Goal: Information Seeking & Learning: Learn about a topic

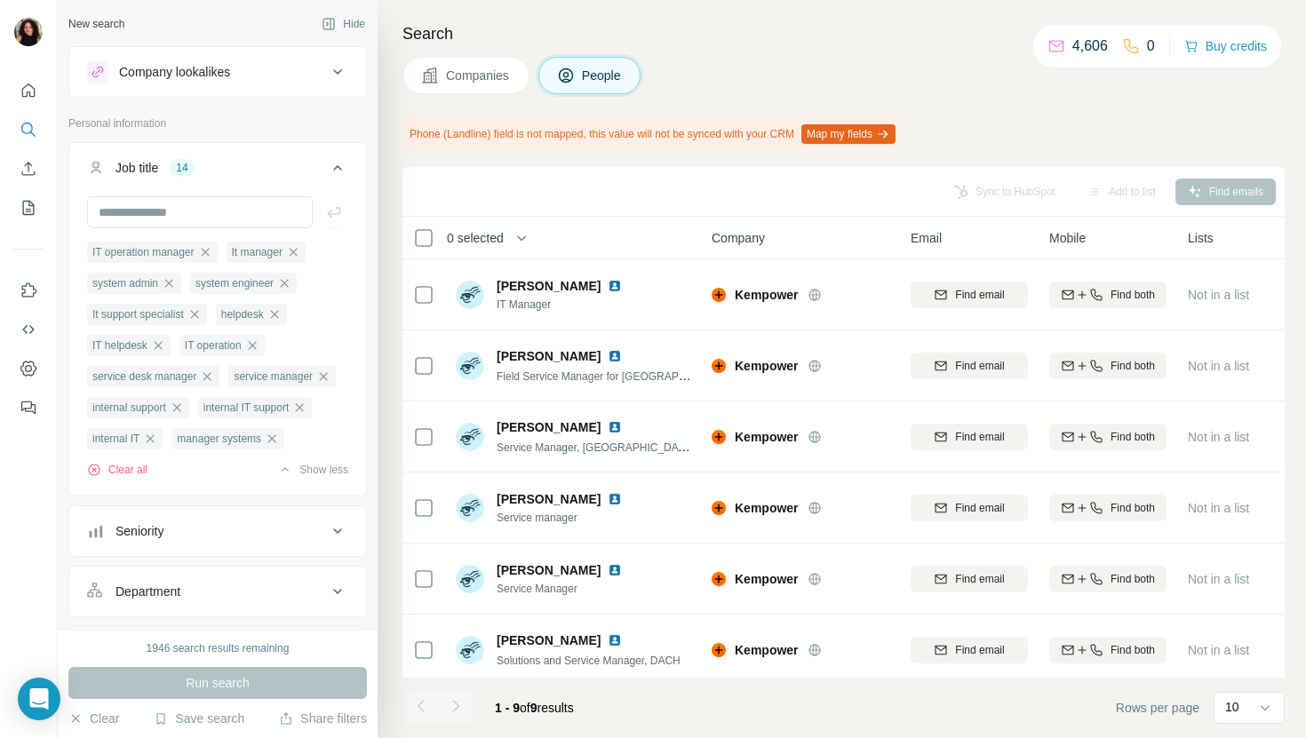
scroll to position [221, 0]
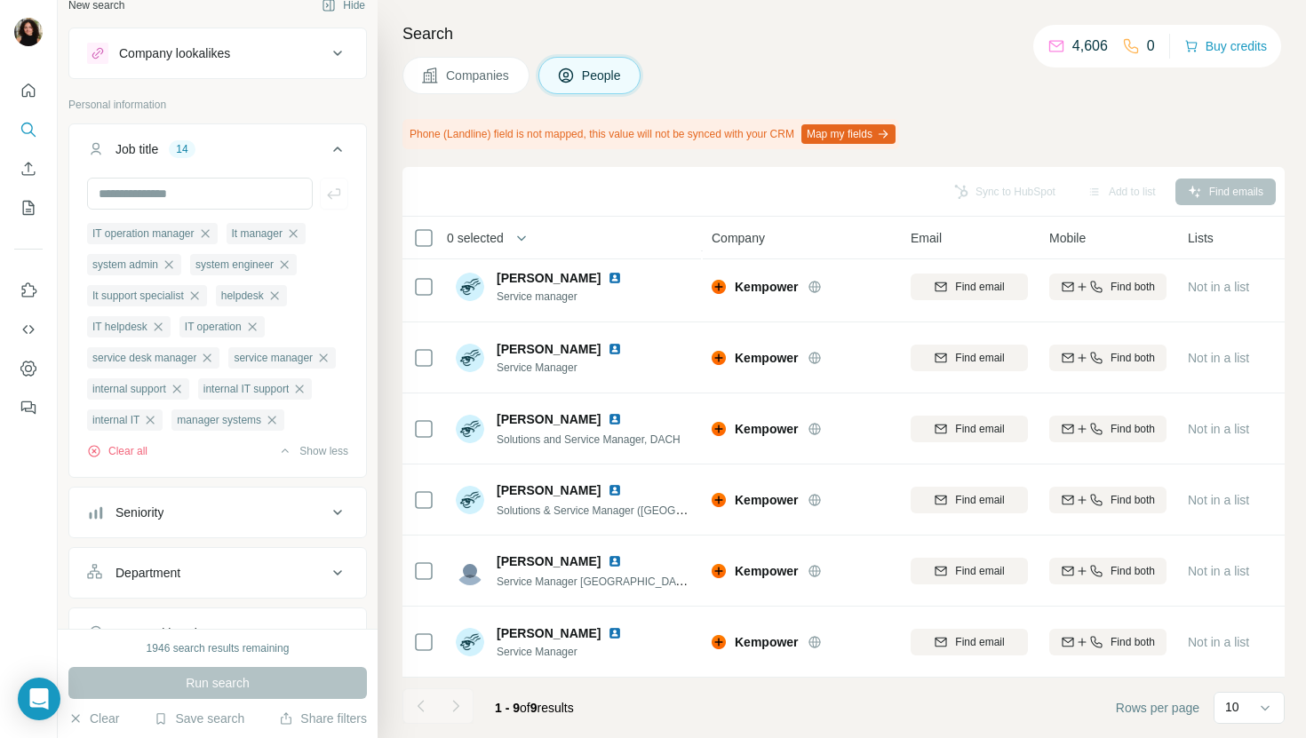
click at [468, 68] on span "Companies" at bounding box center [478, 76] width 65 height 18
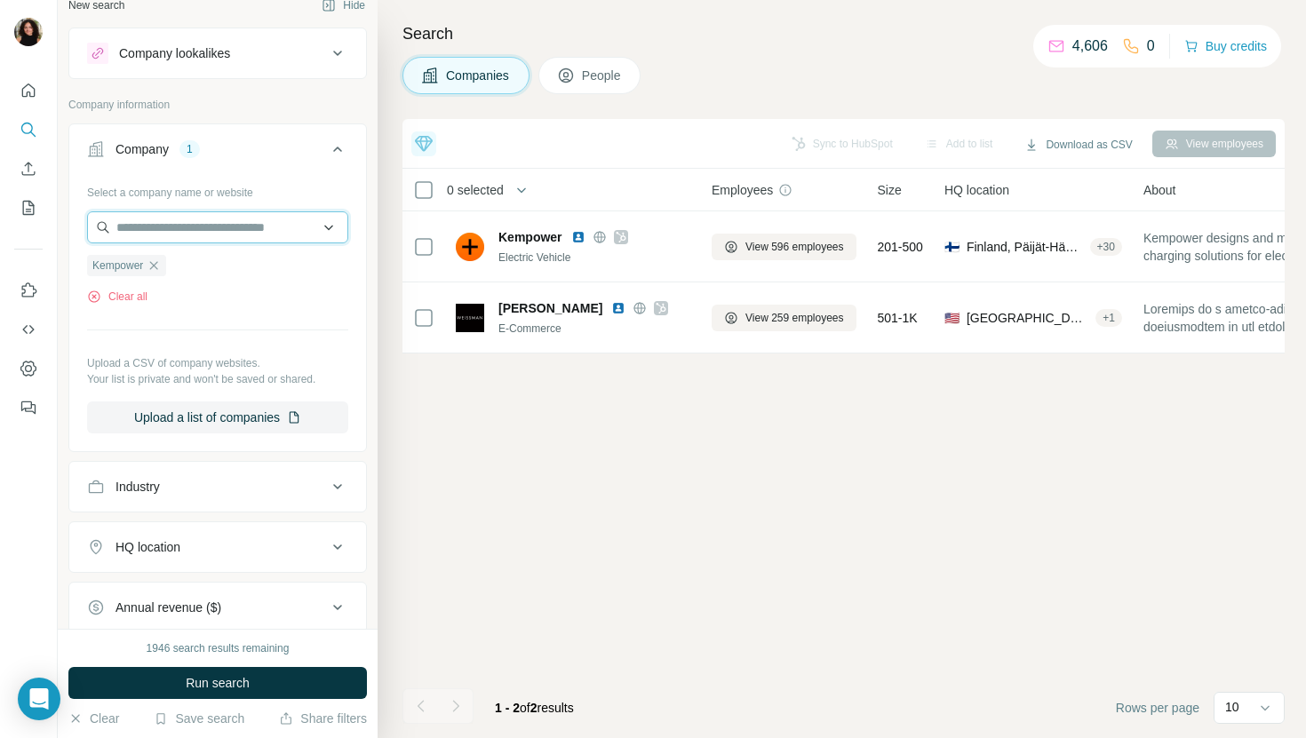
click at [214, 235] on input "text" at bounding box center [217, 227] width 261 height 32
paste input "**********"
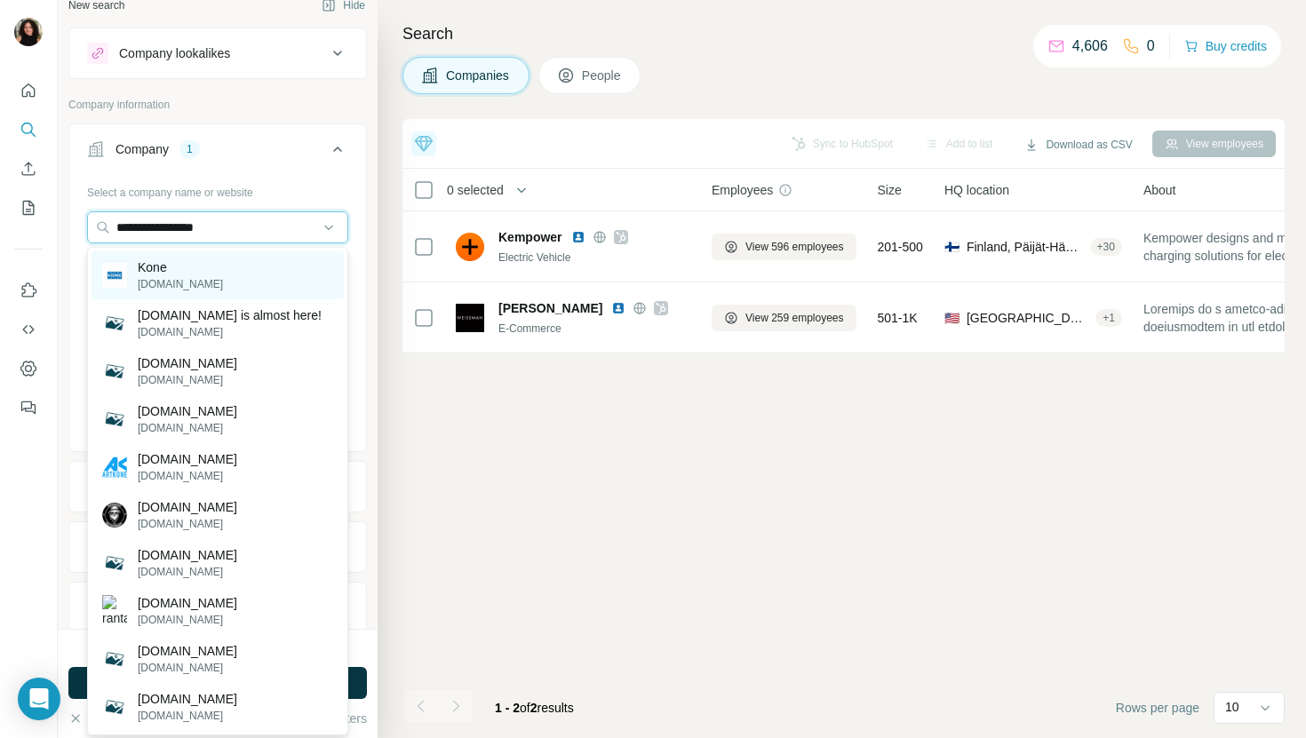
type input "**********"
click at [232, 279] on div "Kone kone.com" at bounding box center [217, 275] width 252 height 48
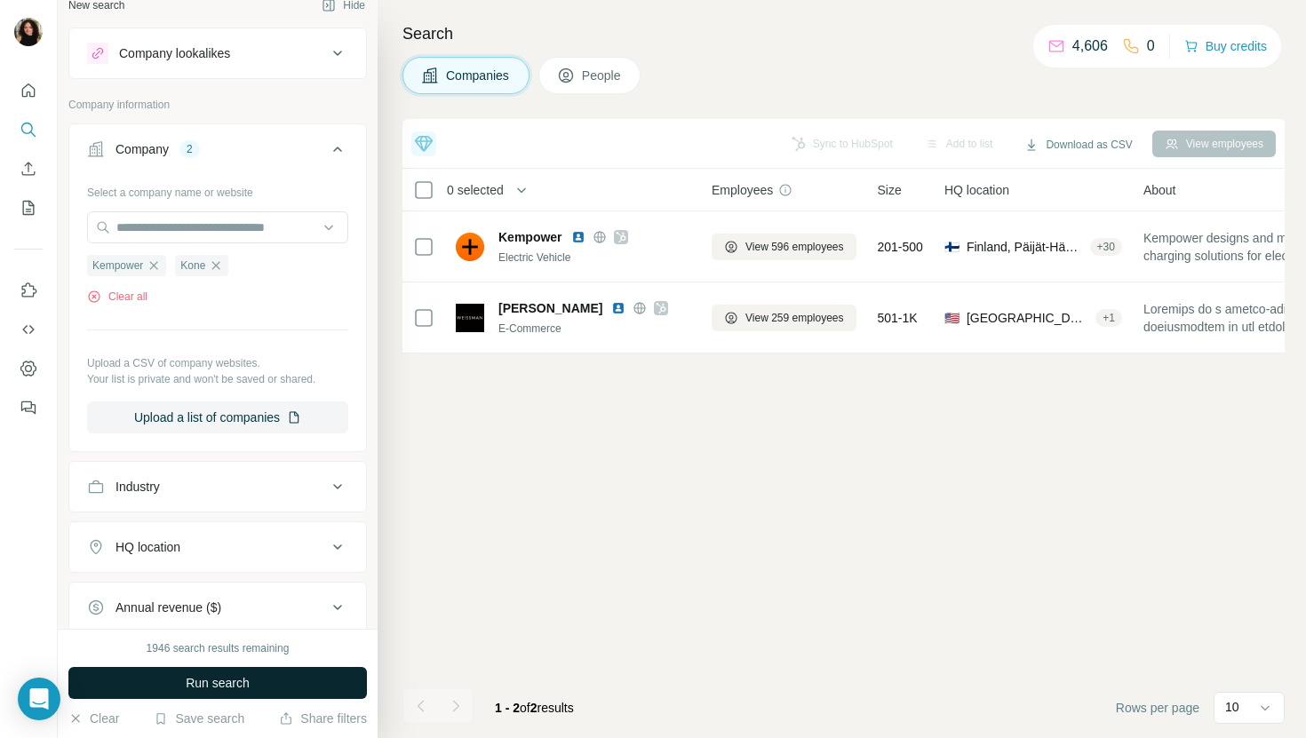
click at [220, 673] on button "Run search" at bounding box center [217, 683] width 298 height 32
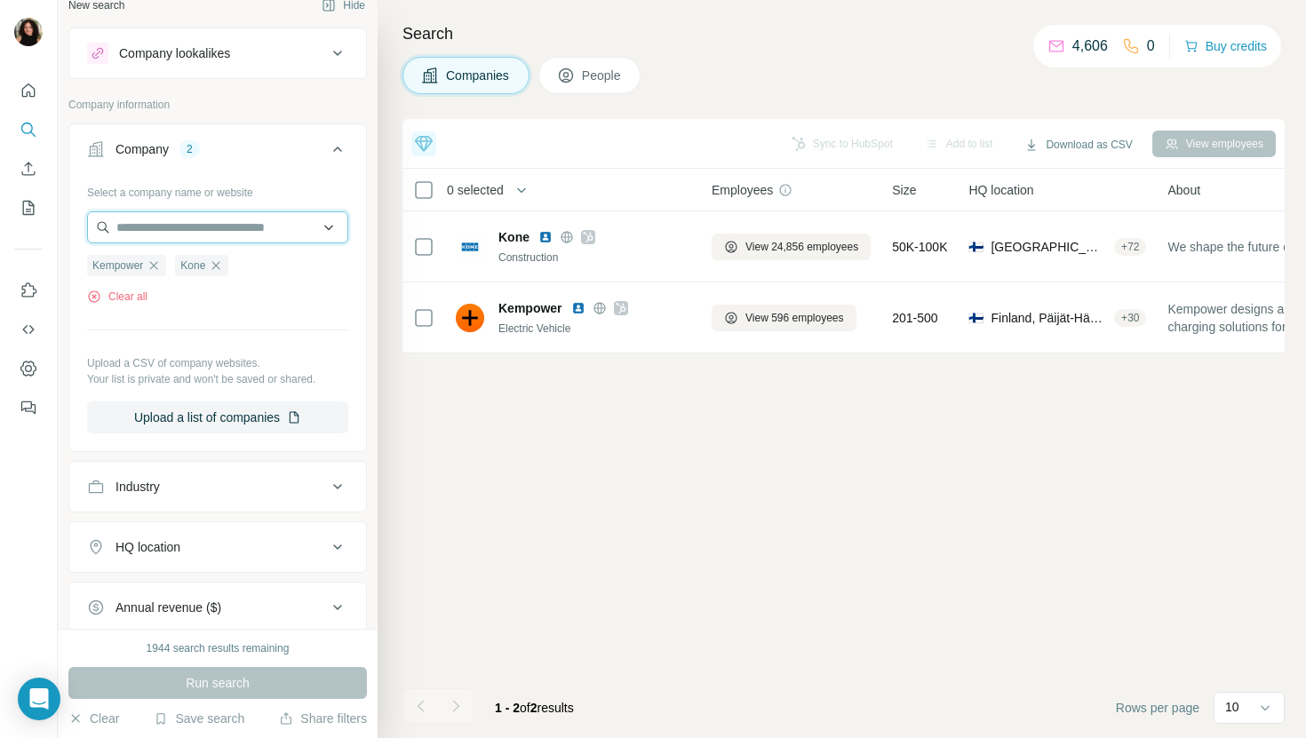
click at [249, 225] on input "text" at bounding box center [217, 227] width 261 height 32
paste input "**********"
type input "**********"
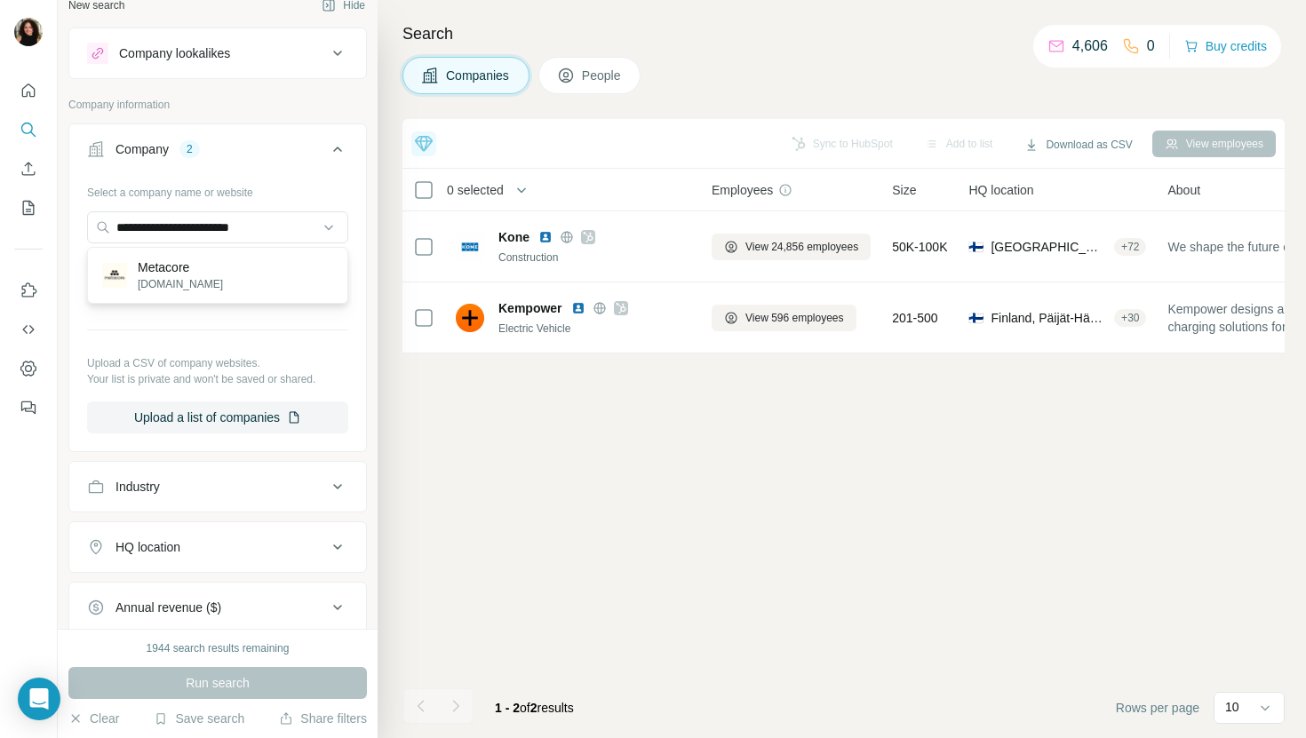
click at [252, 276] on div "Metacore metacoregames.com" at bounding box center [217, 275] width 252 height 48
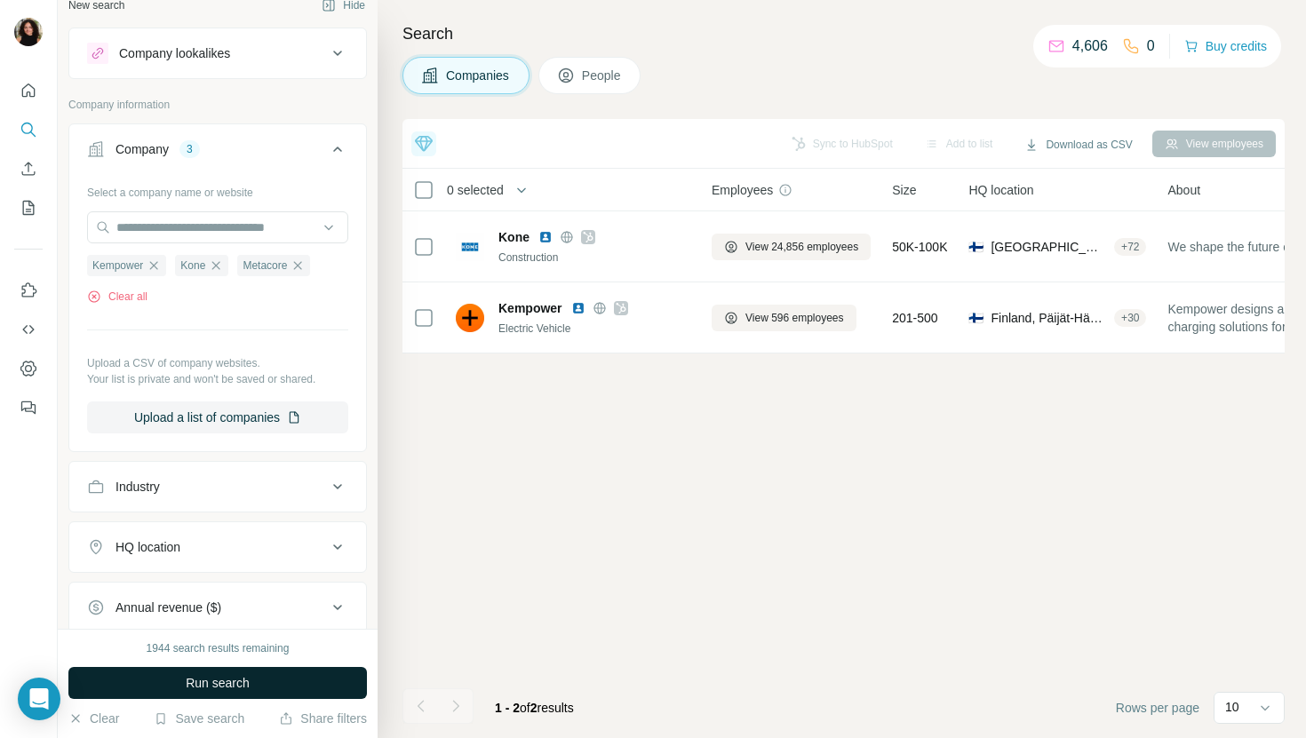
click at [231, 685] on span "Run search" at bounding box center [218, 683] width 64 height 18
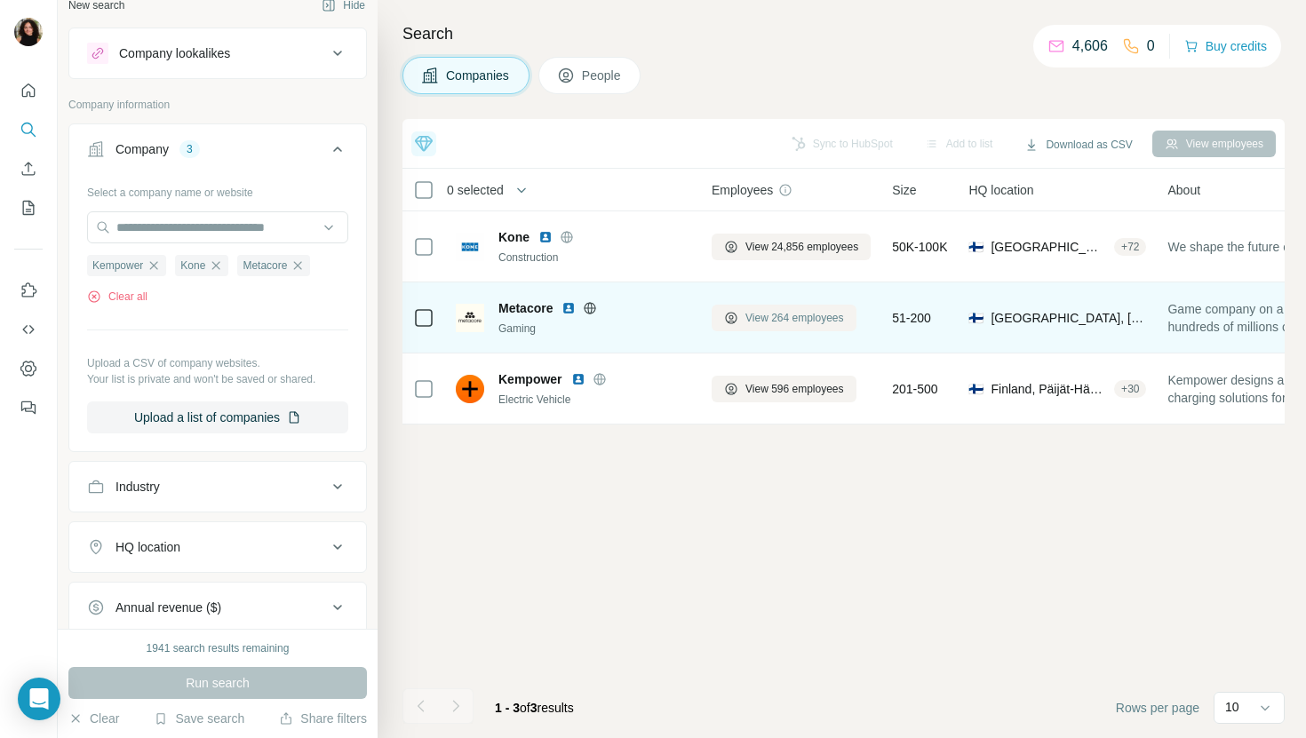
click at [814, 321] on span "View 264 employees" at bounding box center [794, 318] width 99 height 16
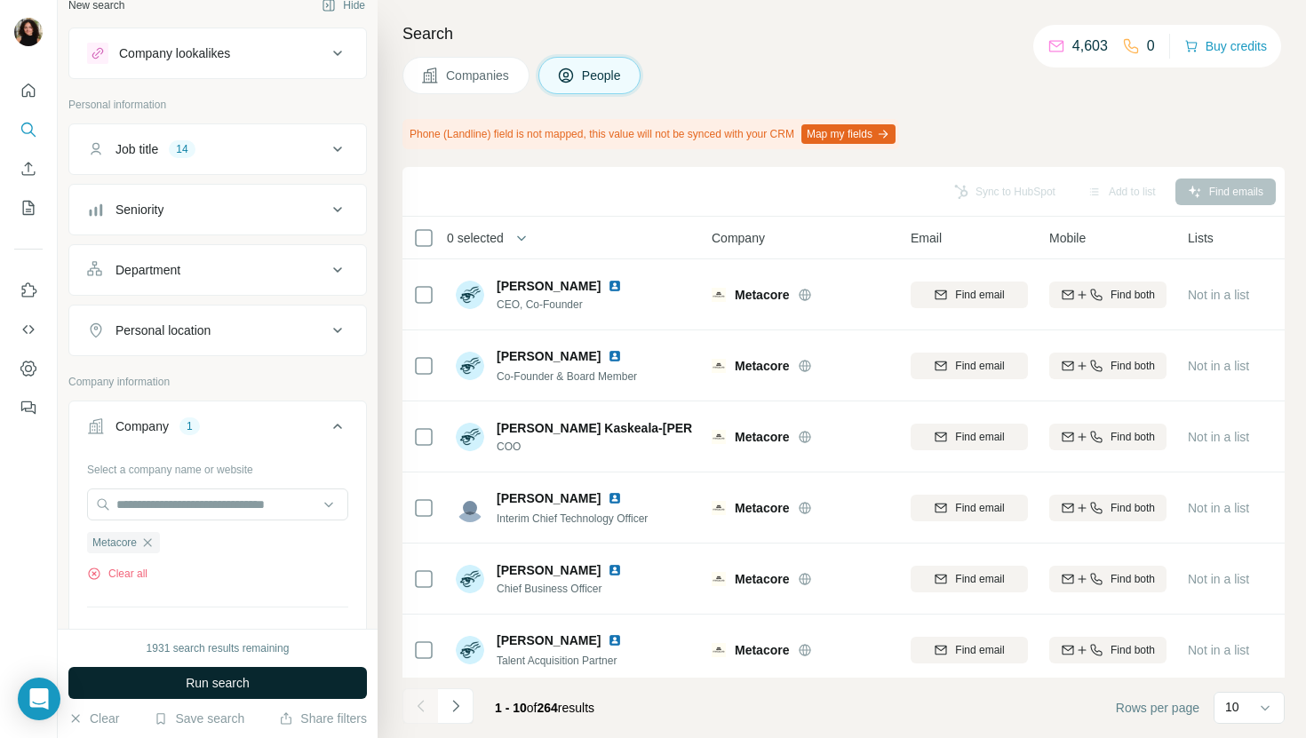
click at [314, 674] on button "Run search" at bounding box center [217, 683] width 298 height 32
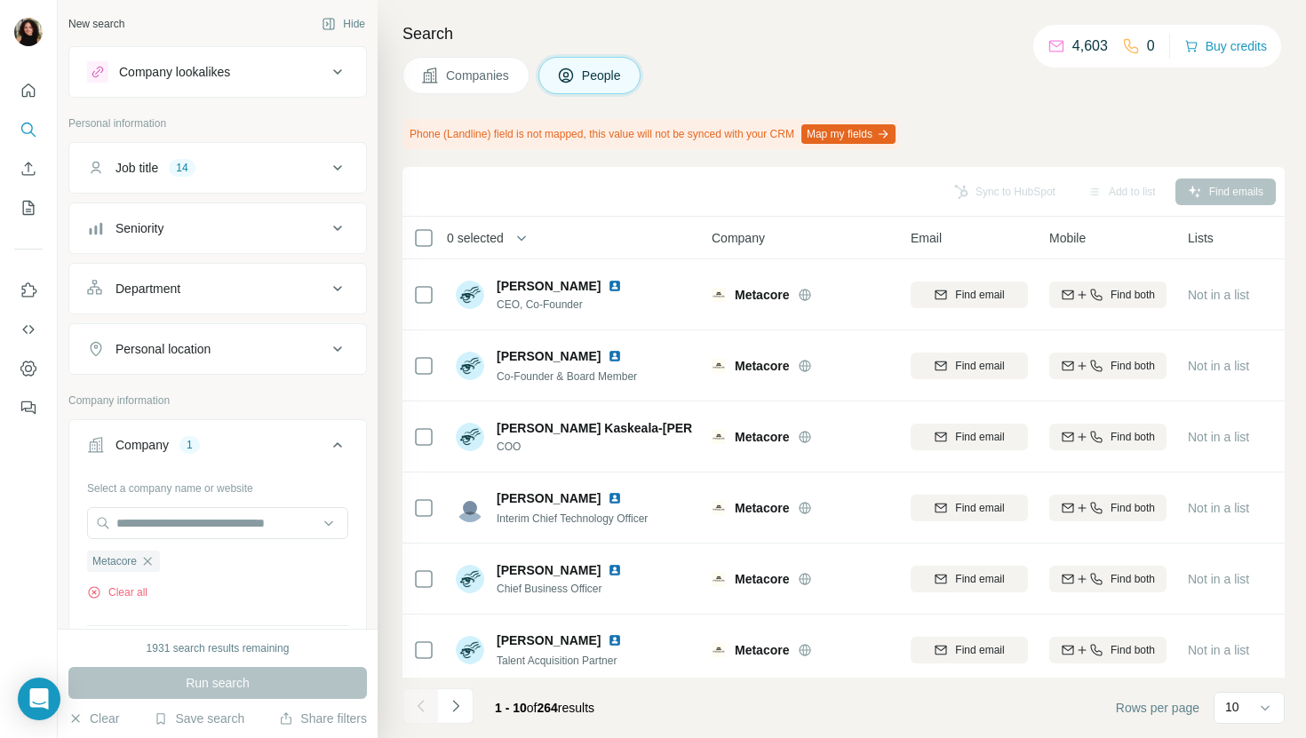
click at [487, 79] on button "Companies" at bounding box center [465, 75] width 127 height 37
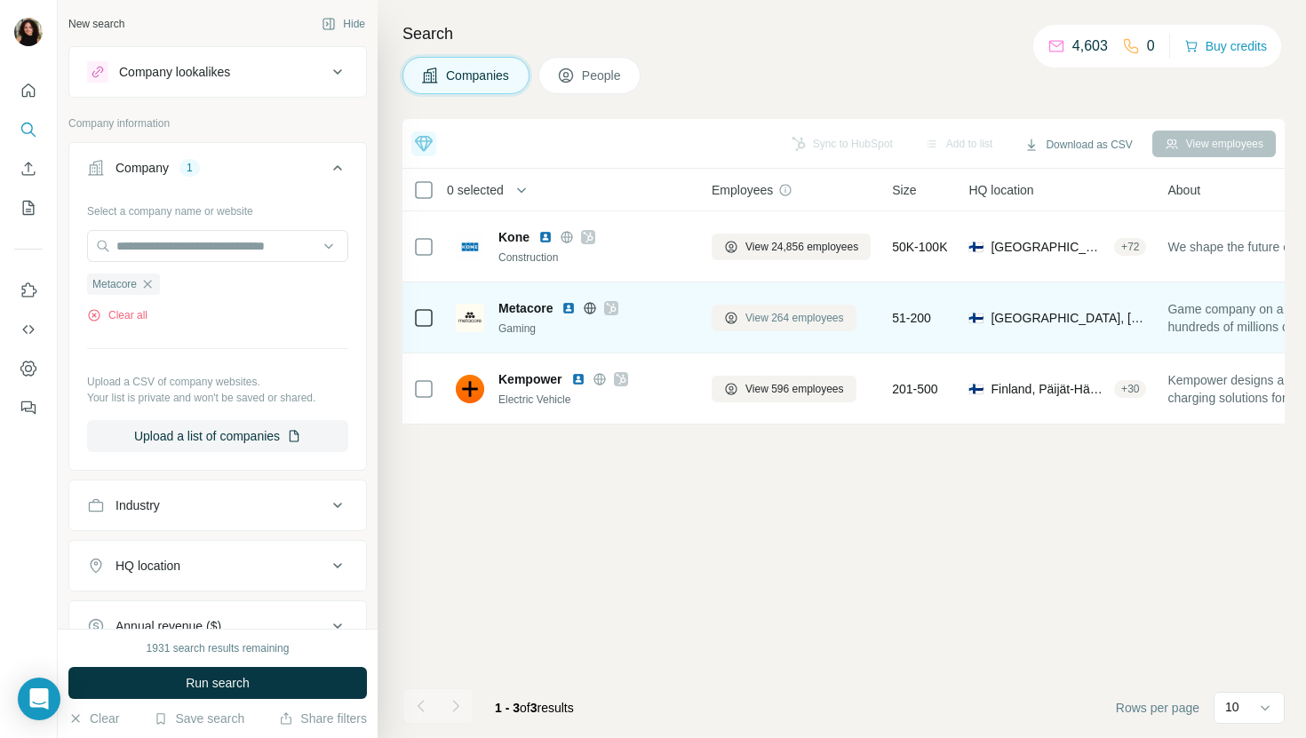
click at [821, 321] on span "View 264 employees" at bounding box center [794, 318] width 99 height 16
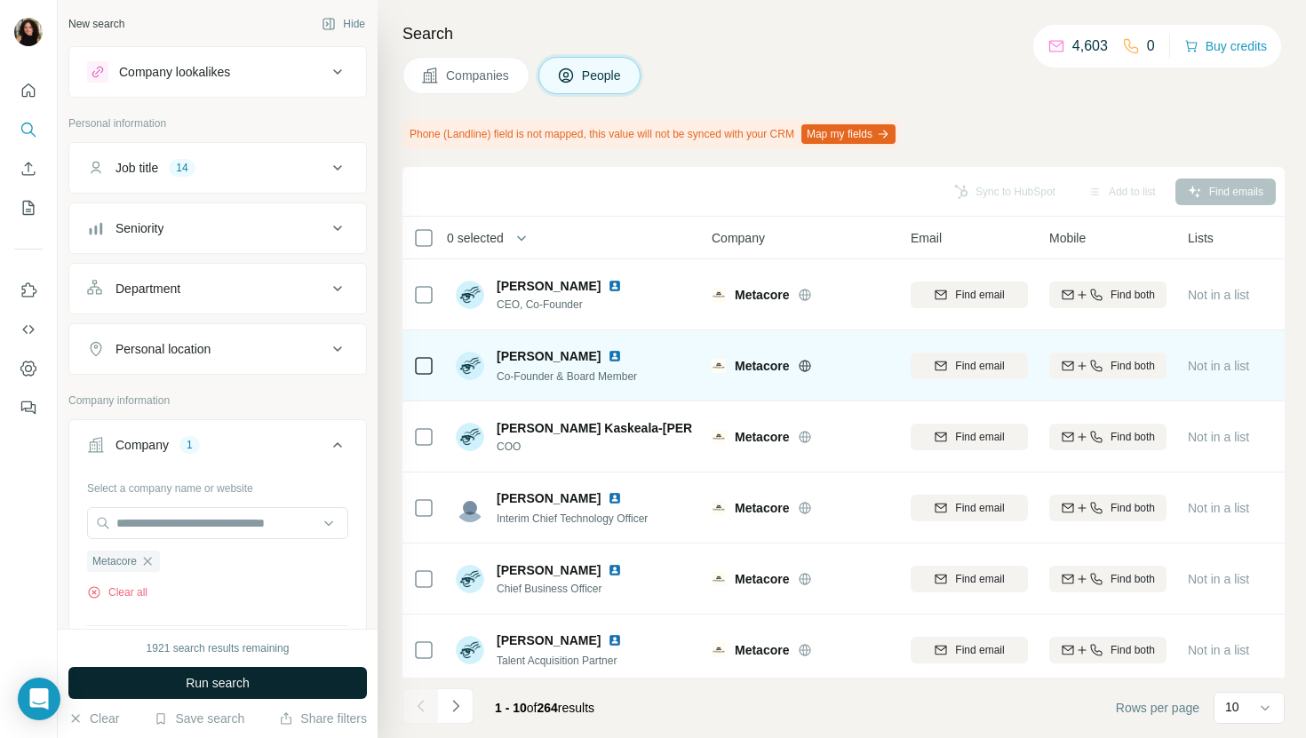
click at [333, 686] on button "Run search" at bounding box center [217, 683] width 298 height 32
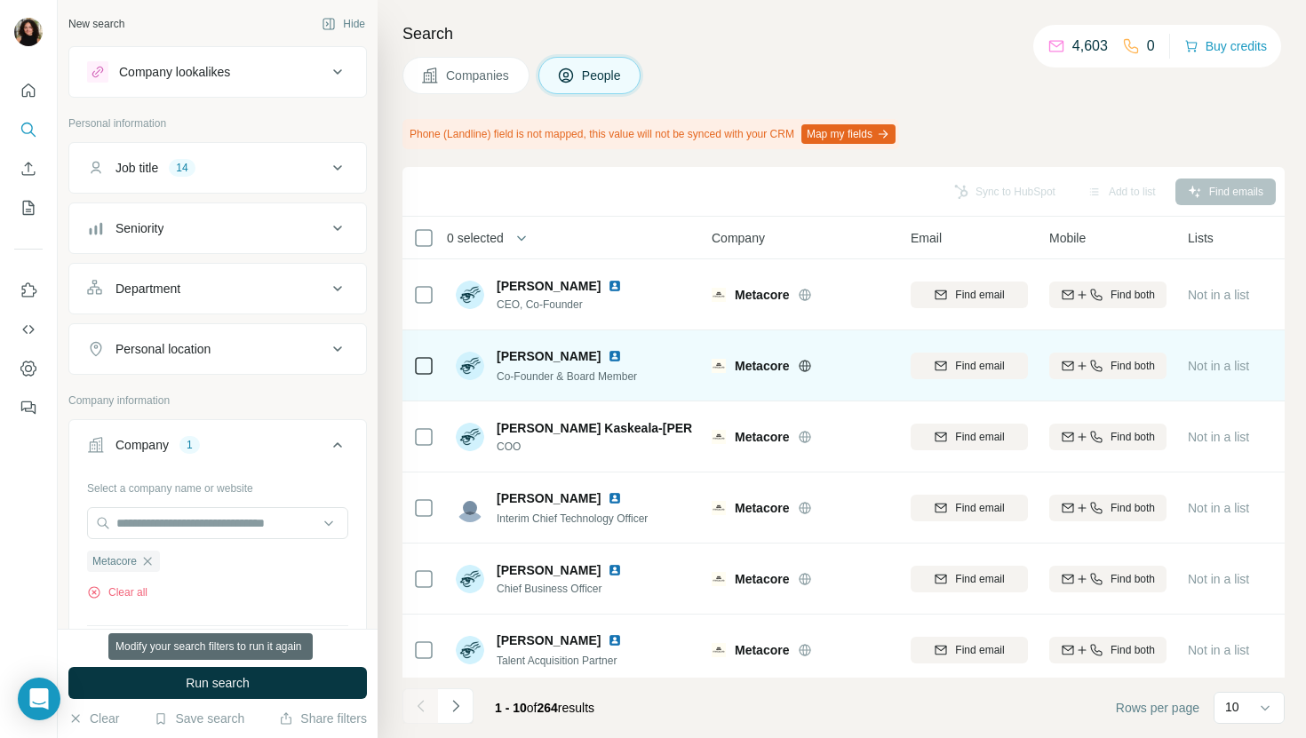
click at [333, 686] on button "Run search" at bounding box center [217, 683] width 298 height 32
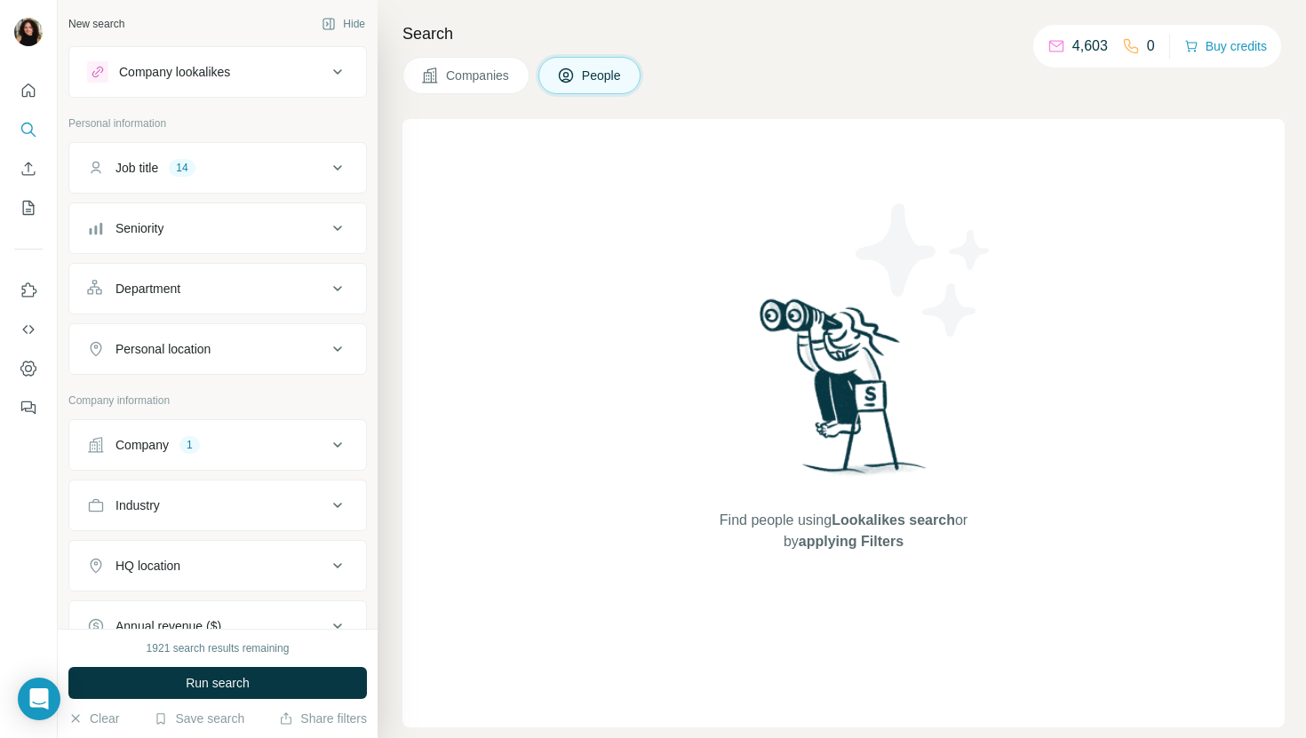
click at [471, 55] on div "Search Companies People Find people using Lookalikes search or by applying Filt…" at bounding box center [842, 369] width 928 height 738
click at [468, 69] on span "Companies" at bounding box center [478, 76] width 65 height 18
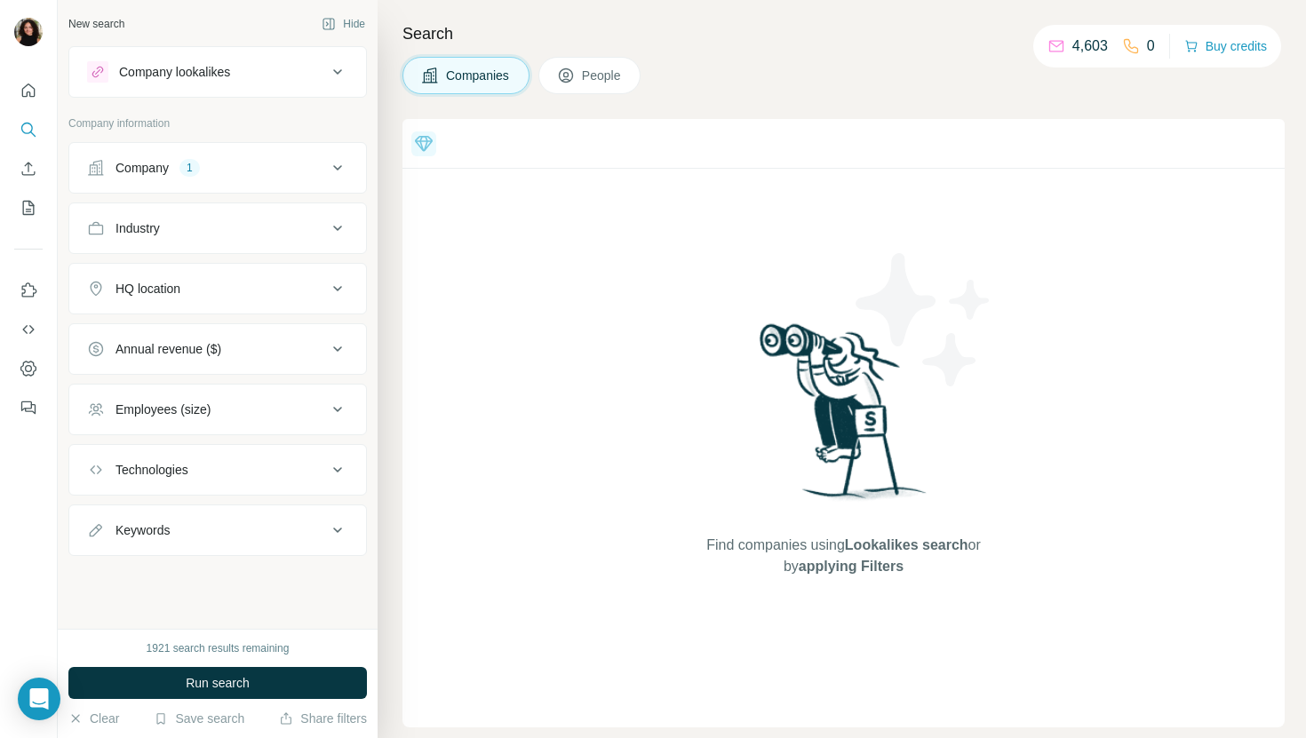
click at [181, 157] on button "Company 1" at bounding box center [217, 168] width 297 height 43
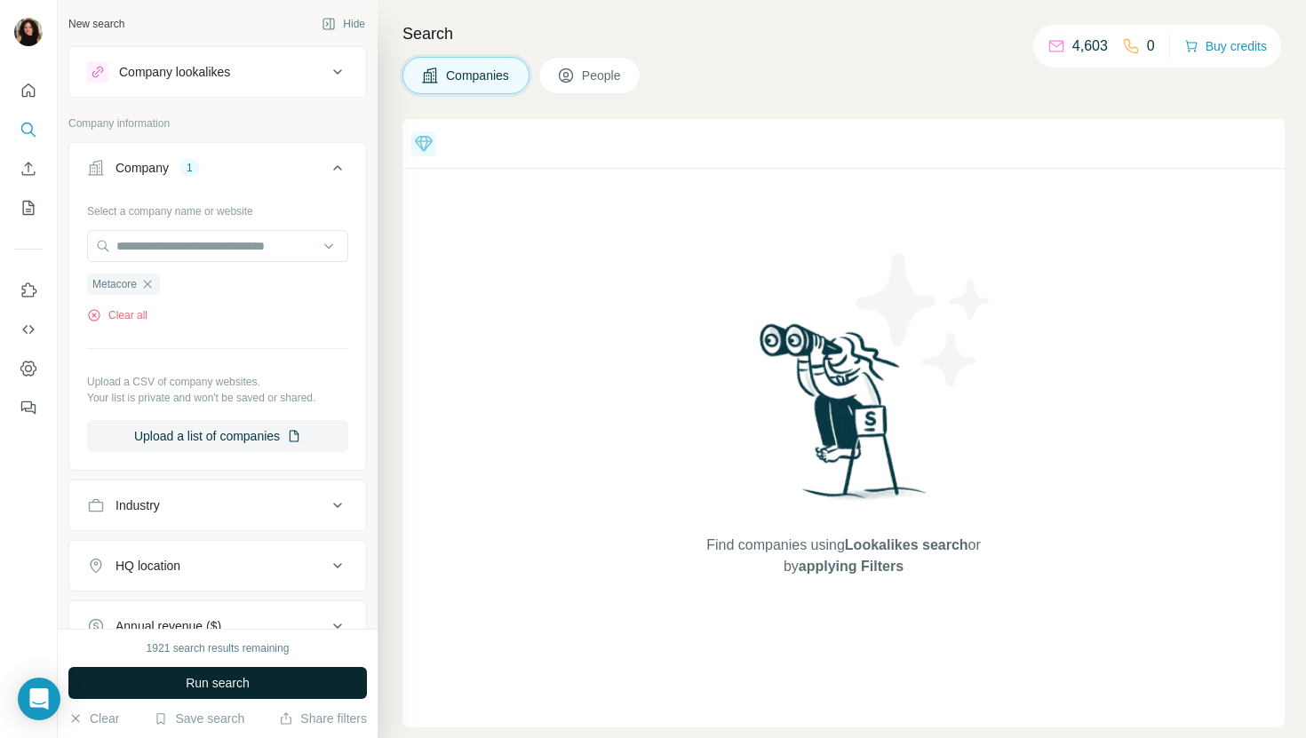
click at [282, 681] on button "Run search" at bounding box center [217, 683] width 298 height 32
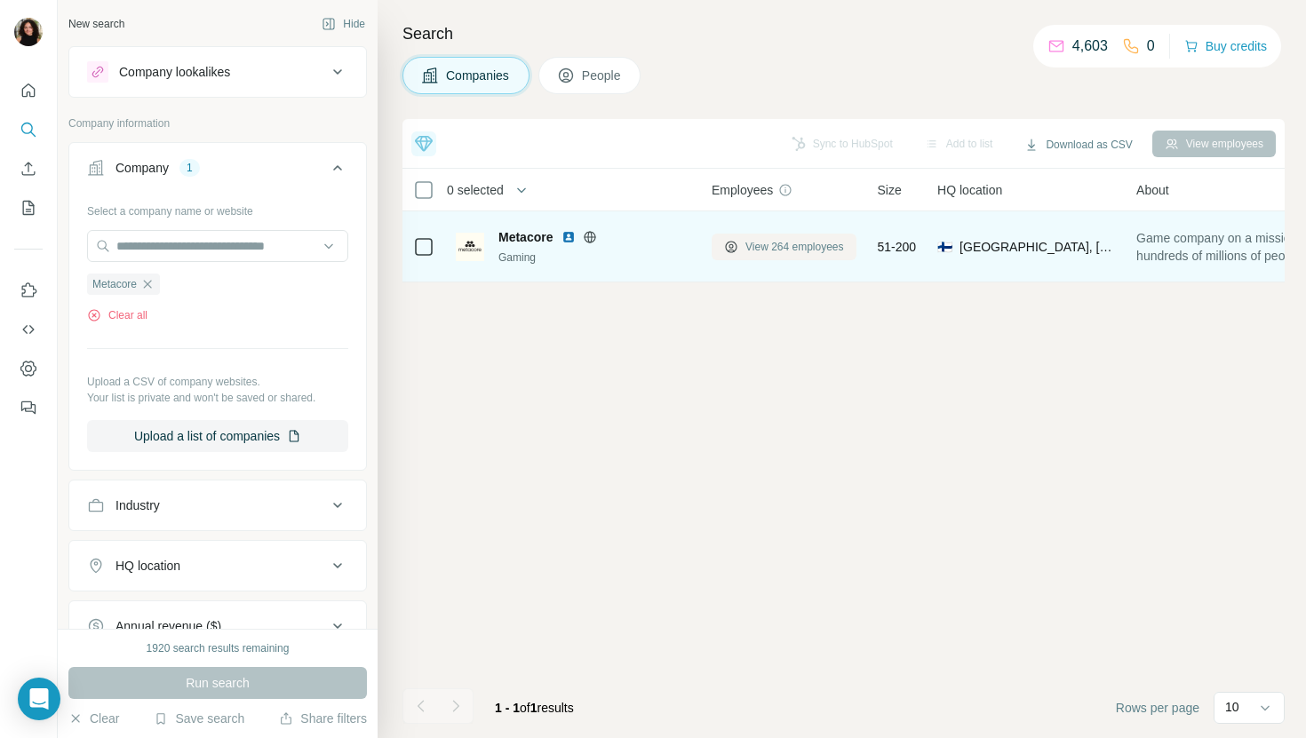
click at [828, 244] on span "View 264 employees" at bounding box center [794, 247] width 99 height 16
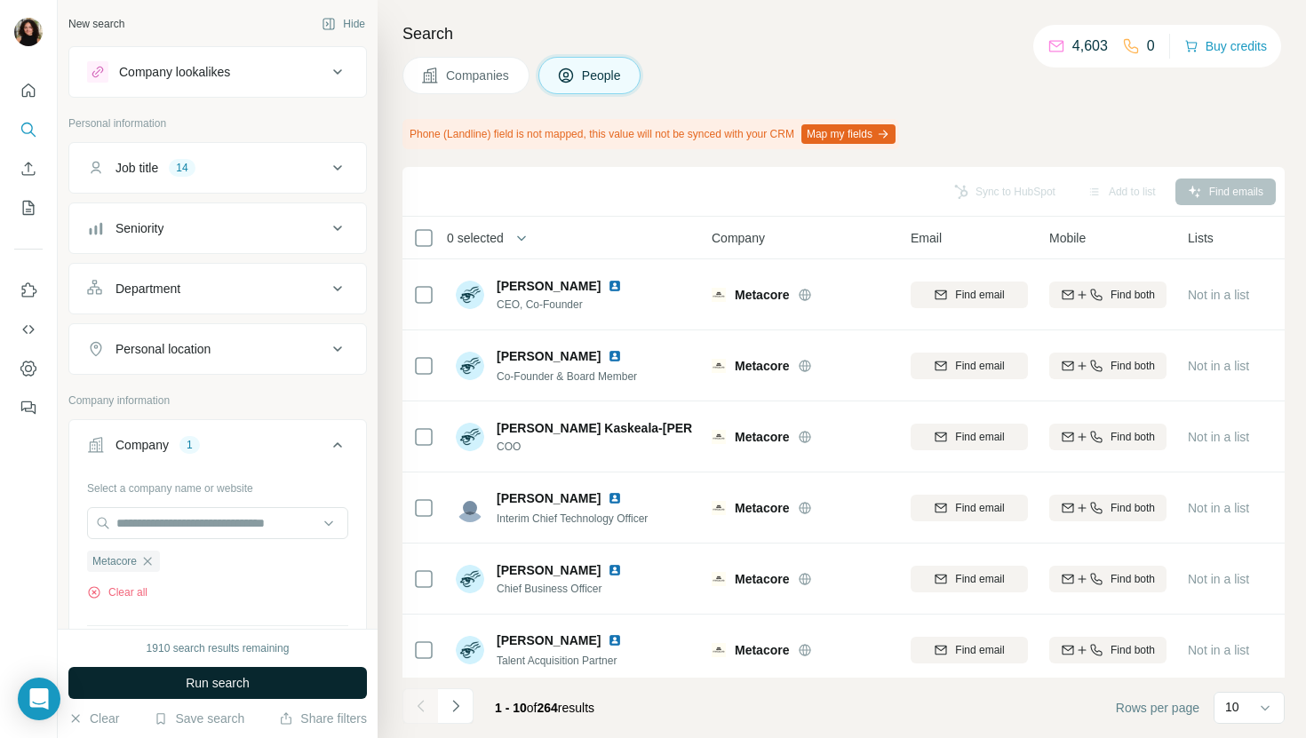
click at [337, 682] on button "Run search" at bounding box center [217, 683] width 298 height 32
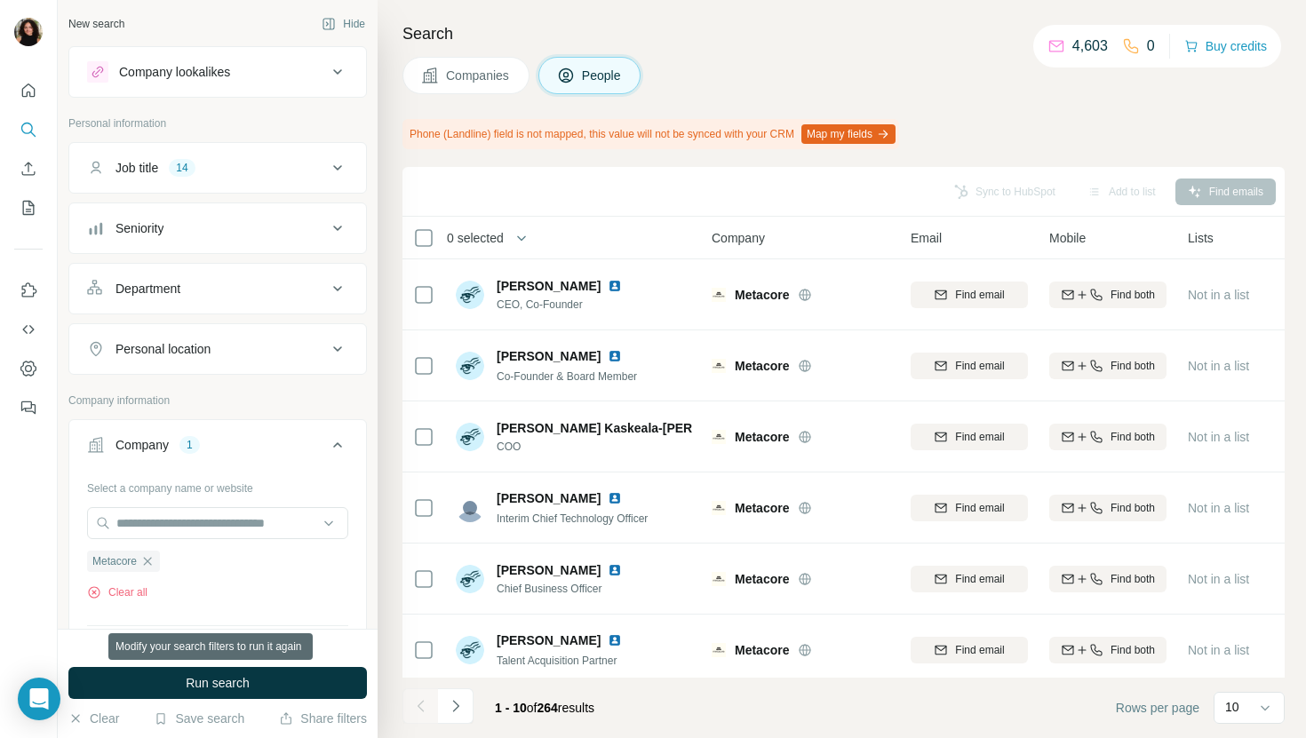
click at [337, 682] on button "Run search" at bounding box center [217, 683] width 298 height 32
click at [303, 678] on button "Run search" at bounding box center [217, 683] width 298 height 32
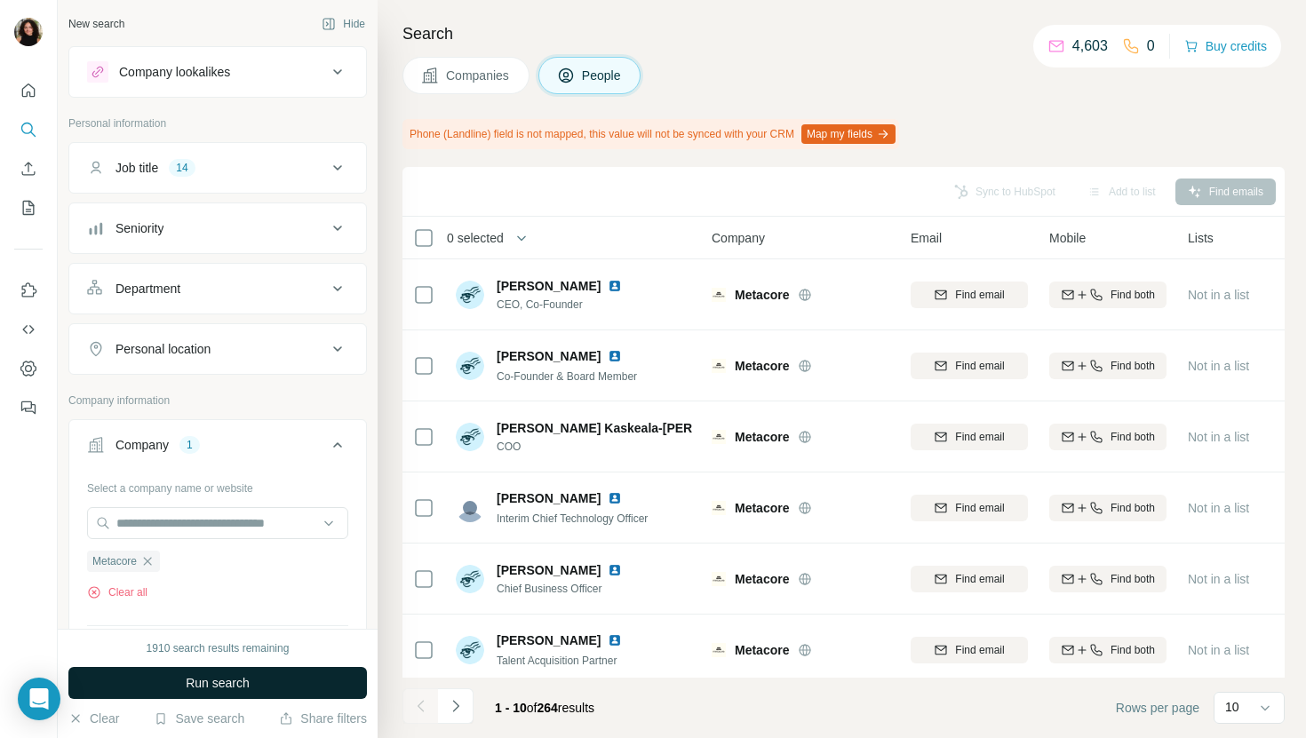
click at [274, 675] on button "Run search" at bounding box center [217, 683] width 298 height 32
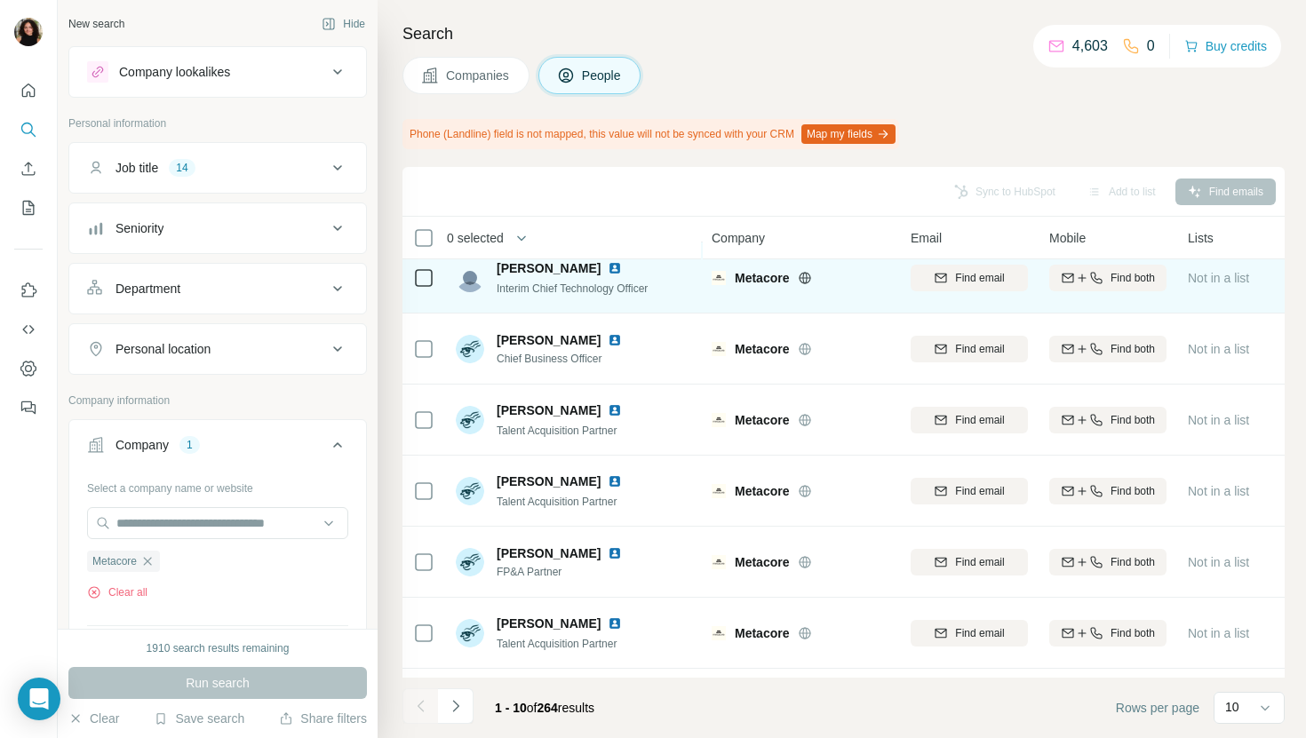
scroll to position [292, 0]
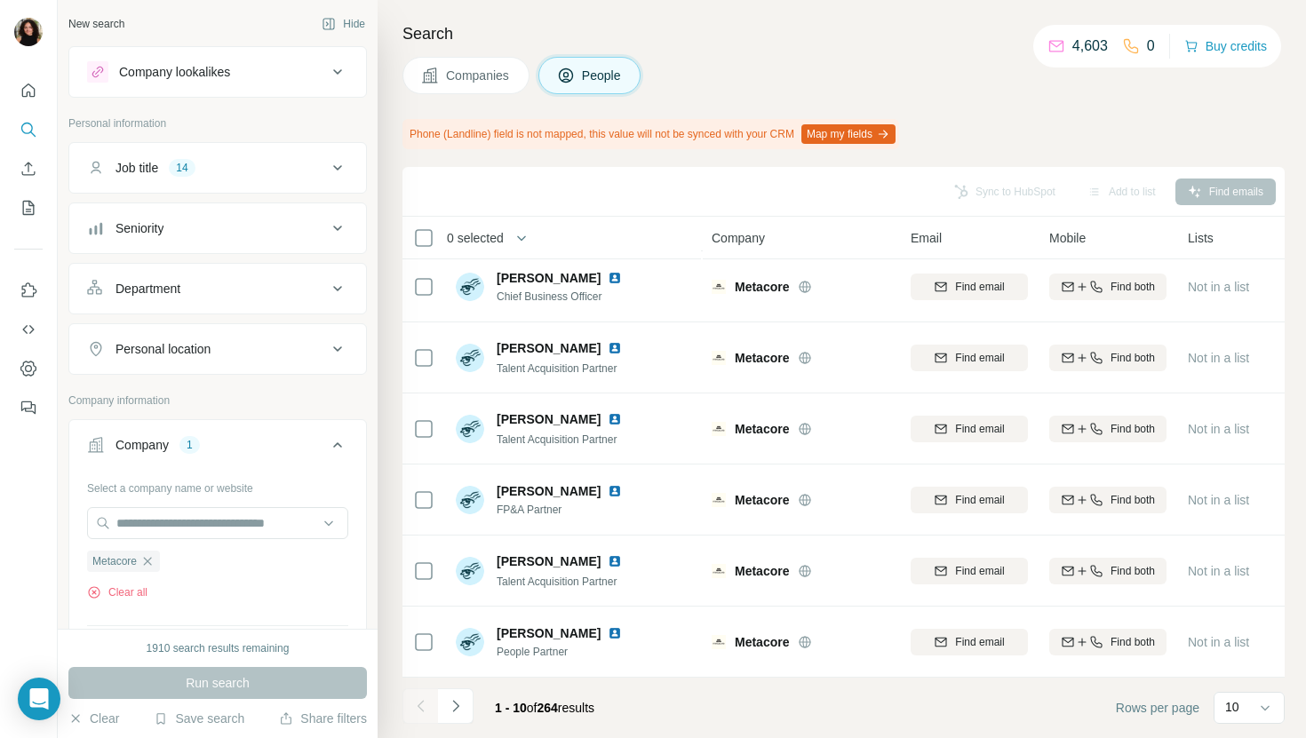
click at [479, 93] on div "Search Companies People Phone (Landline) field is not mapped, this value will n…" at bounding box center [842, 369] width 928 height 738
click at [469, 53] on div "Search Companies People Phone (Landline) field is not mapped, this value will n…" at bounding box center [842, 369] width 928 height 738
click at [469, 63] on button "Companies" at bounding box center [465, 75] width 127 height 37
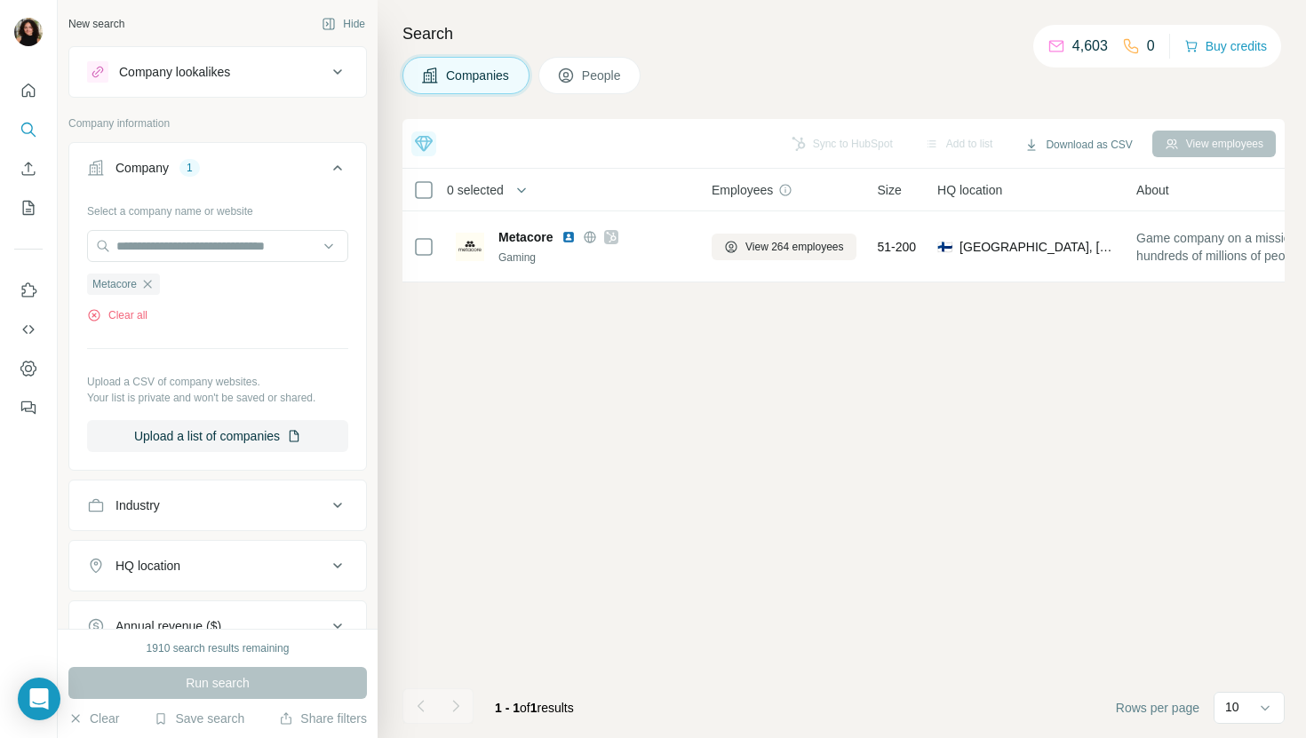
scroll to position [0, 0]
click at [250, 235] on input "text" at bounding box center [217, 246] width 261 height 32
paste input "**********"
click at [256, 251] on input "**********" at bounding box center [217, 246] width 261 height 32
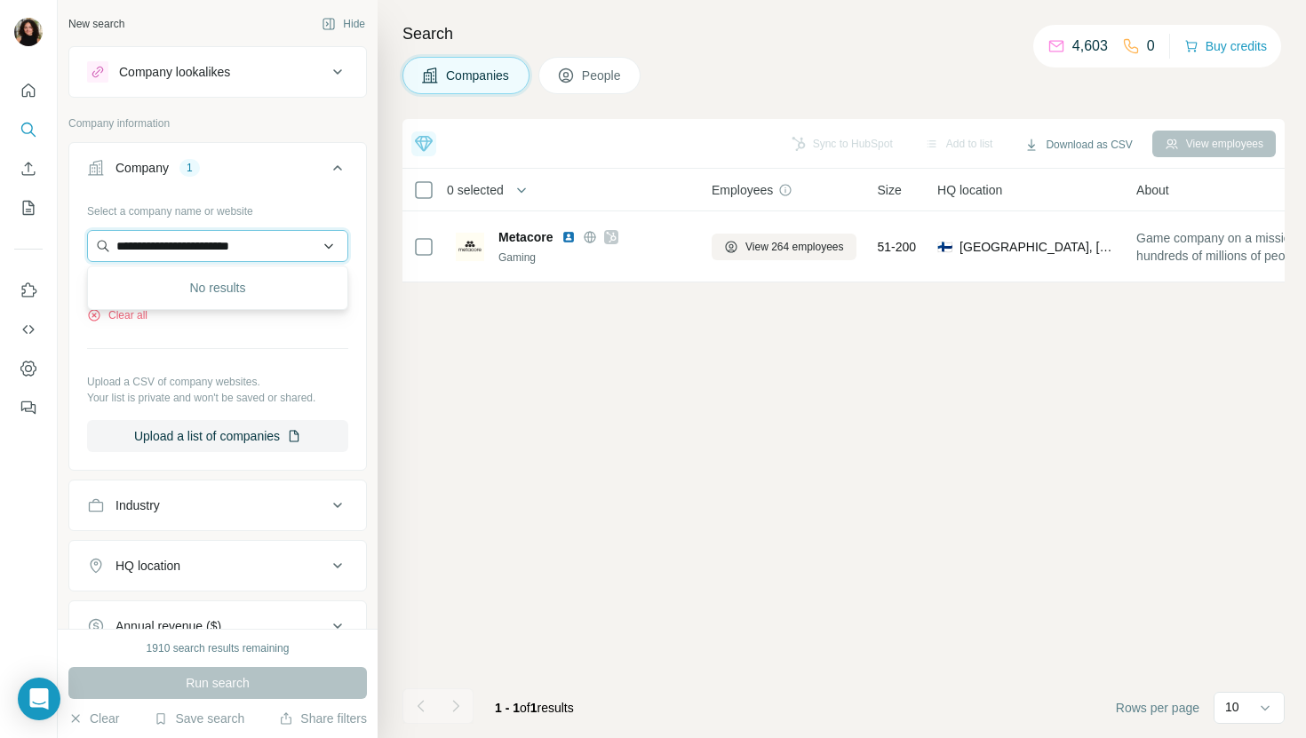
paste input "**********"
click at [256, 251] on input "**********" at bounding box center [217, 246] width 261 height 32
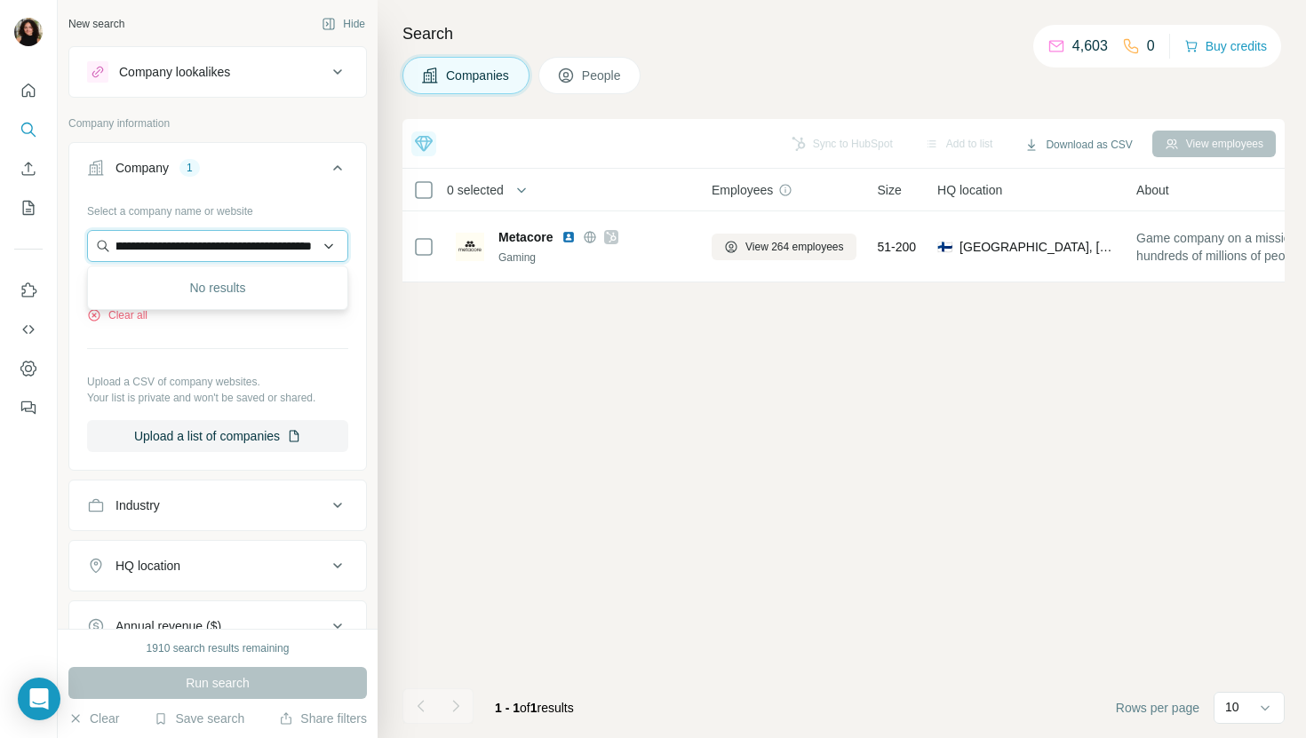
paste input "text"
type input "**********"
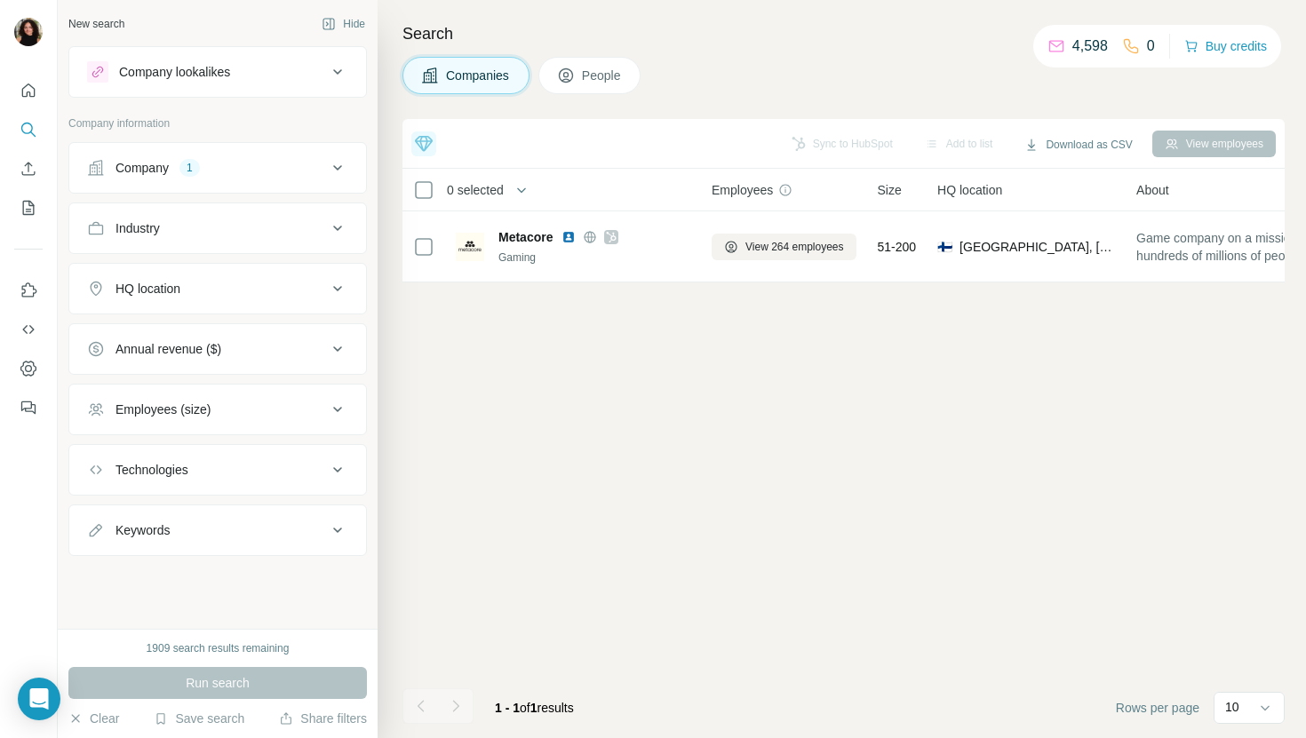
click at [219, 166] on div "Company 1" at bounding box center [207, 168] width 240 height 18
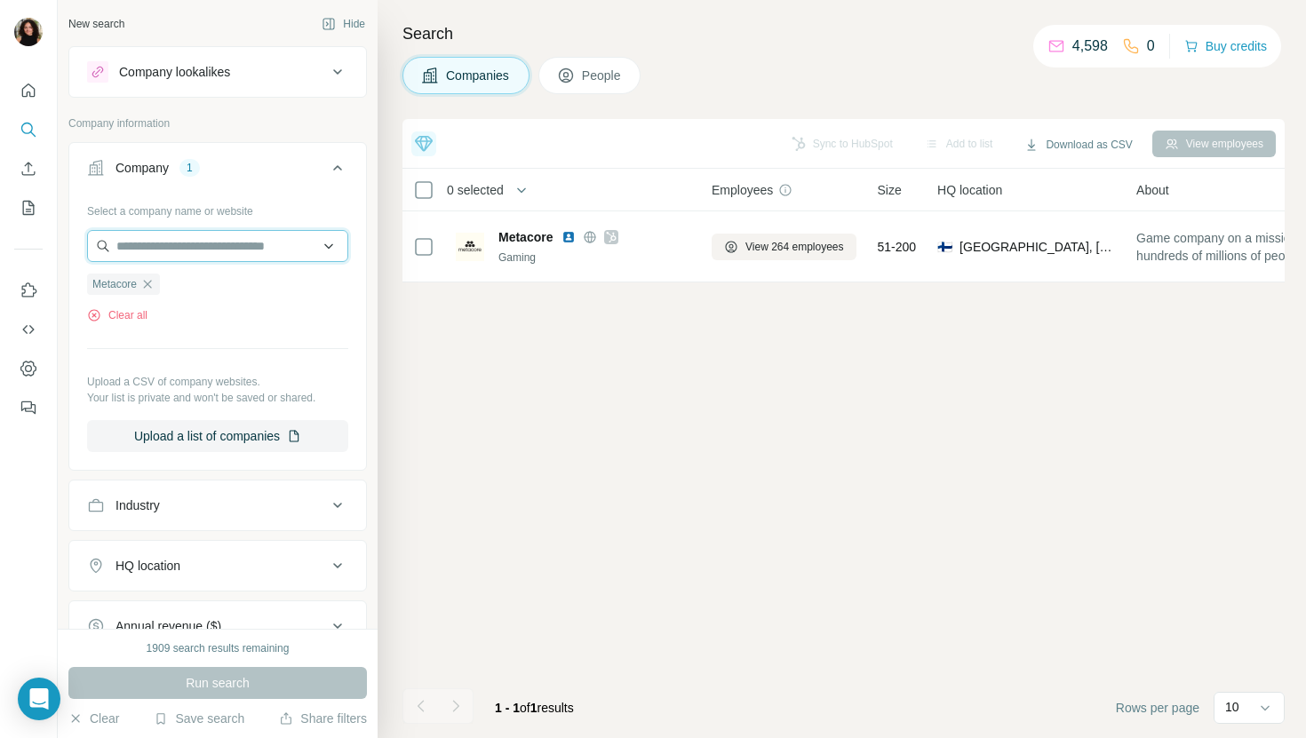
click at [219, 231] on input "text" at bounding box center [217, 246] width 261 height 32
paste input "**********"
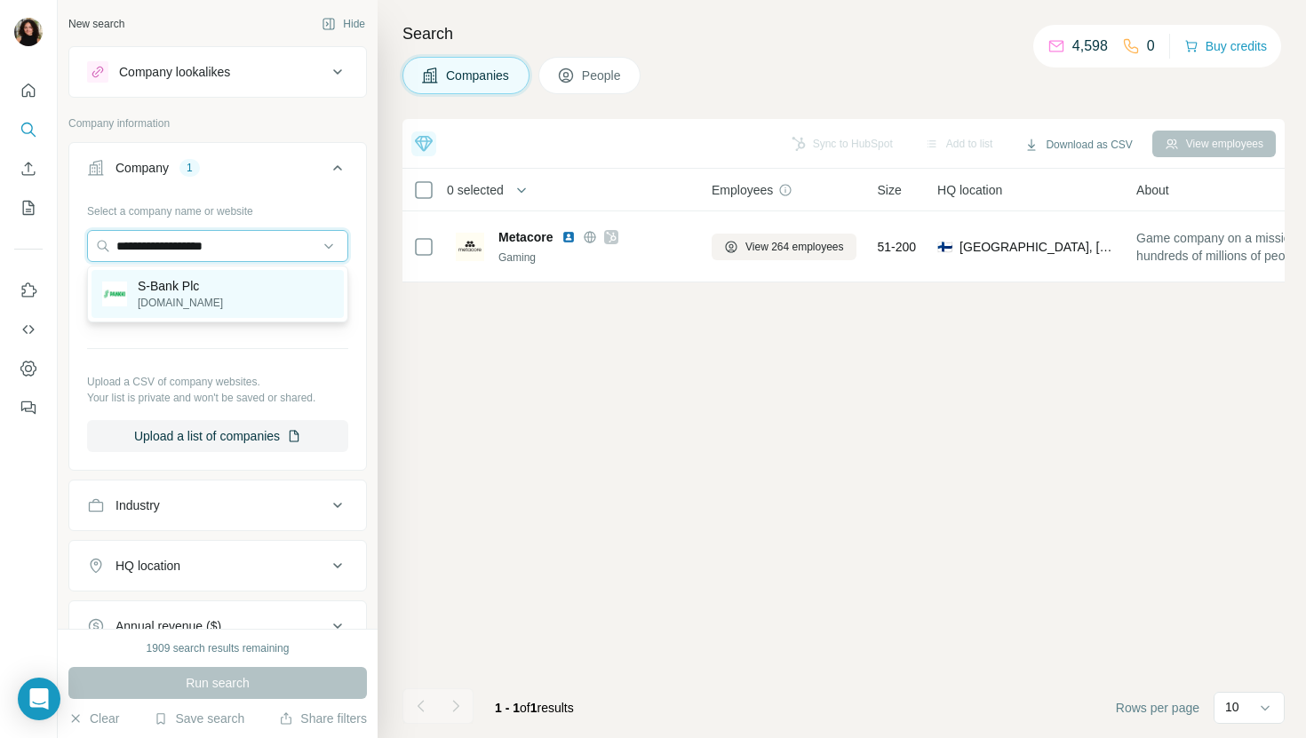
type input "**********"
click at [244, 303] on div "S-Bank Plc s-pankki.fi" at bounding box center [217, 294] width 252 height 48
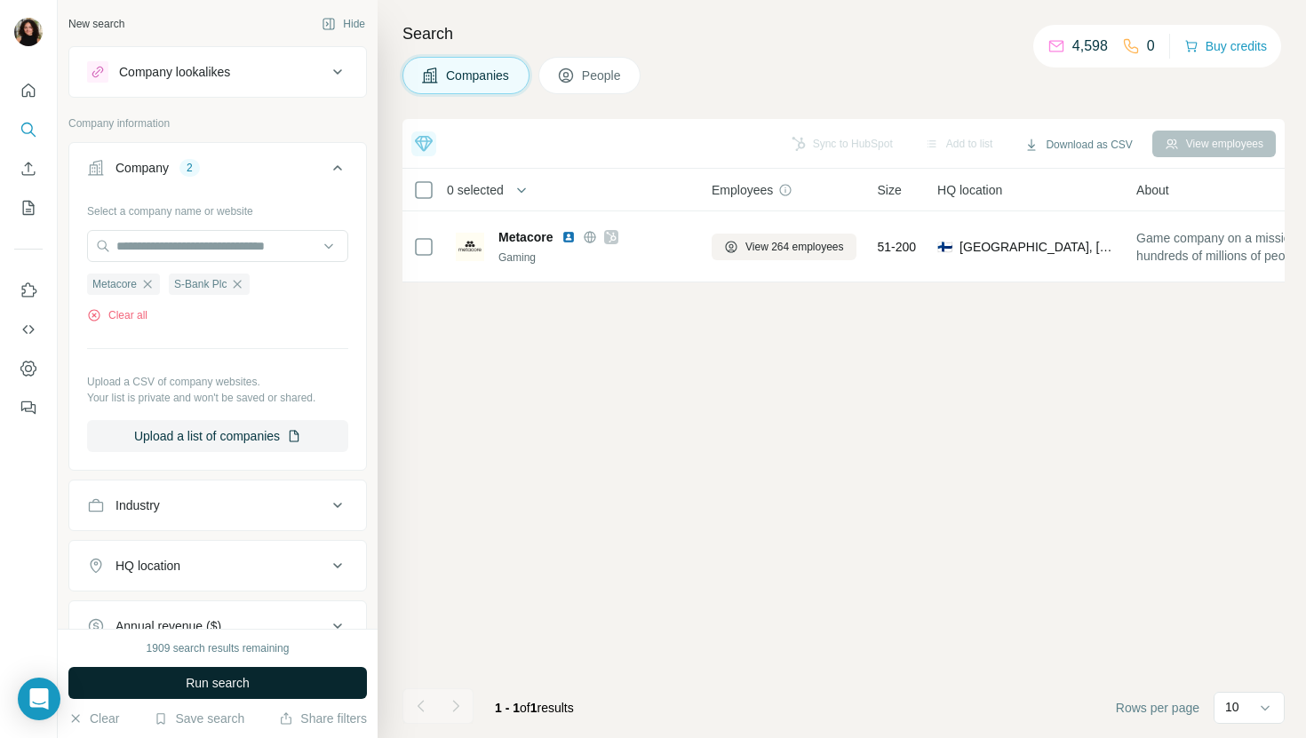
click at [258, 684] on button "Run search" at bounding box center [217, 683] width 298 height 32
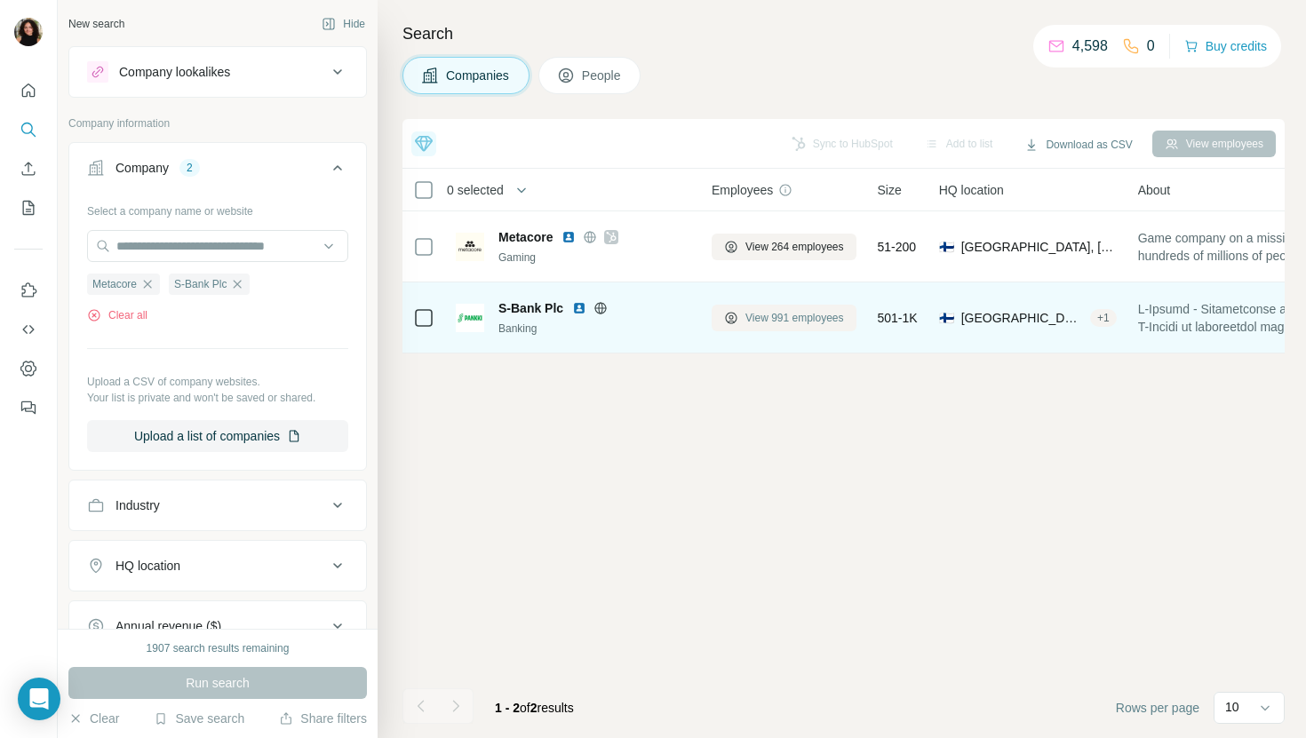
click at [802, 314] on span "View 991 employees" at bounding box center [794, 318] width 99 height 16
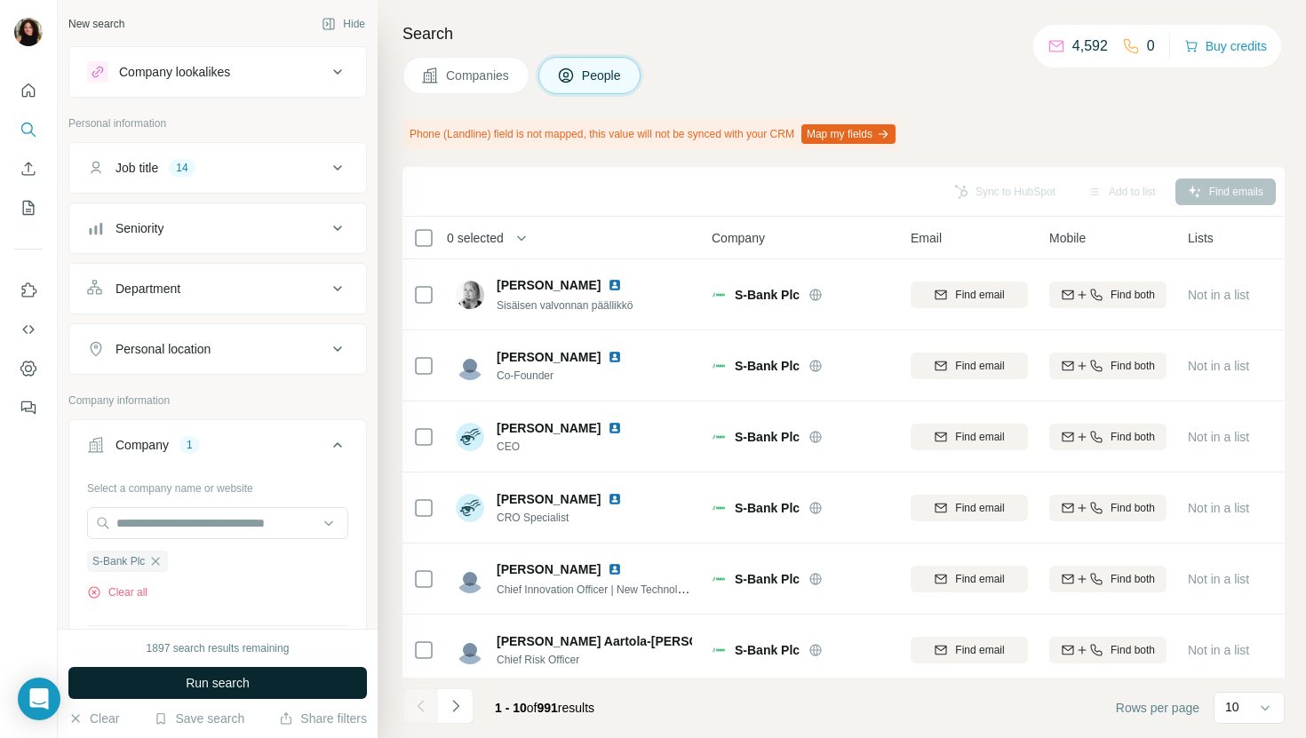
click at [274, 676] on button "Run search" at bounding box center [217, 683] width 298 height 32
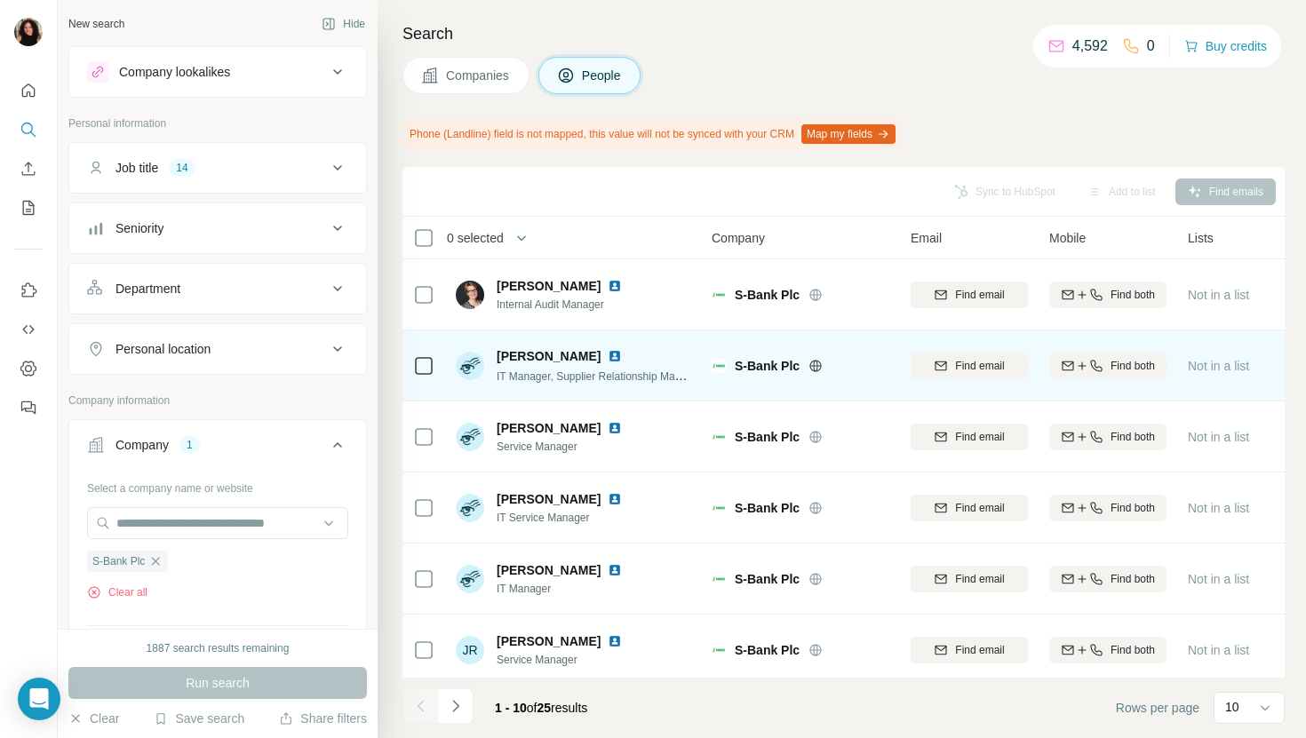
click at [609, 356] on img at bounding box center [615, 356] width 14 height 14
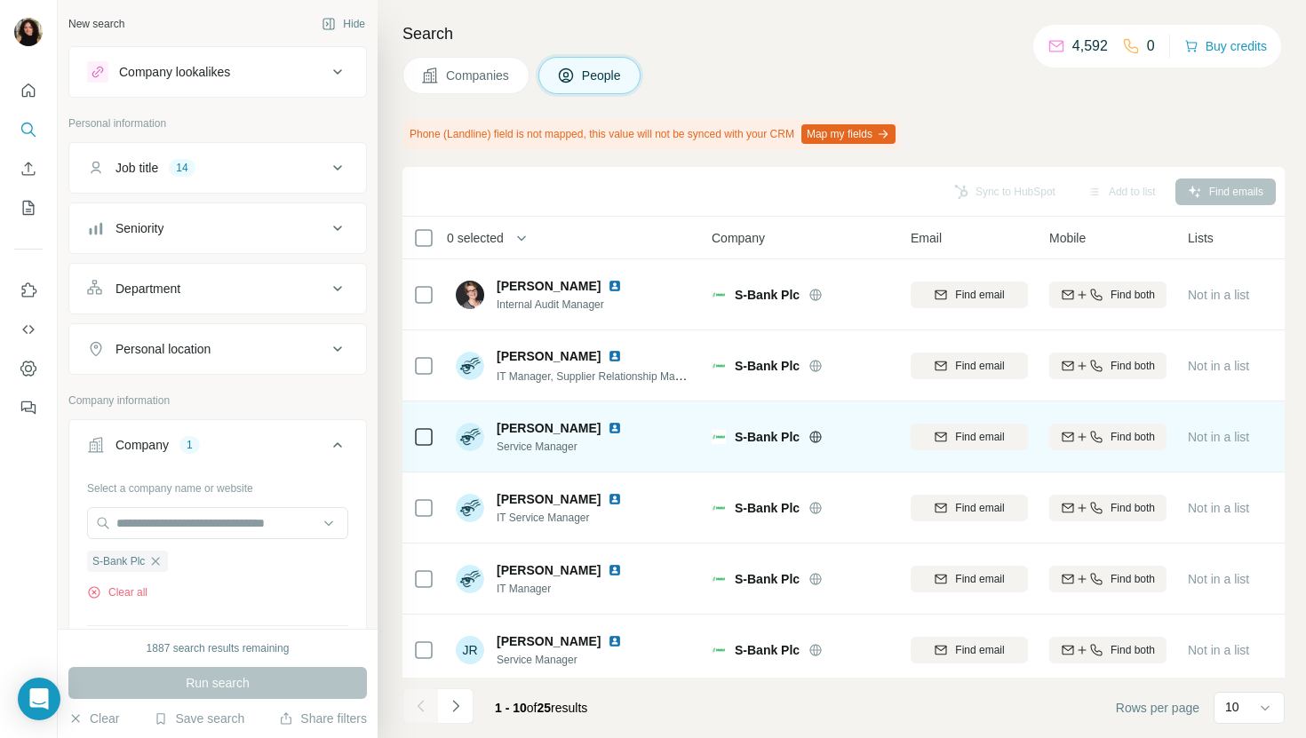
click at [608, 428] on img at bounding box center [615, 428] width 14 height 14
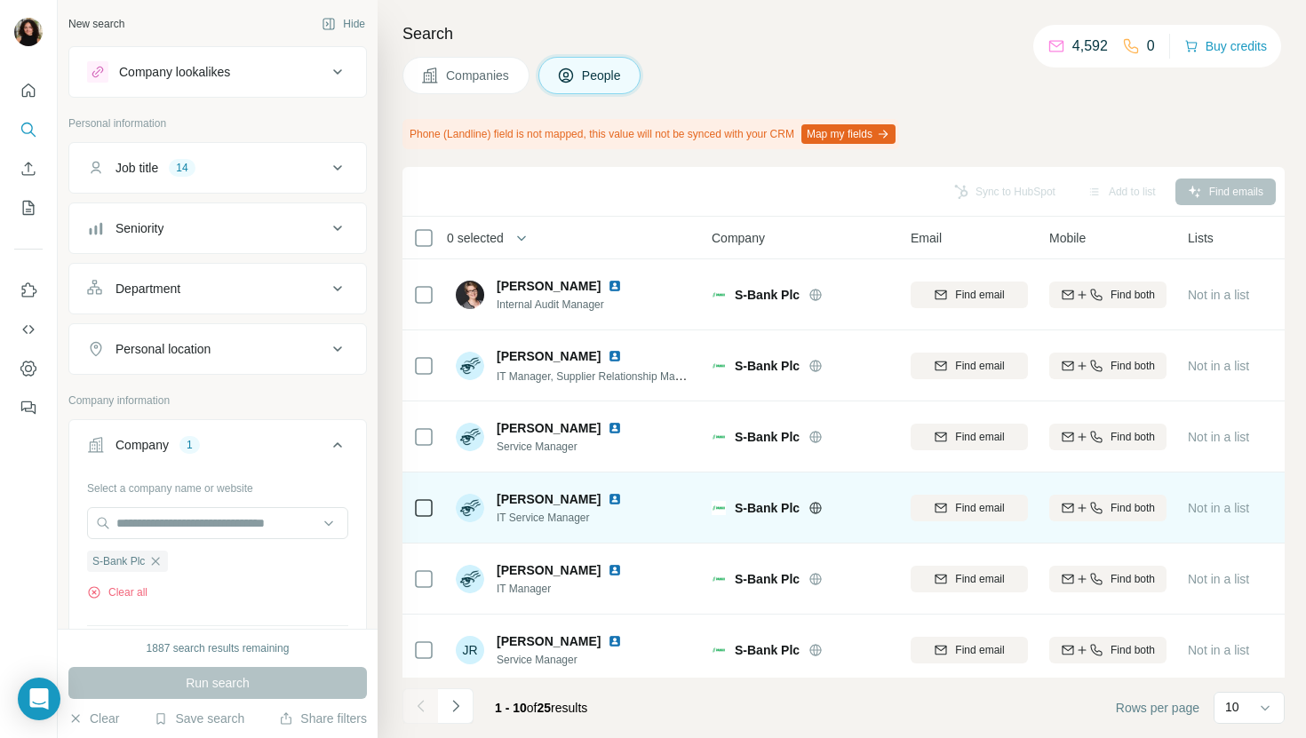
click at [608, 494] on img at bounding box center [615, 499] width 14 height 14
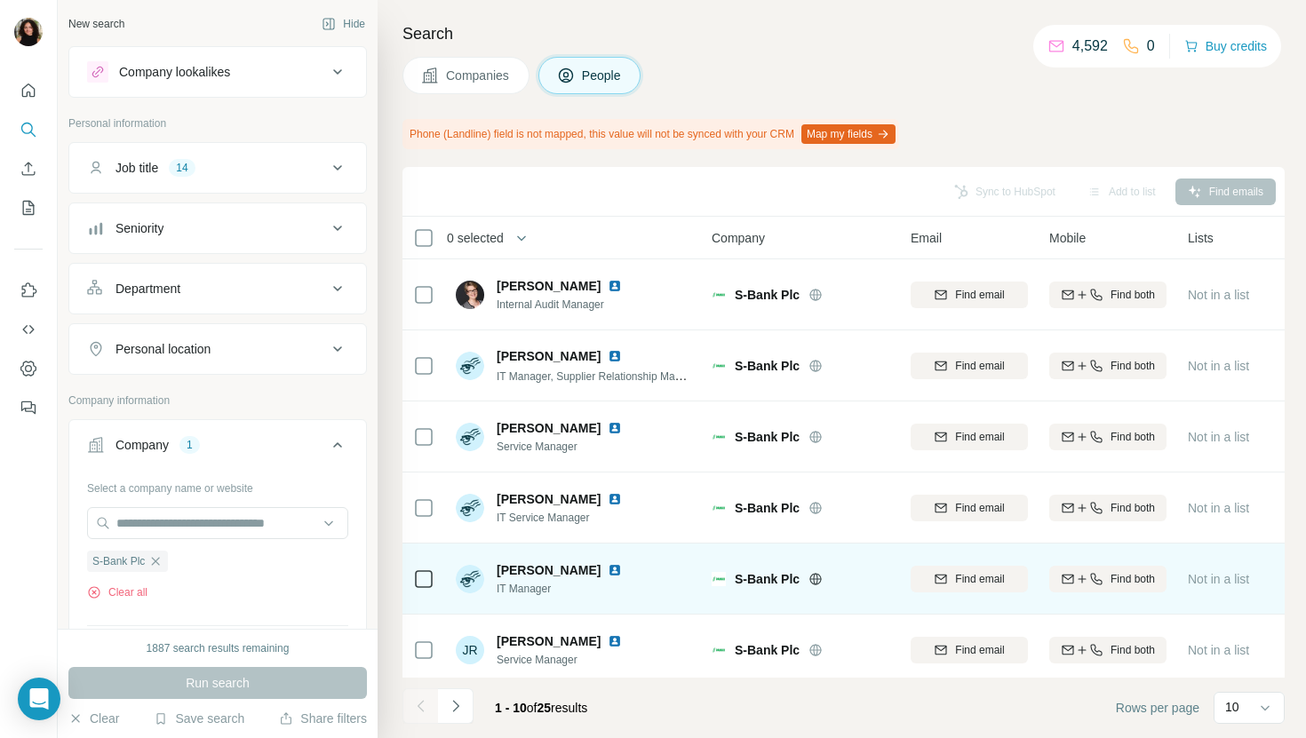
click at [608, 570] on img at bounding box center [615, 570] width 14 height 14
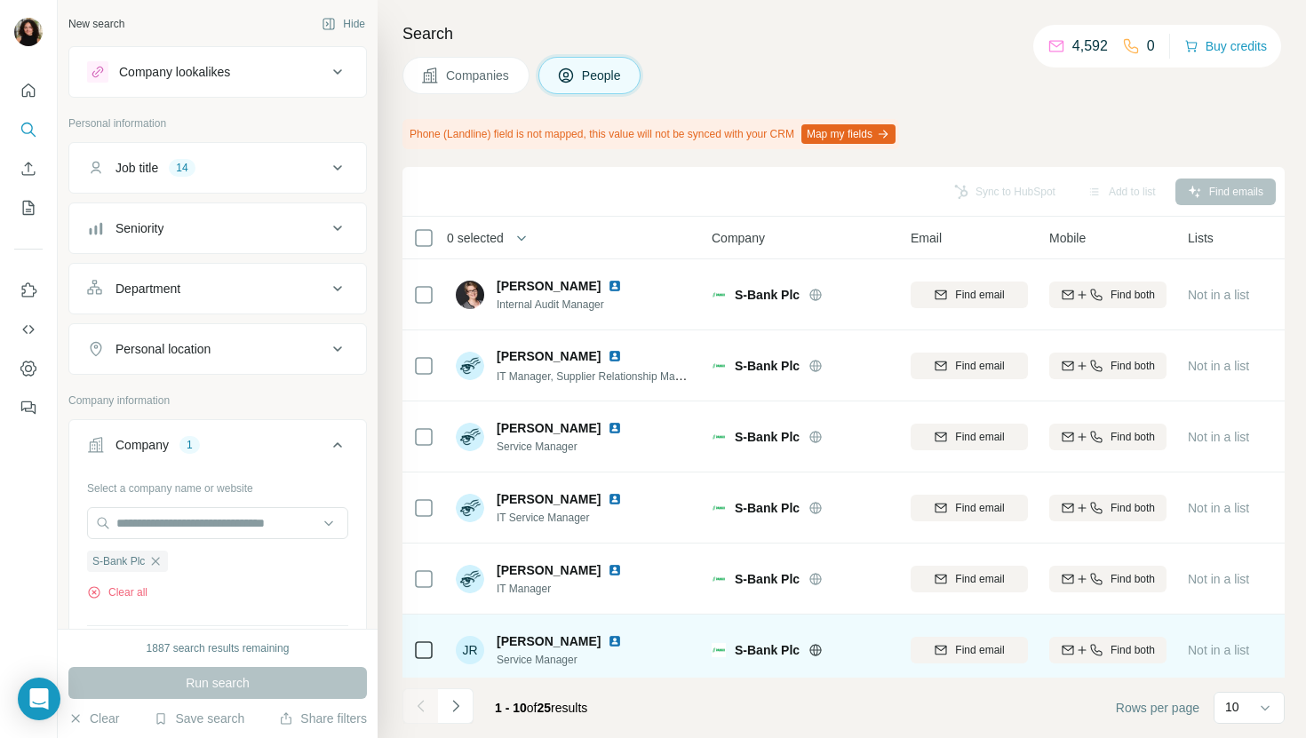
click at [608, 639] on img at bounding box center [615, 641] width 14 height 14
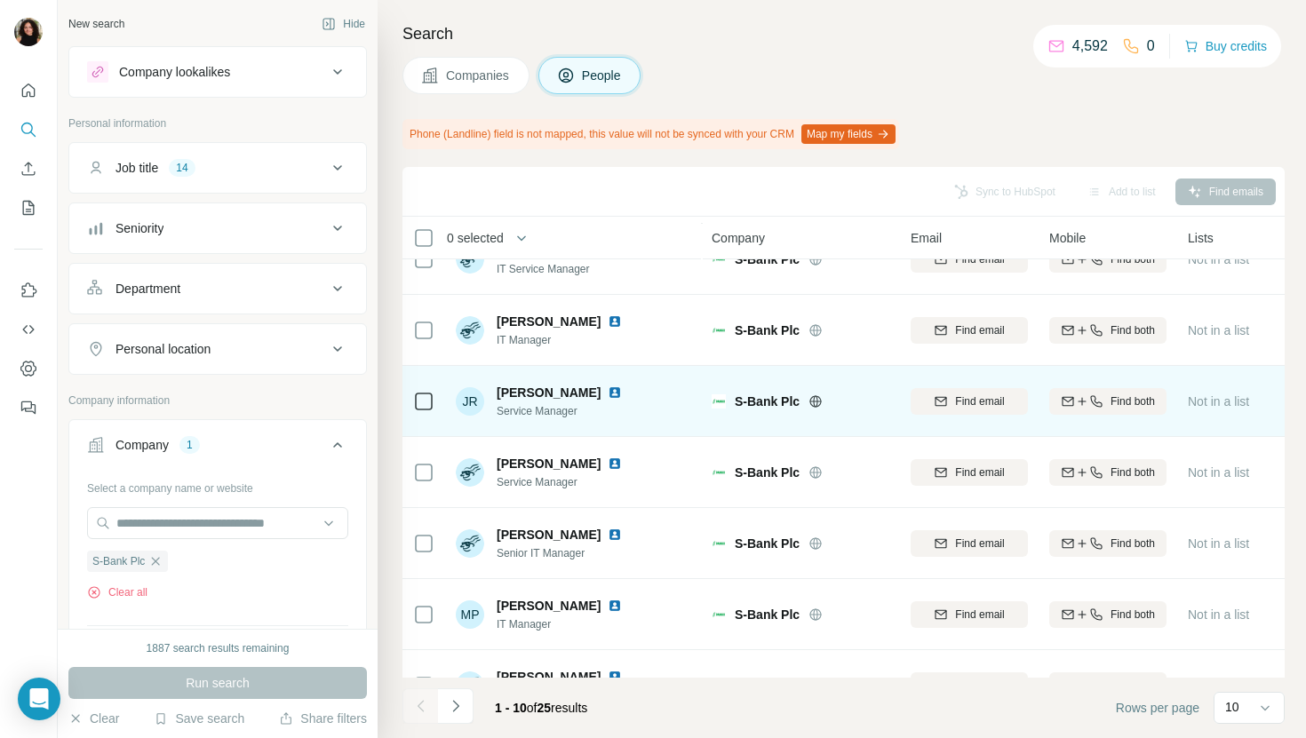
scroll to position [251, 0]
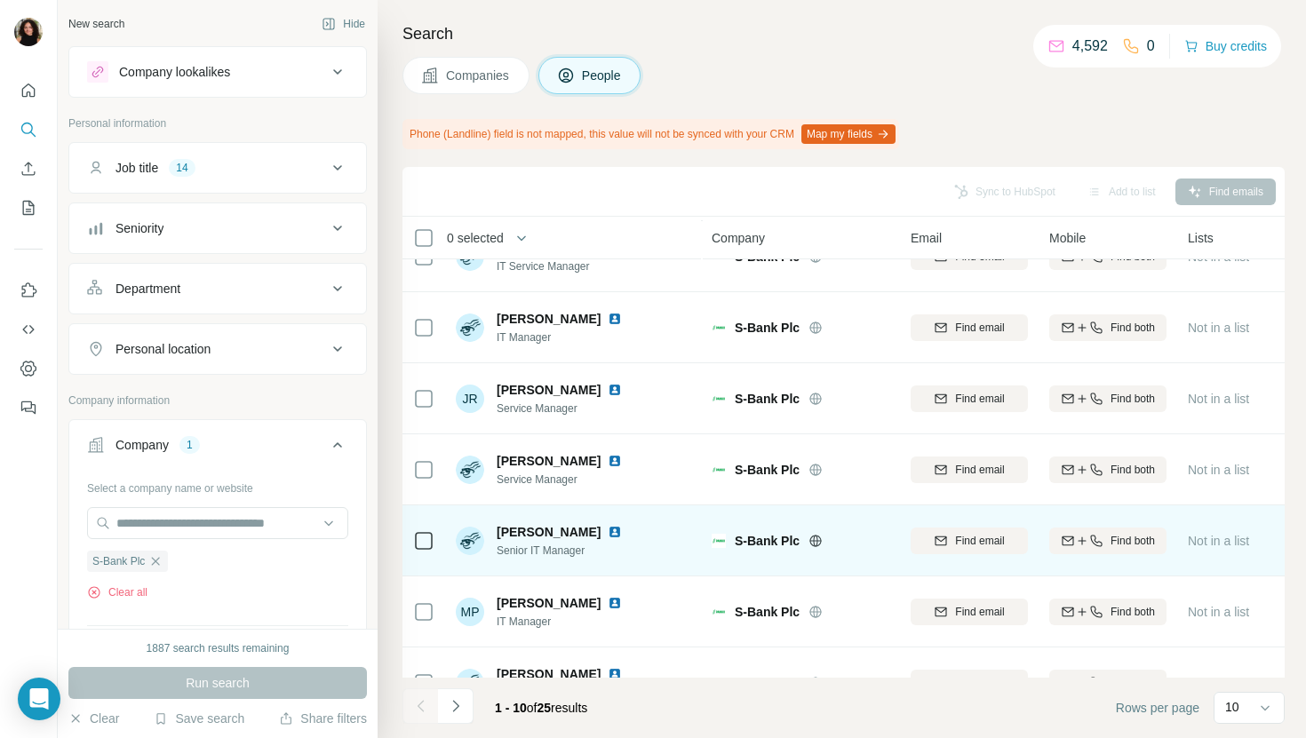
click at [608, 529] on img at bounding box center [615, 532] width 14 height 14
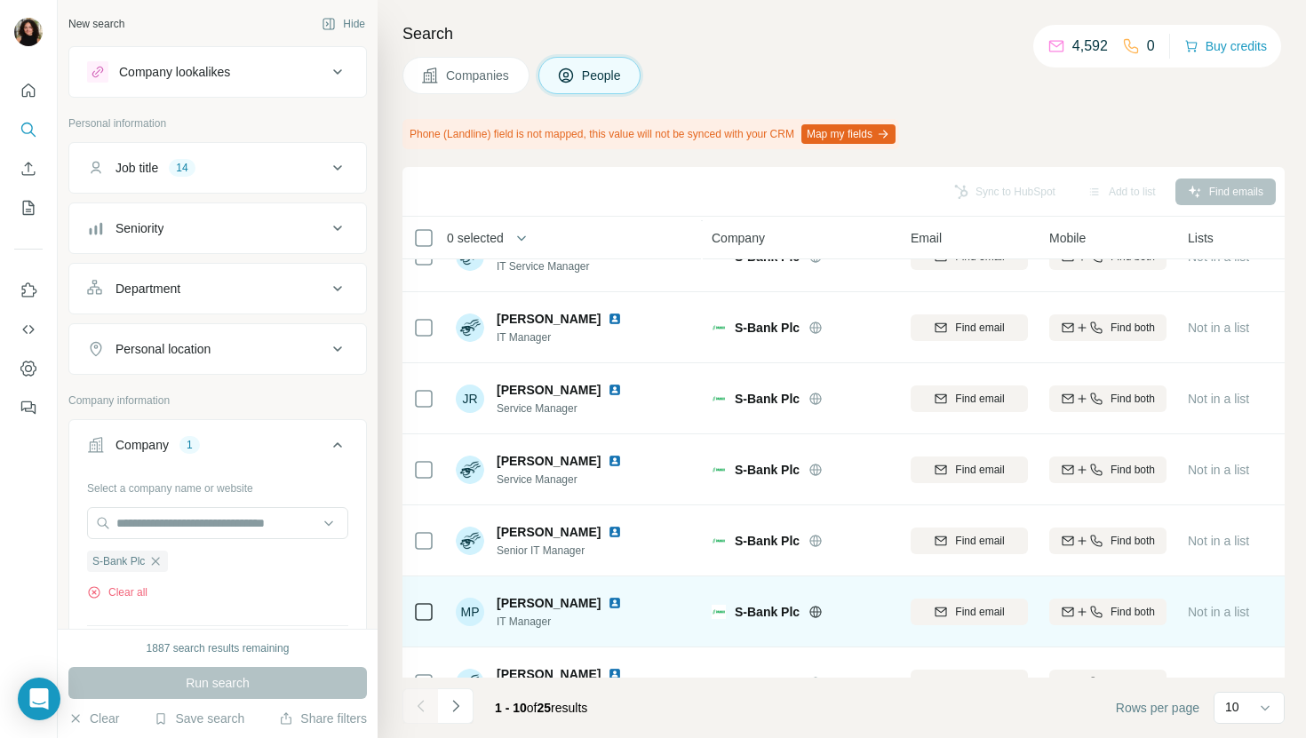
click at [621, 603] on img at bounding box center [615, 603] width 14 height 14
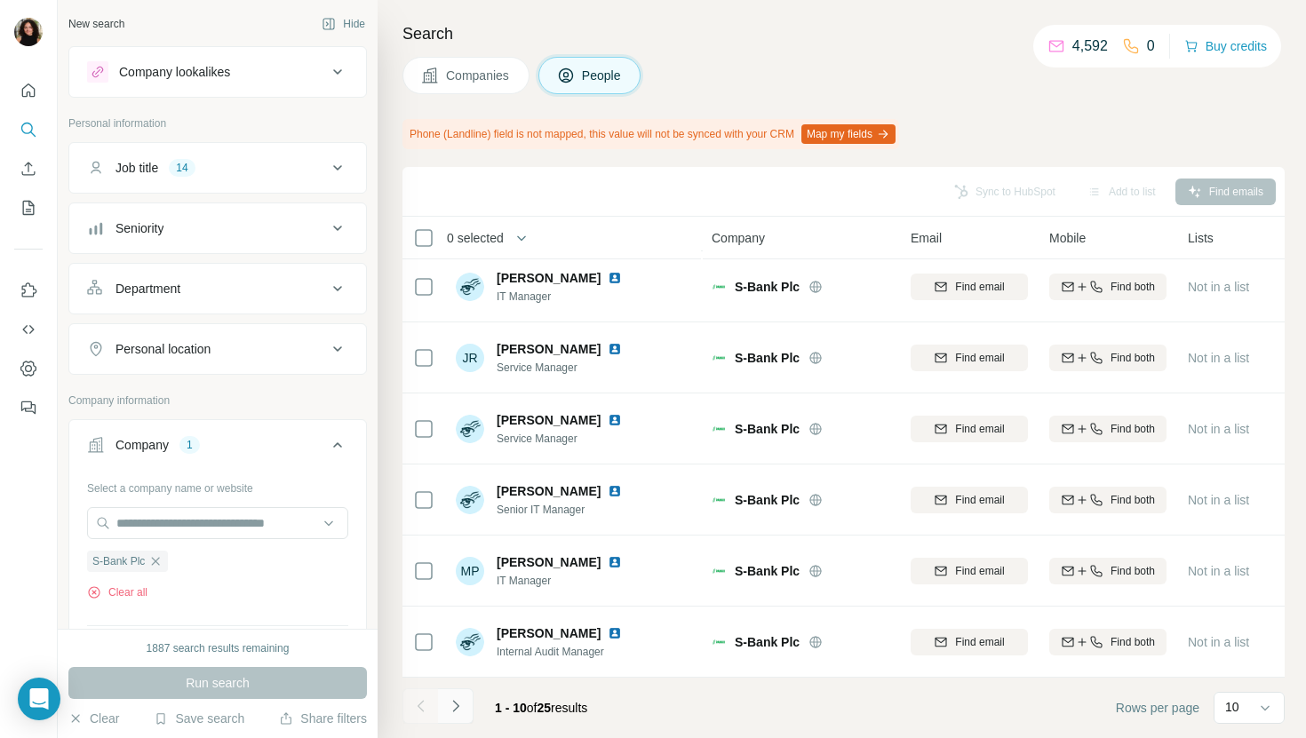
click at [468, 704] on button "Navigate to next page" at bounding box center [456, 706] width 36 height 36
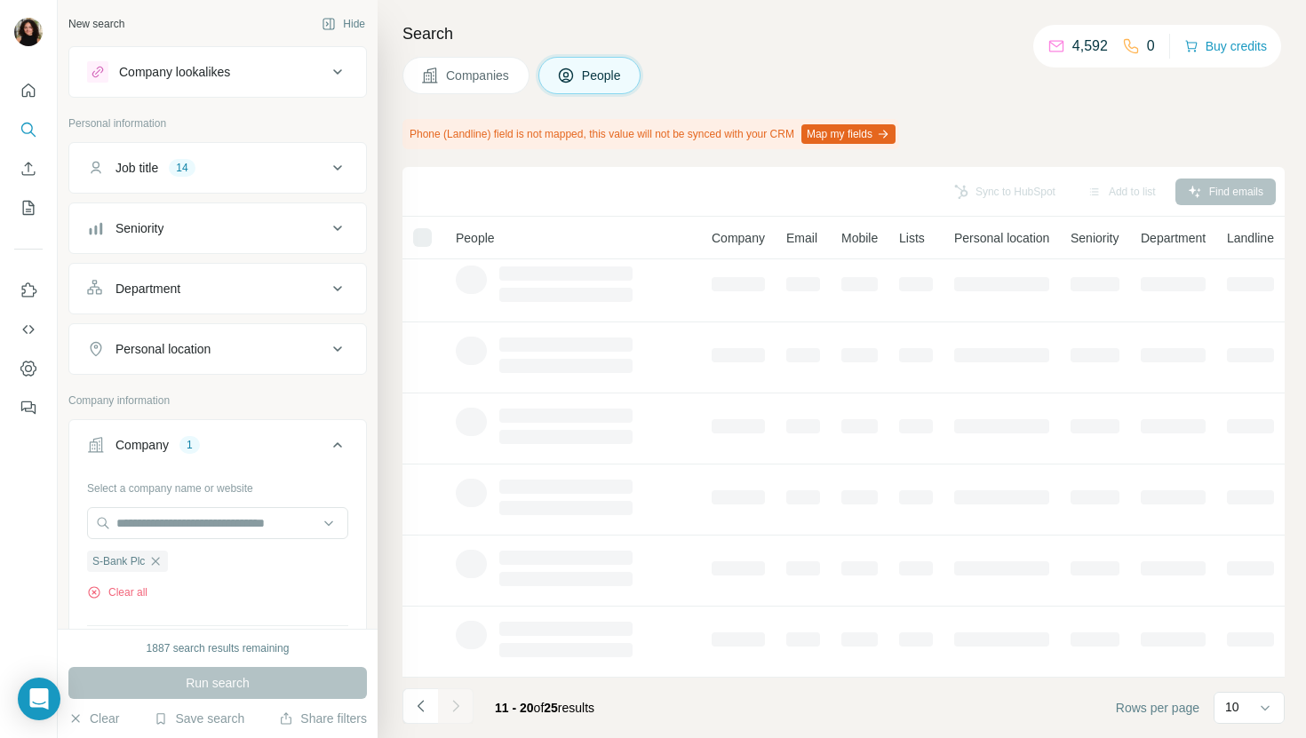
scroll to position [0, 0]
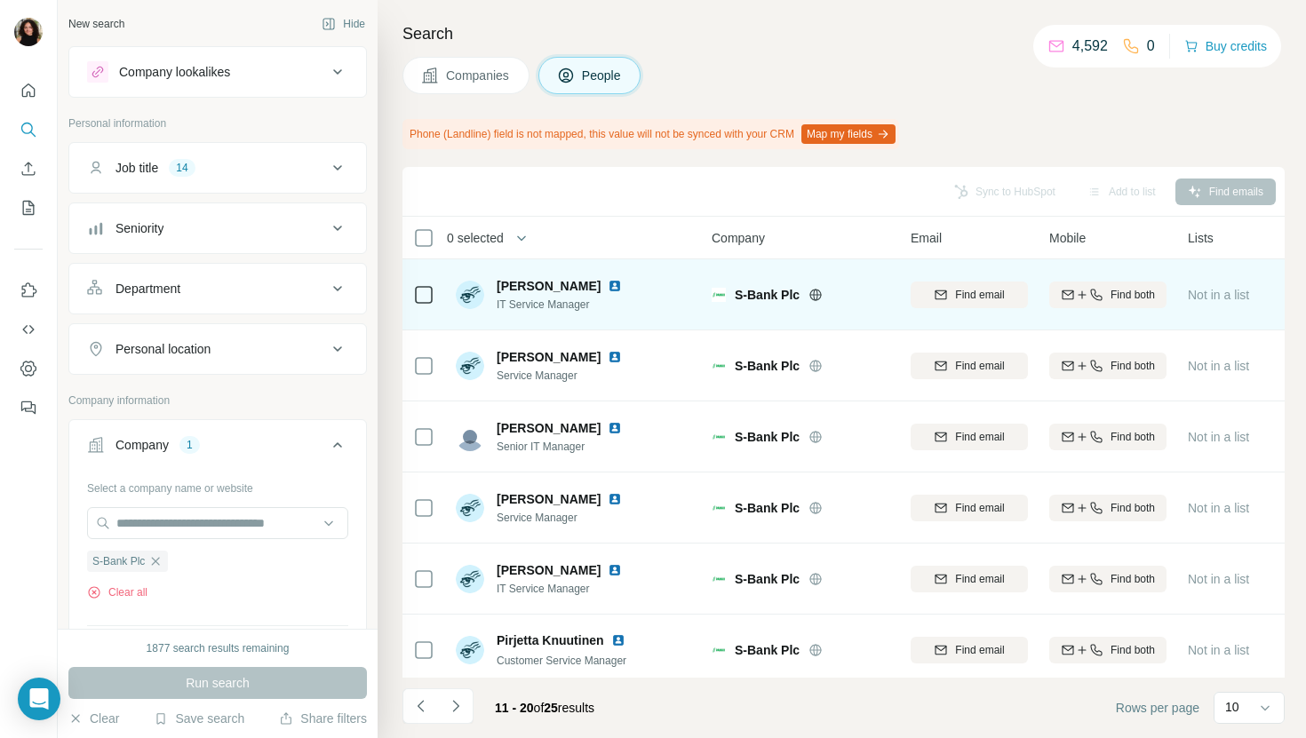
click at [608, 286] on img at bounding box center [615, 286] width 14 height 14
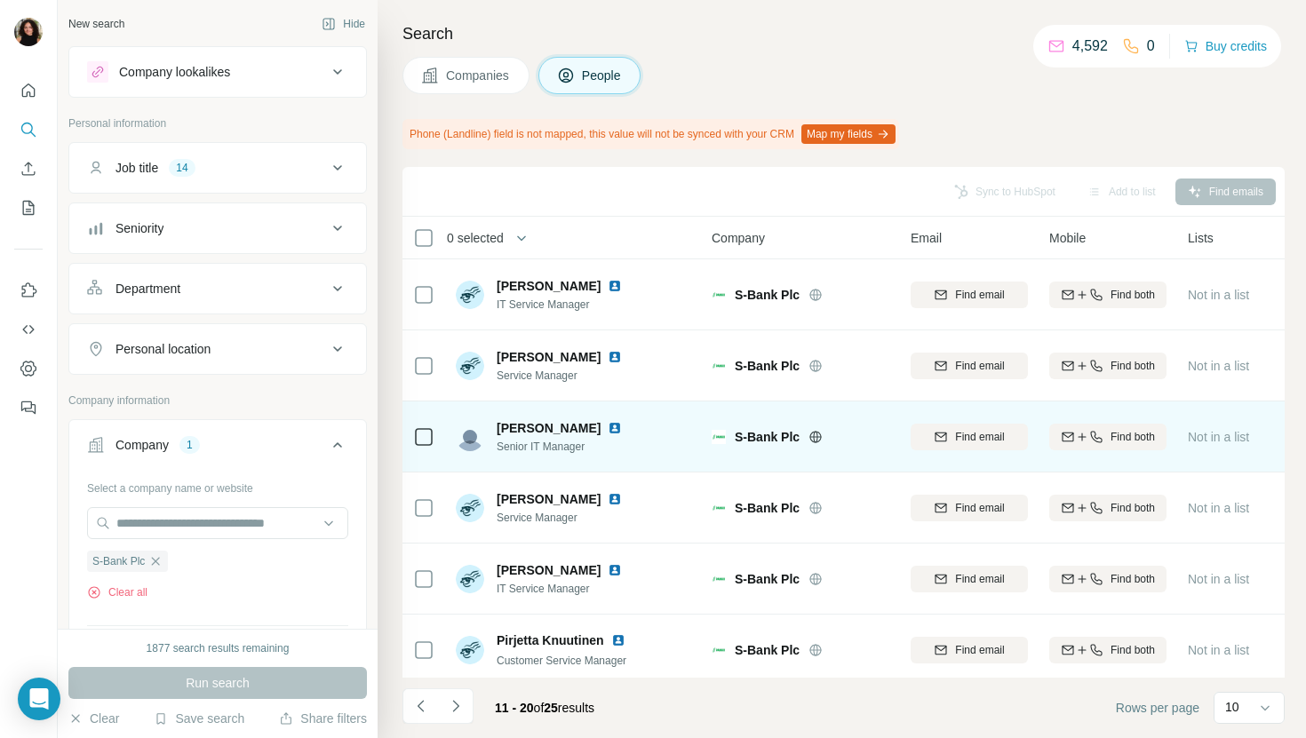
click at [608, 429] on img at bounding box center [615, 428] width 14 height 14
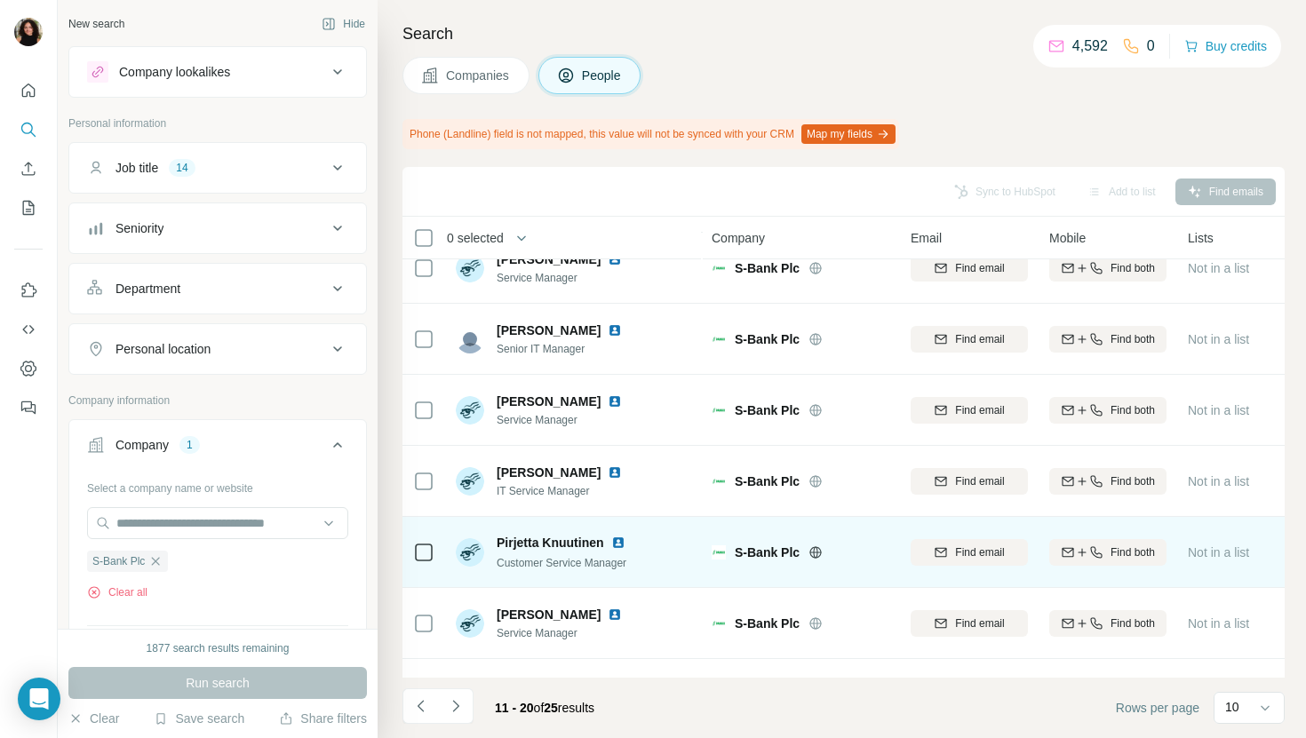
scroll to position [183, 0]
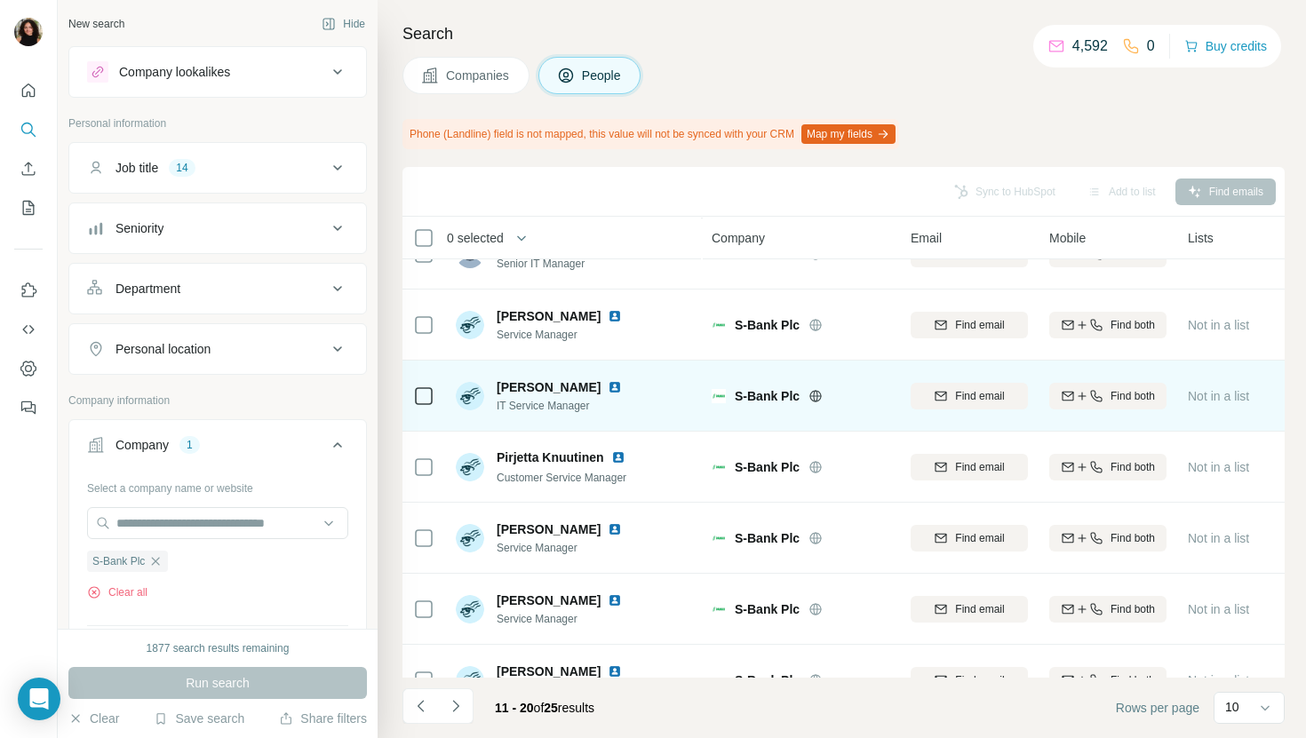
click at [608, 384] on img at bounding box center [615, 387] width 14 height 14
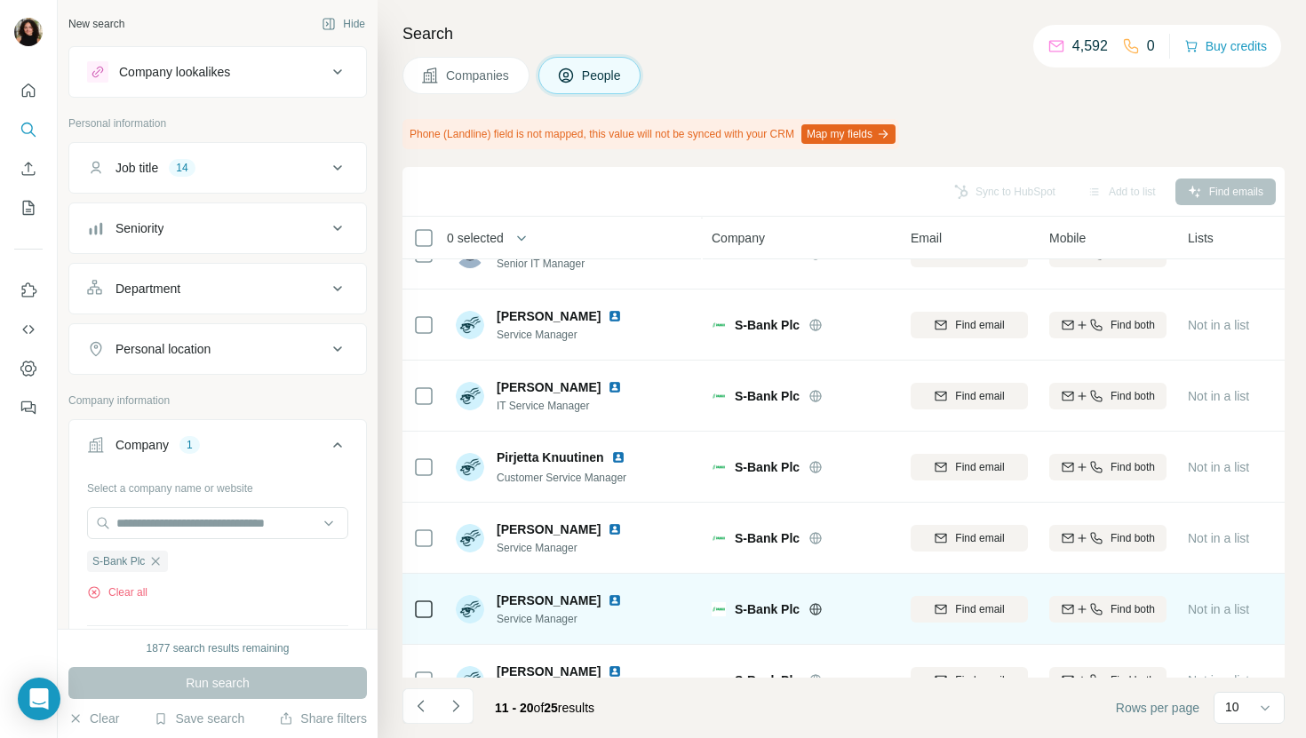
scroll to position [292, 0]
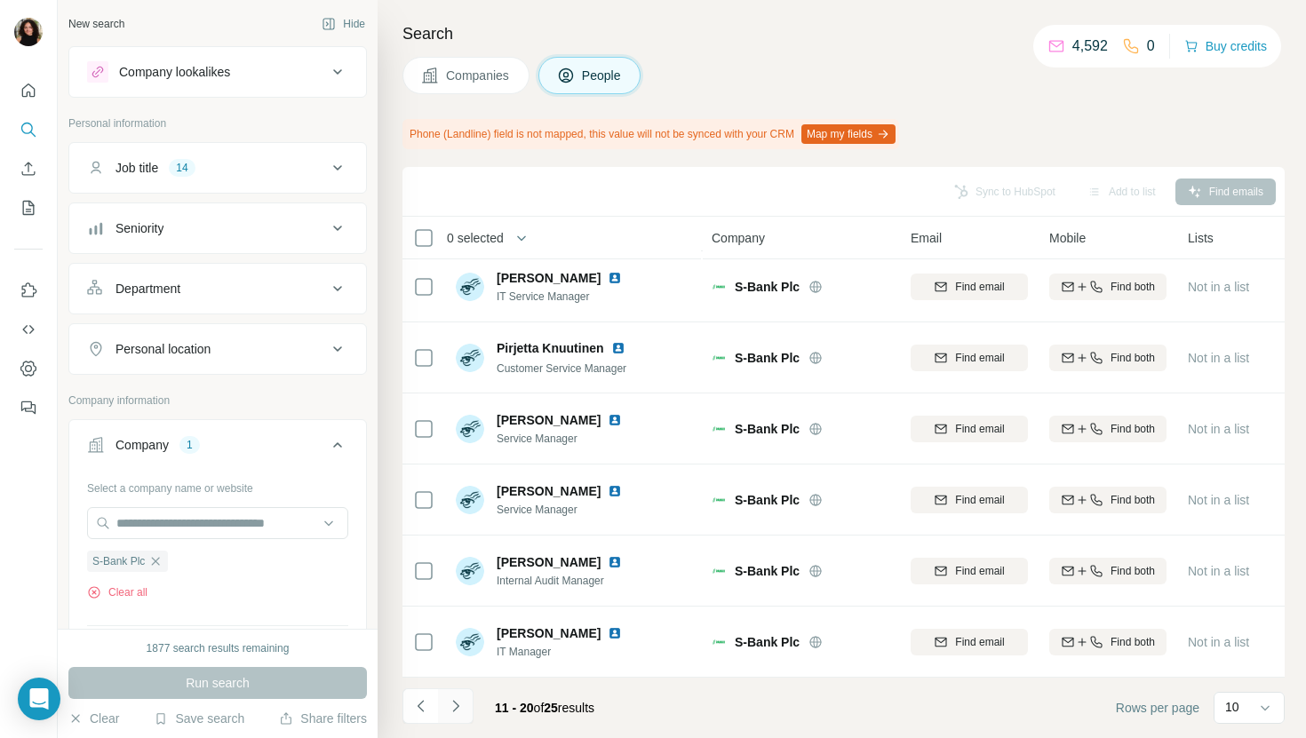
click at [458, 712] on icon "Navigate to next page" at bounding box center [456, 706] width 18 height 18
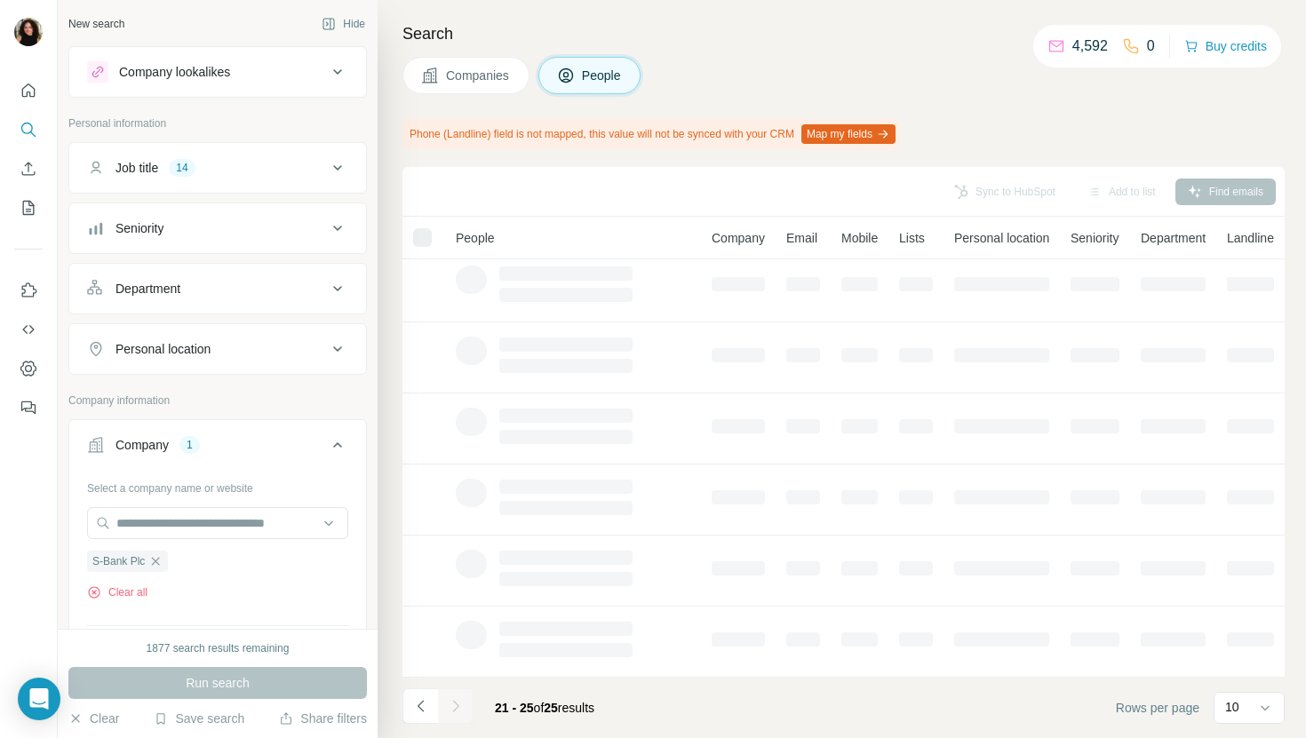
scroll to position [0, 0]
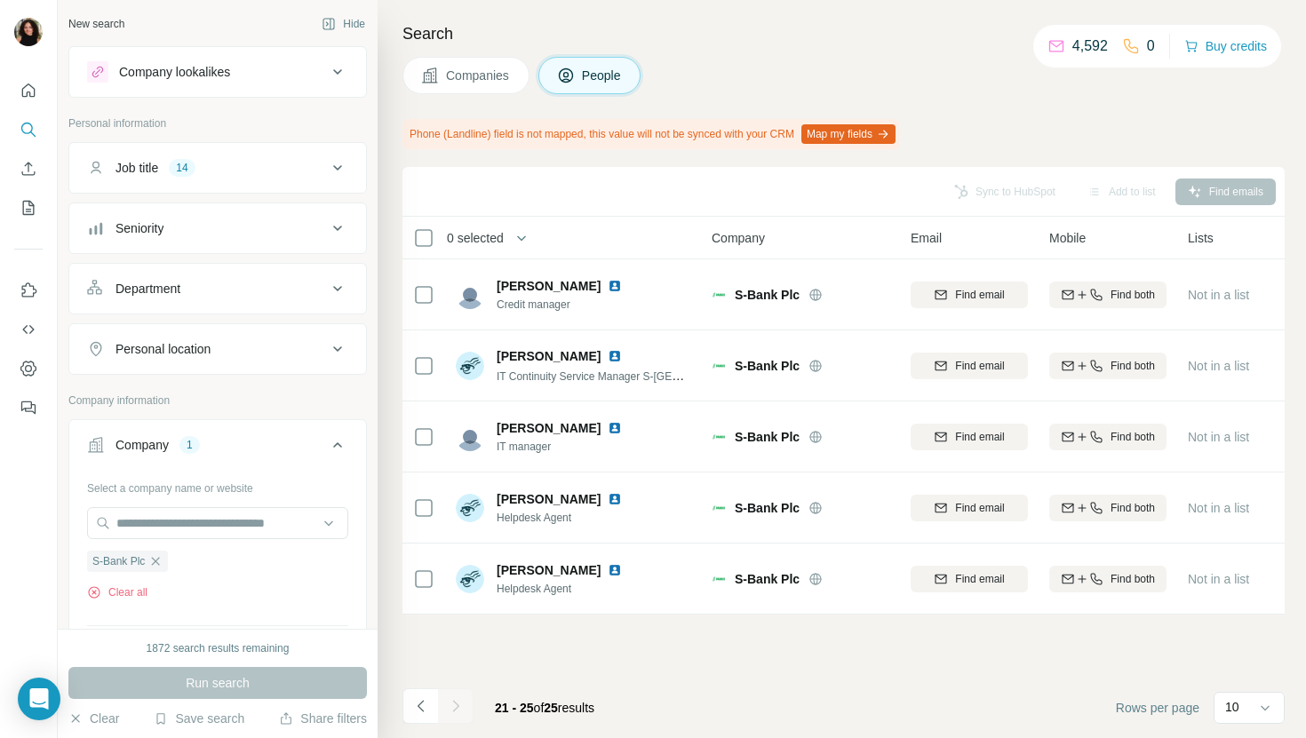
click at [273, 160] on div "Job title 14" at bounding box center [207, 168] width 240 height 18
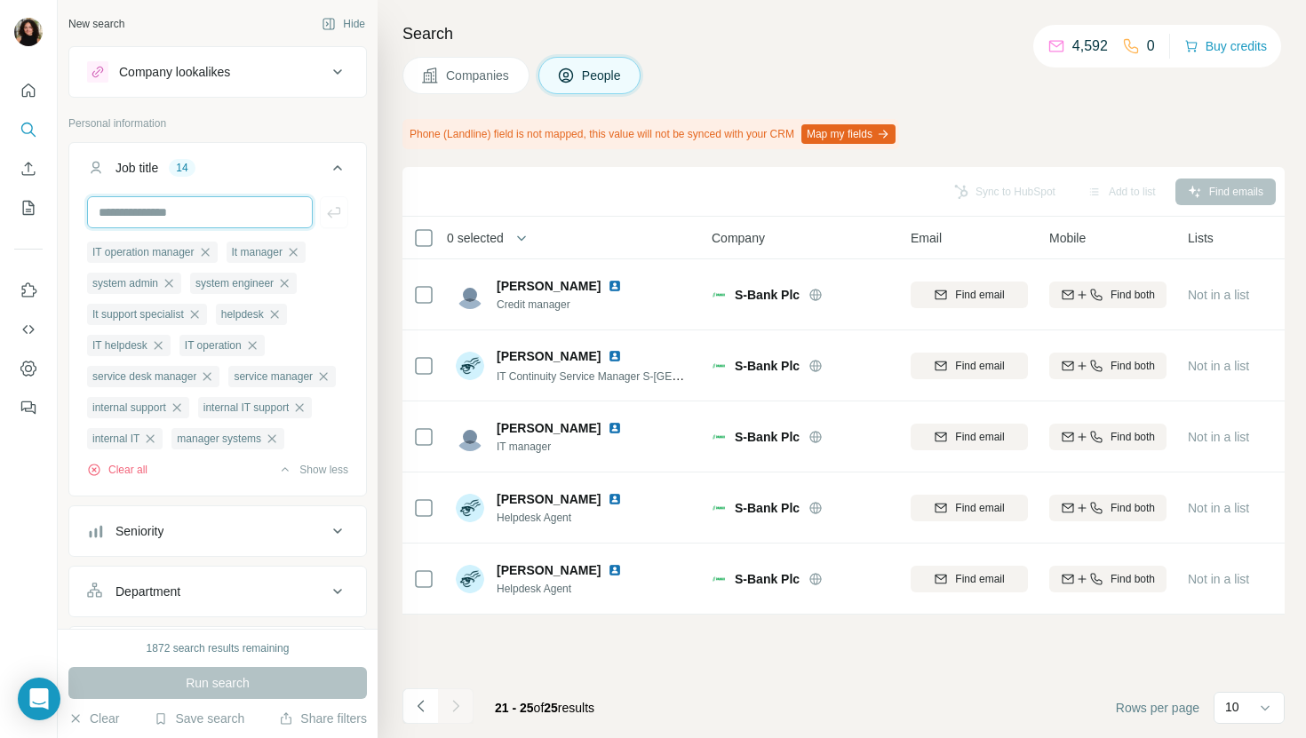
click at [268, 211] on input "text" at bounding box center [200, 212] width 226 height 32
click at [450, 86] on button "Companies" at bounding box center [465, 75] width 127 height 37
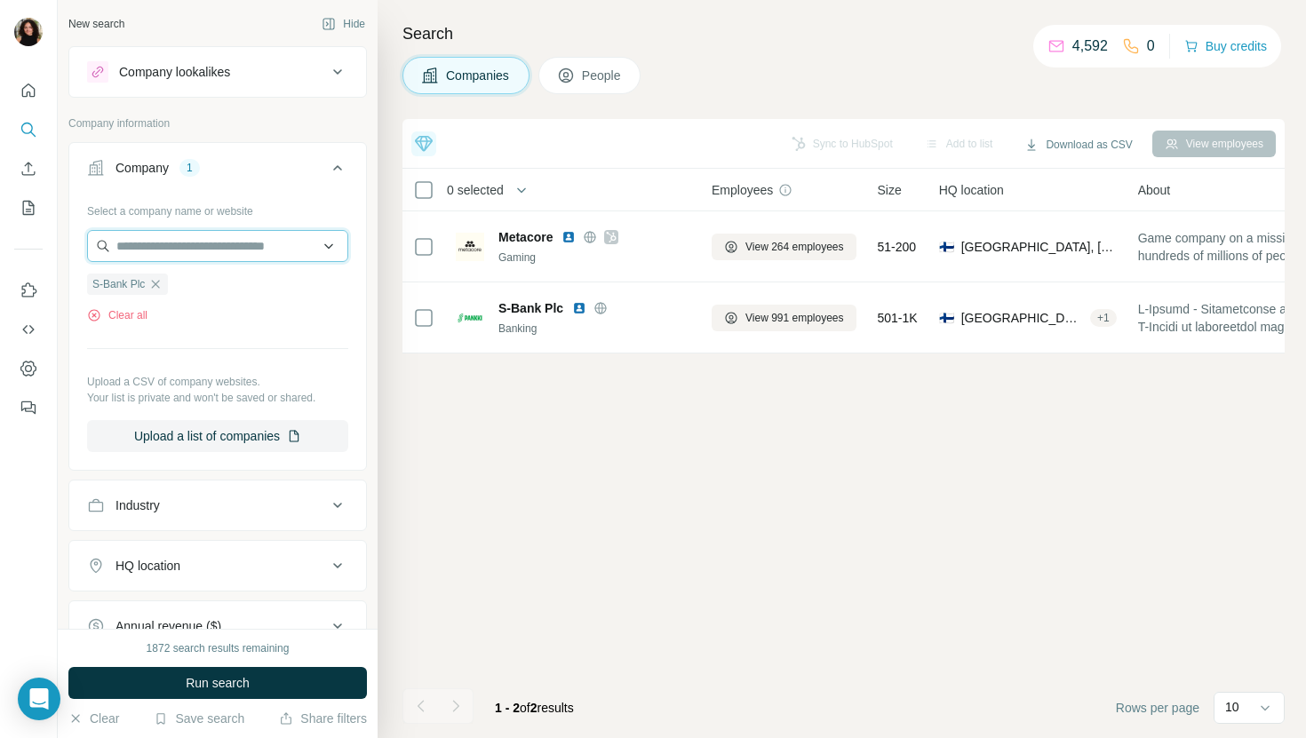
click at [195, 239] on input "text" at bounding box center [217, 246] width 261 height 32
paste input "**********"
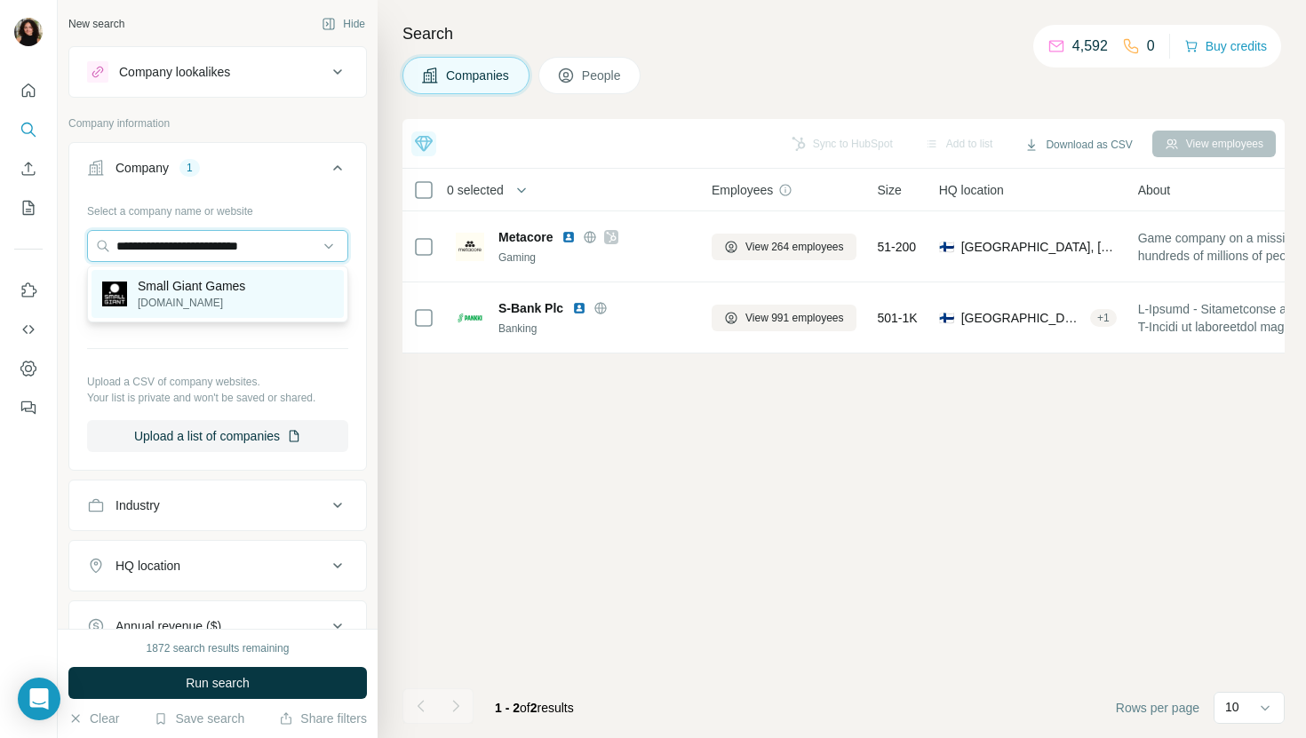
type input "**********"
click at [222, 274] on div "Small Giant Games smallgiantgames.com" at bounding box center [217, 294] width 252 height 48
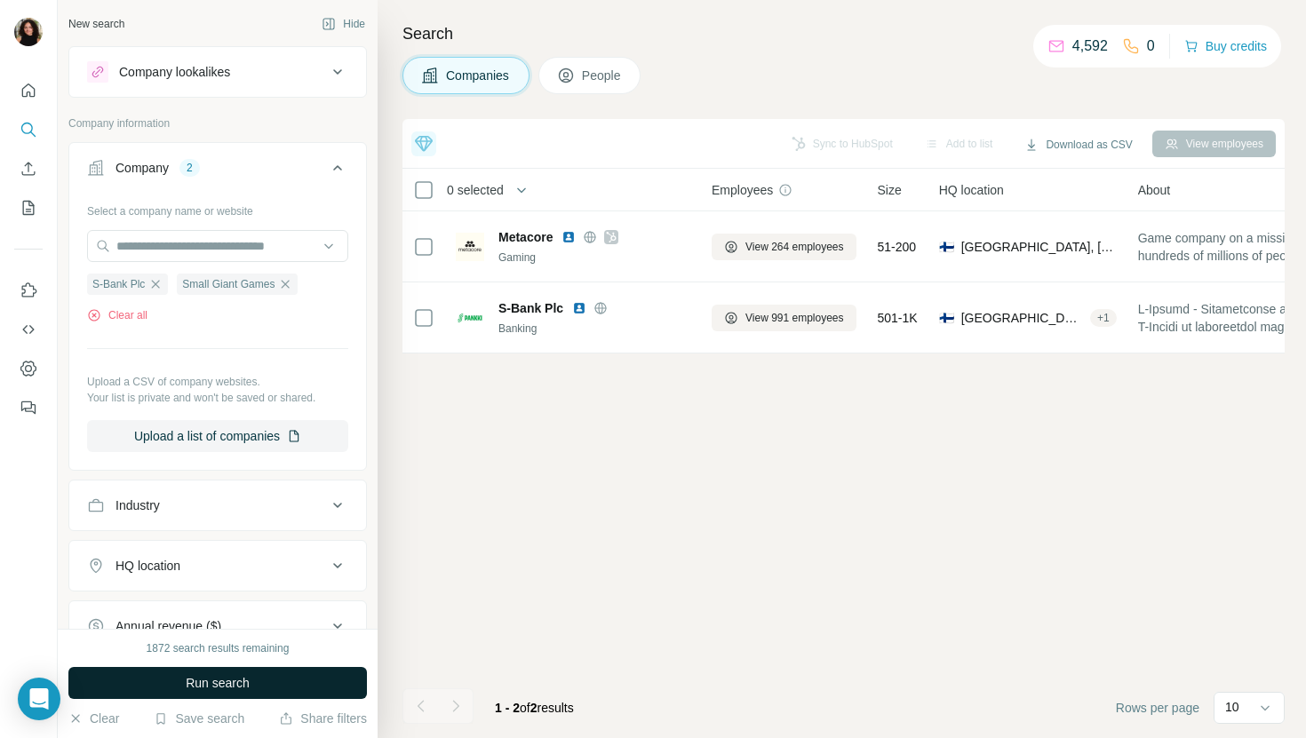
click at [210, 679] on span "Run search" at bounding box center [218, 683] width 64 height 18
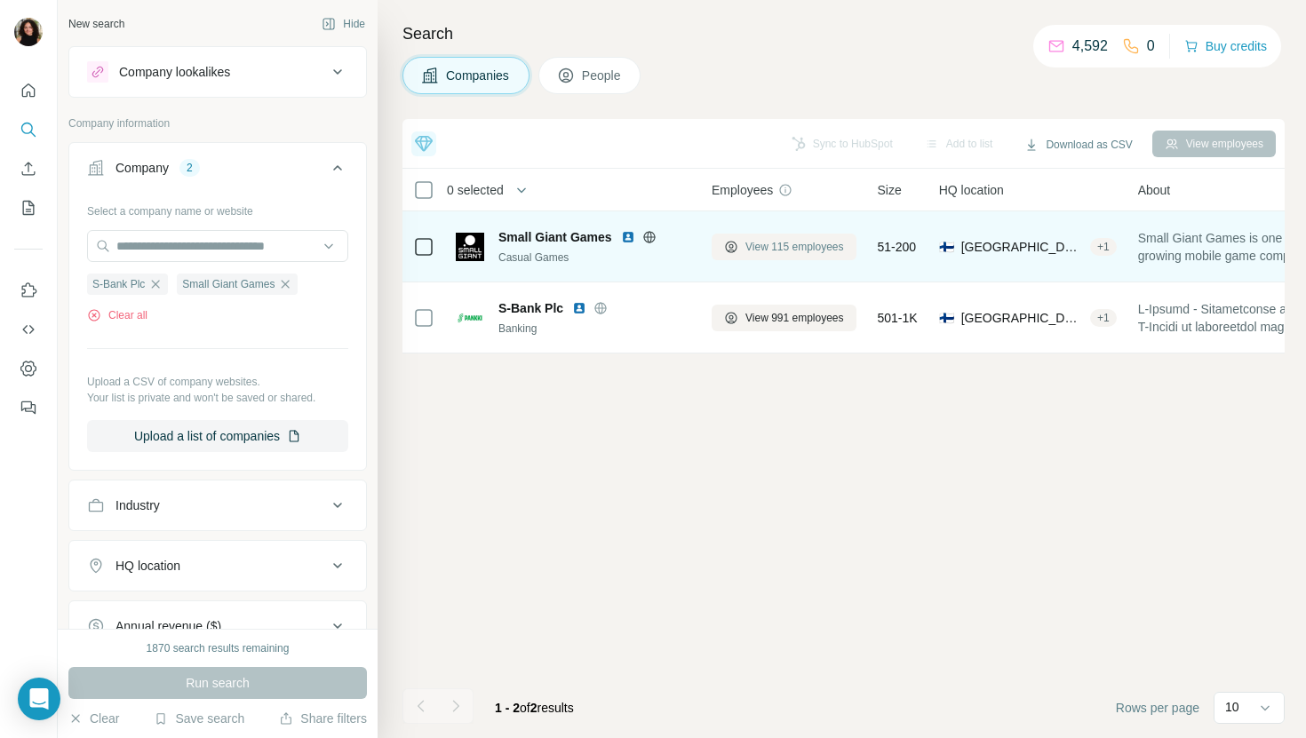
click at [827, 242] on span "View 115 employees" at bounding box center [794, 247] width 99 height 16
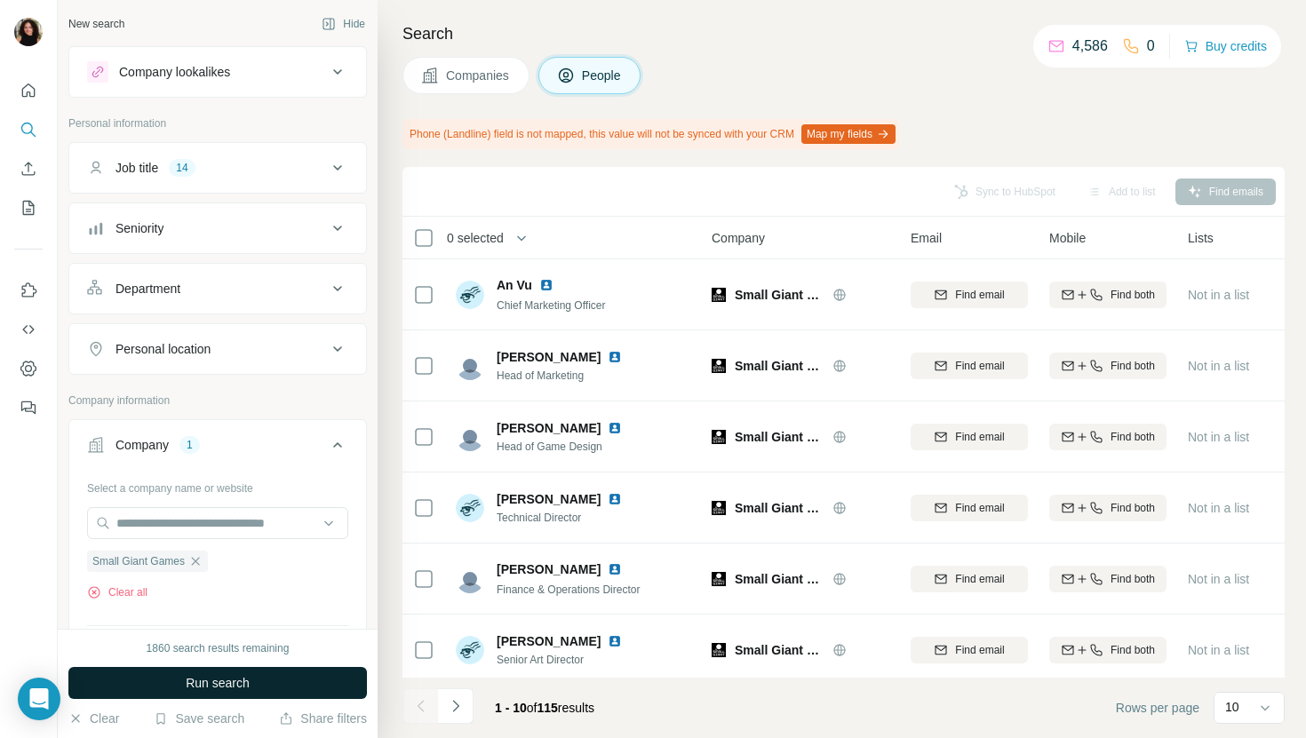
click at [243, 680] on span "Run search" at bounding box center [218, 683] width 64 height 18
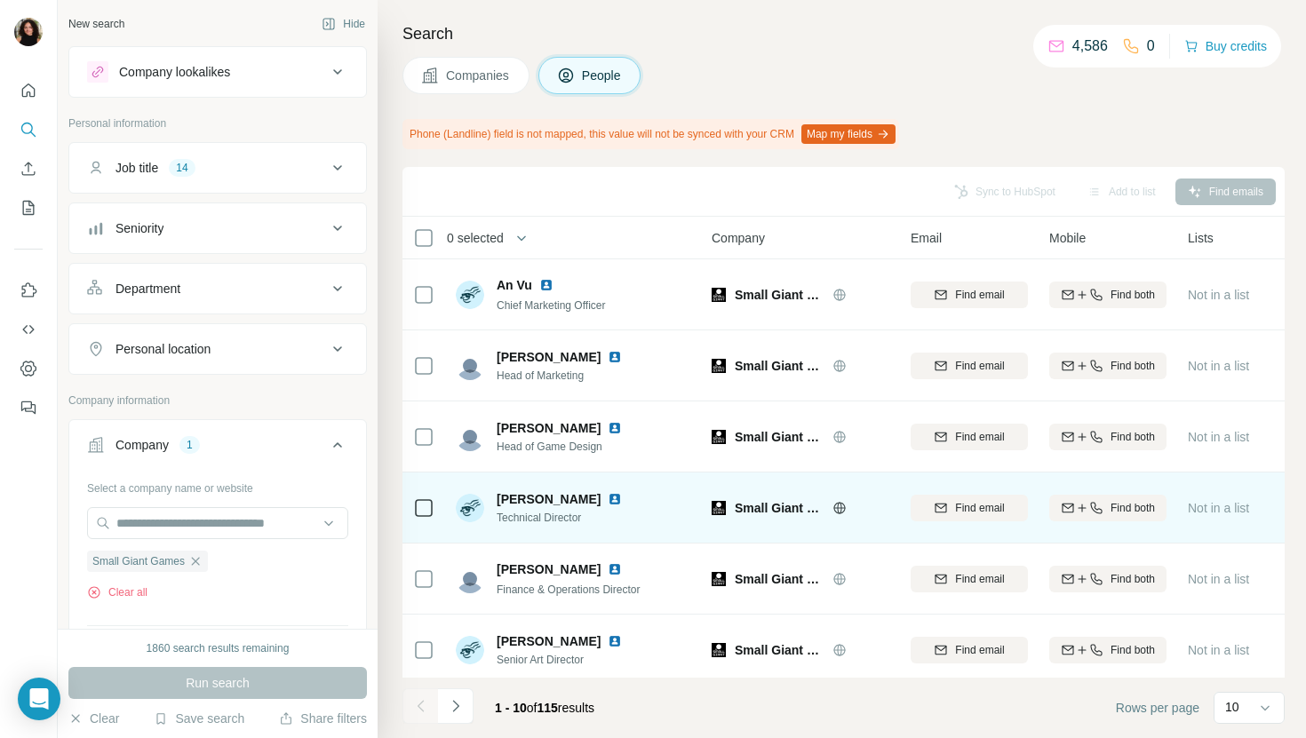
click at [608, 495] on img at bounding box center [615, 499] width 14 height 14
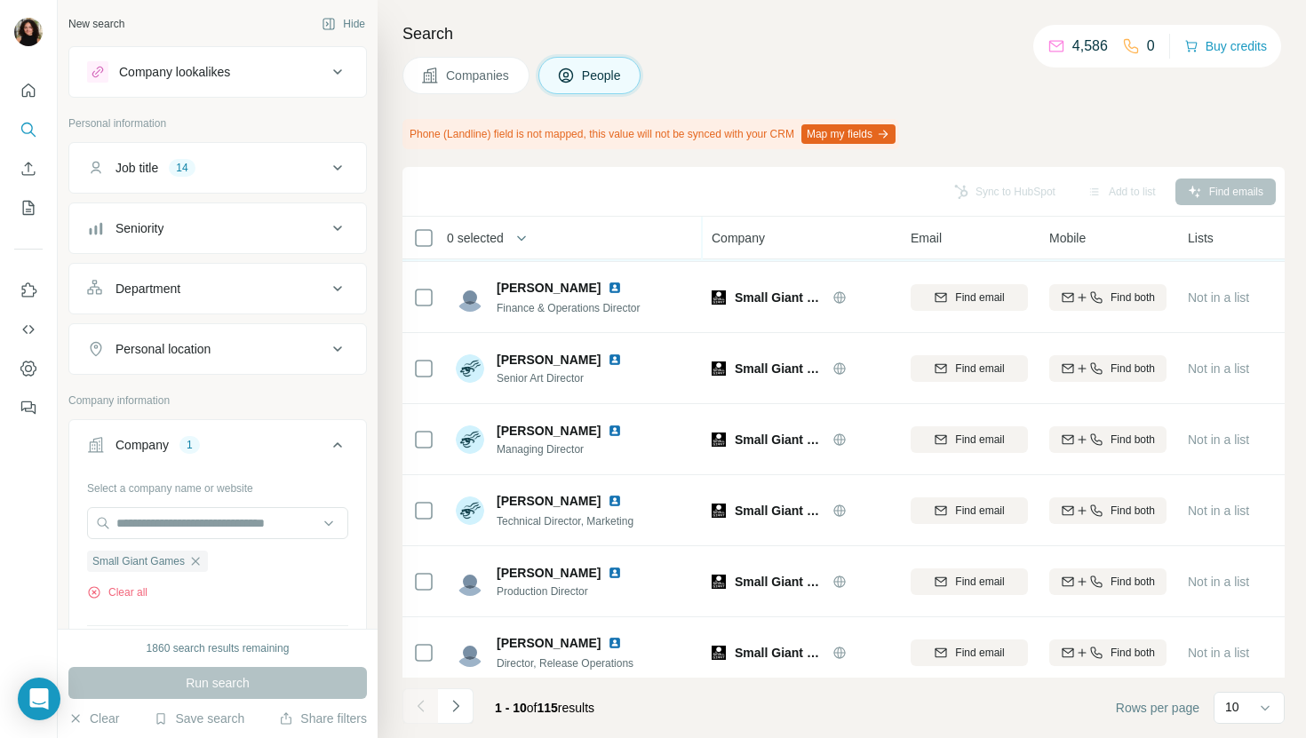
scroll to position [292, 0]
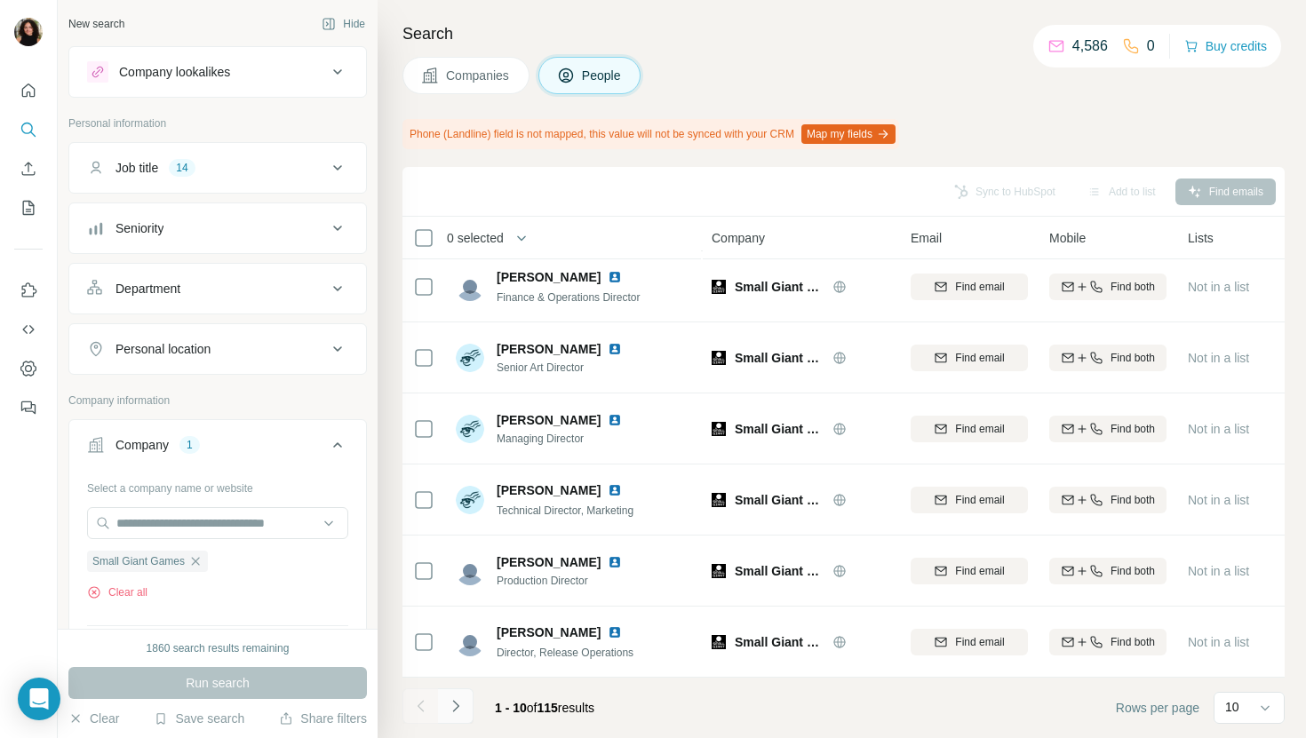
click at [458, 705] on icon "Navigate to next page" at bounding box center [456, 706] width 18 height 18
click at [453, 710] on icon "Navigate to next page" at bounding box center [456, 706] width 18 height 18
click at [450, 705] on icon "Navigate to next page" at bounding box center [456, 706] width 18 height 18
click at [450, 709] on icon "Navigate to next page" at bounding box center [456, 706] width 18 height 18
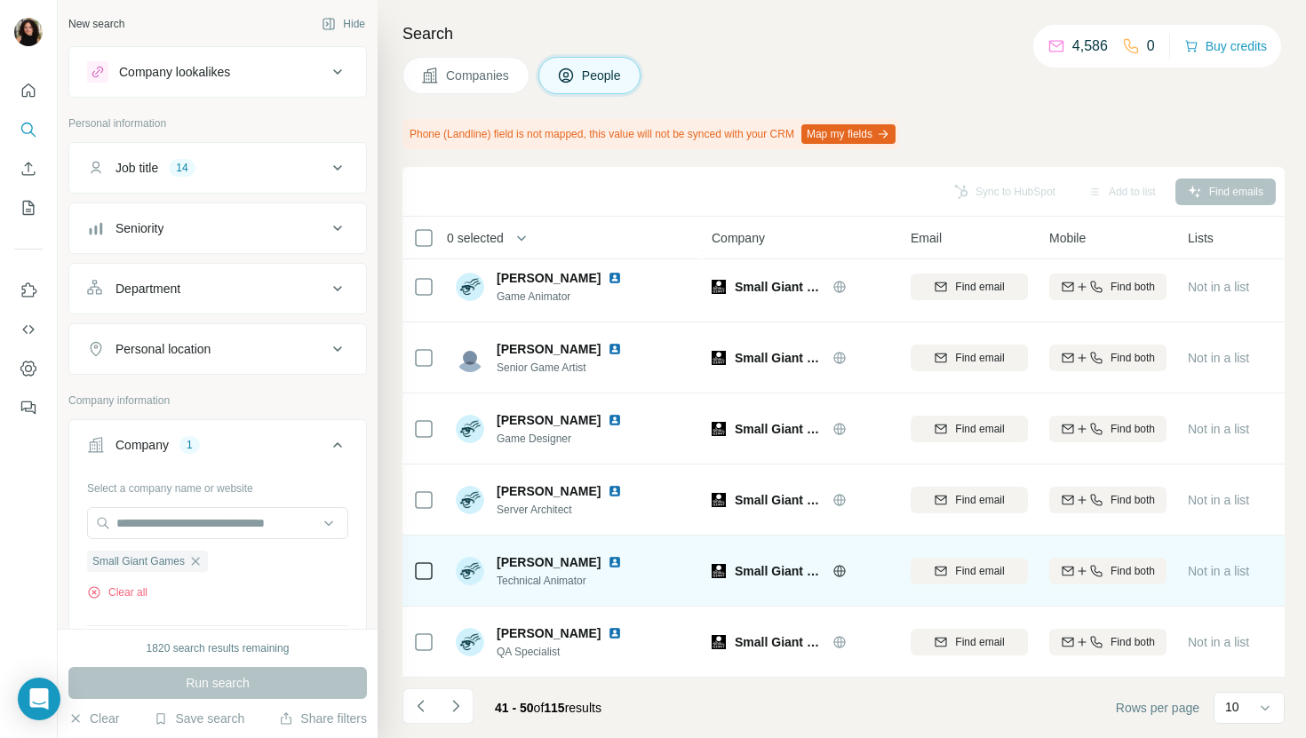
scroll to position [0, 0]
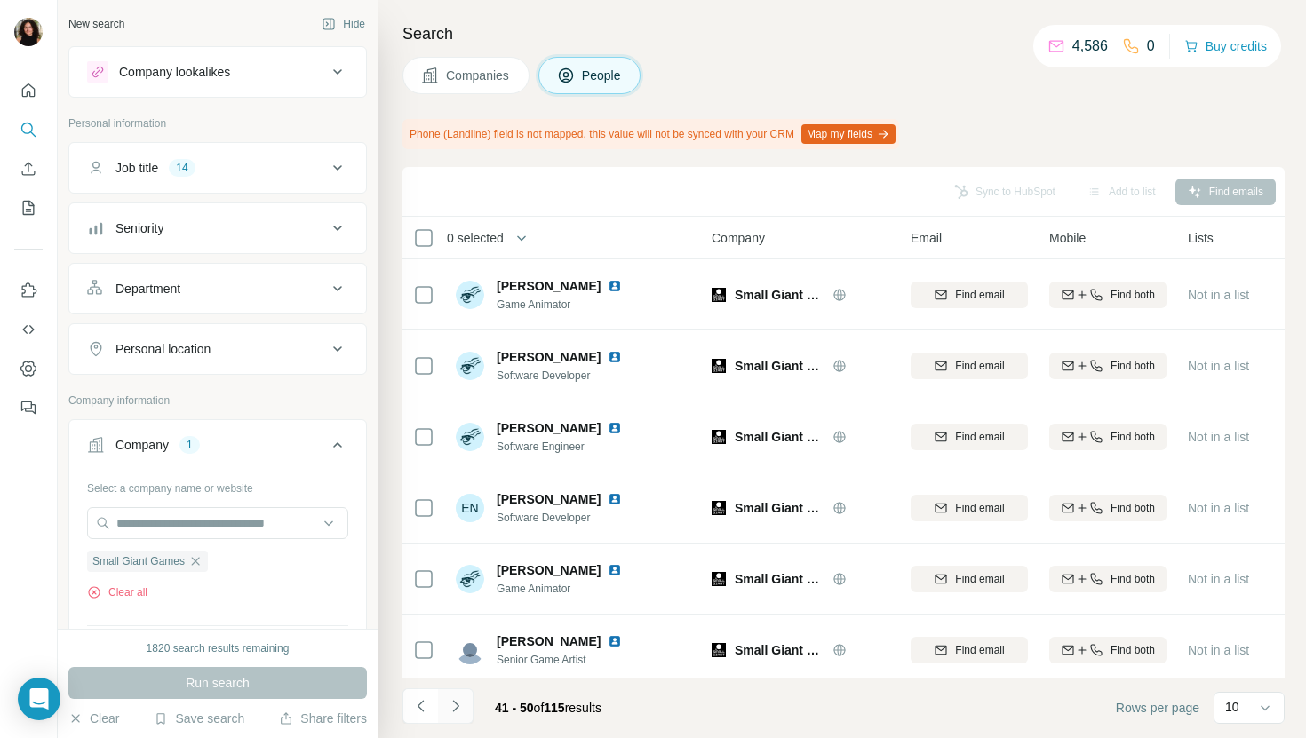
click at [455, 711] on icon "Navigate to next page" at bounding box center [456, 706] width 18 height 18
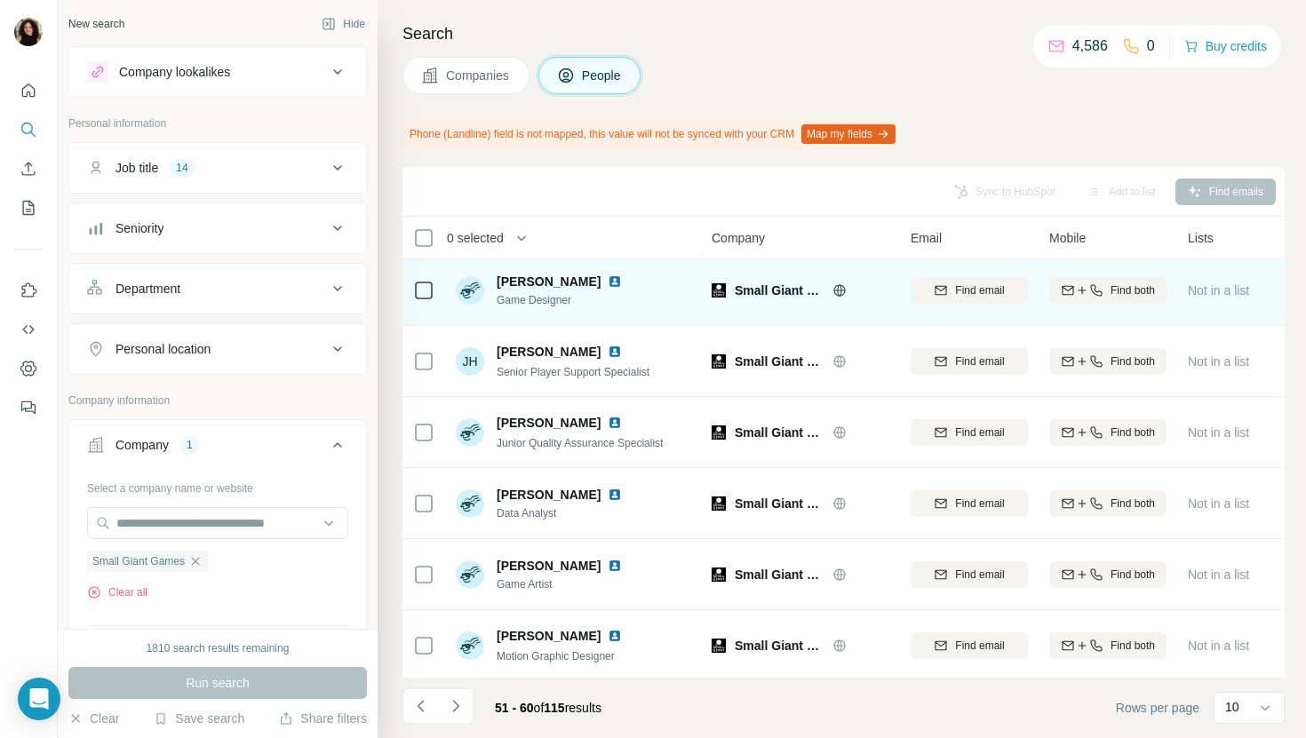
scroll to position [292, 0]
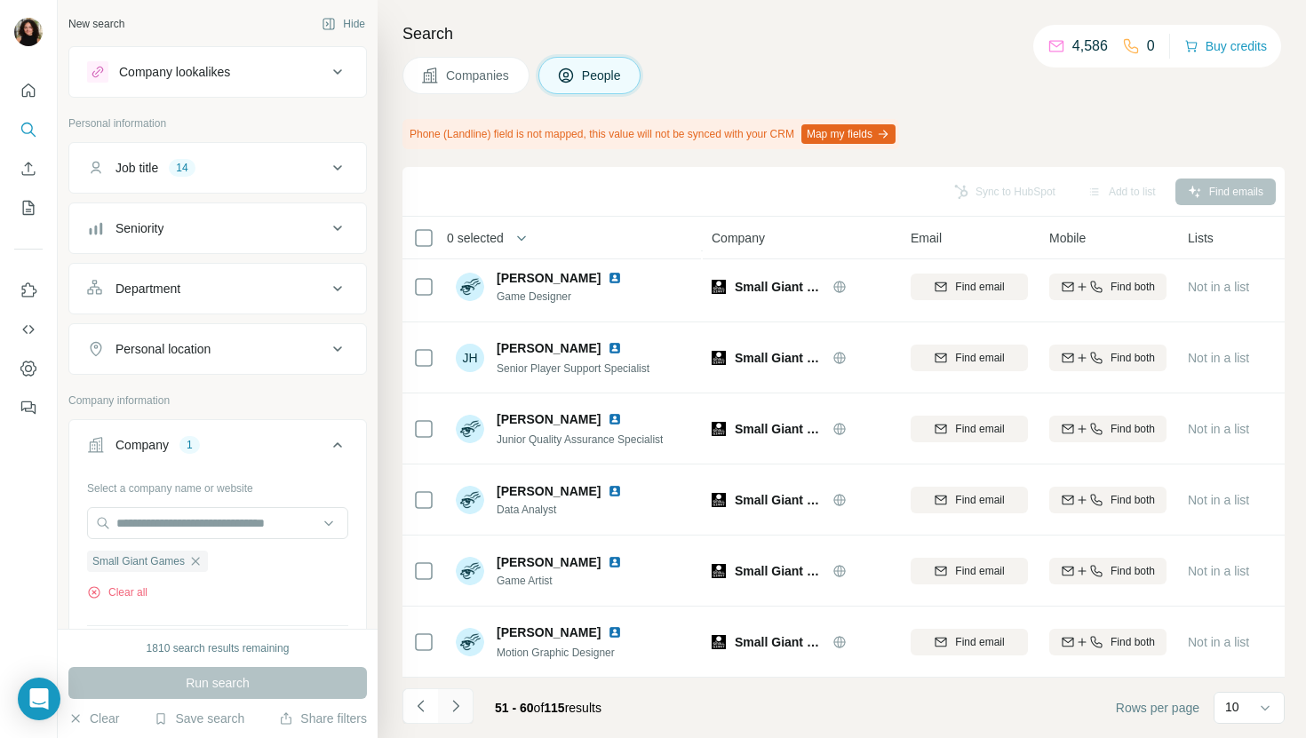
click at [457, 710] on icon "Navigate to next page" at bounding box center [456, 706] width 18 height 18
click at [448, 709] on icon "Navigate to next page" at bounding box center [456, 706] width 18 height 18
click at [449, 715] on button "Navigate to next page" at bounding box center [456, 706] width 36 height 36
click at [455, 709] on icon "Navigate to next page" at bounding box center [455, 706] width 6 height 12
click at [449, 709] on icon "Navigate to next page" at bounding box center [456, 706] width 18 height 18
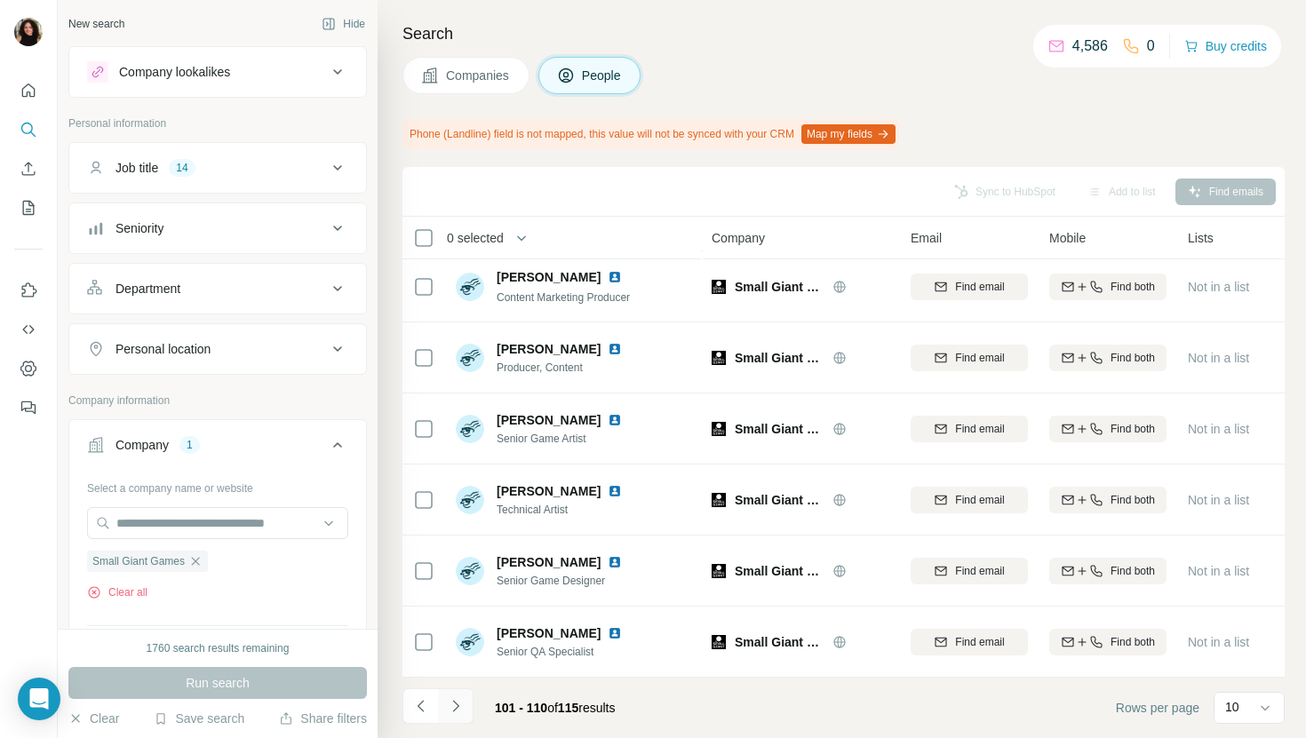
click at [460, 698] on icon "Navigate to next page" at bounding box center [456, 706] width 18 height 18
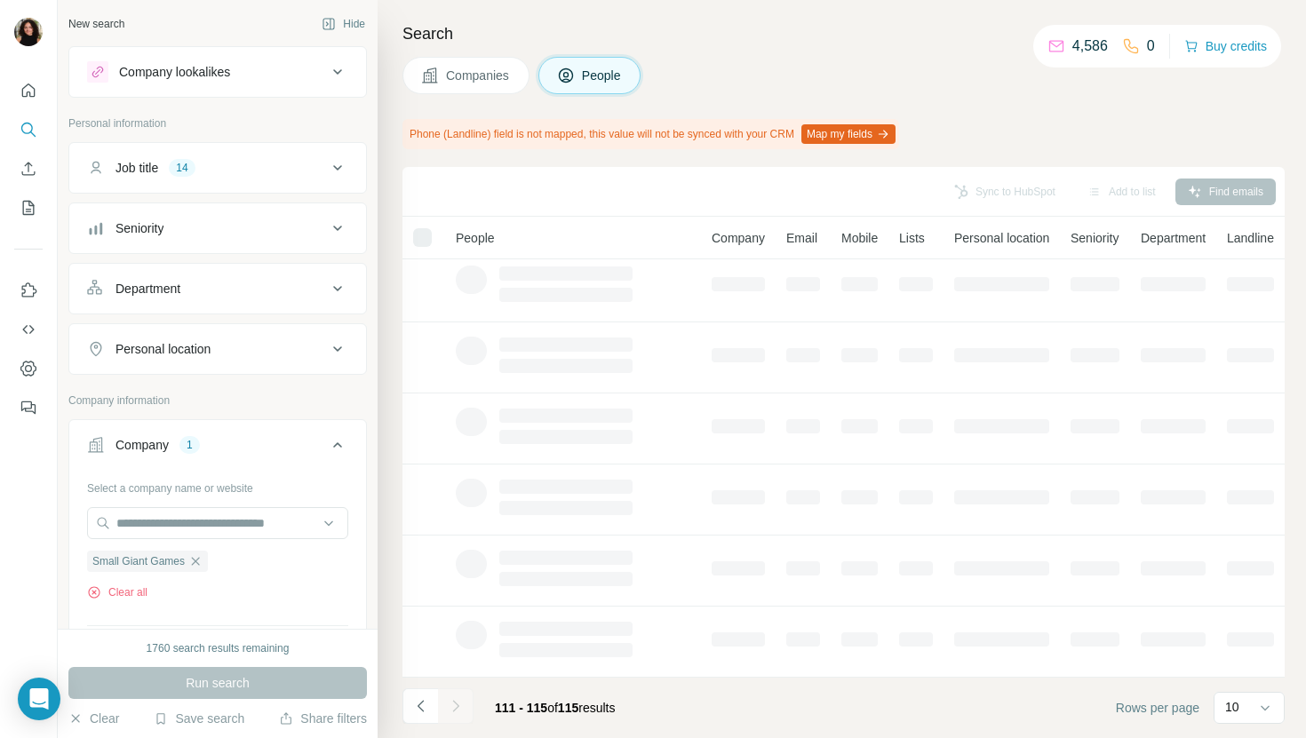
scroll to position [0, 0]
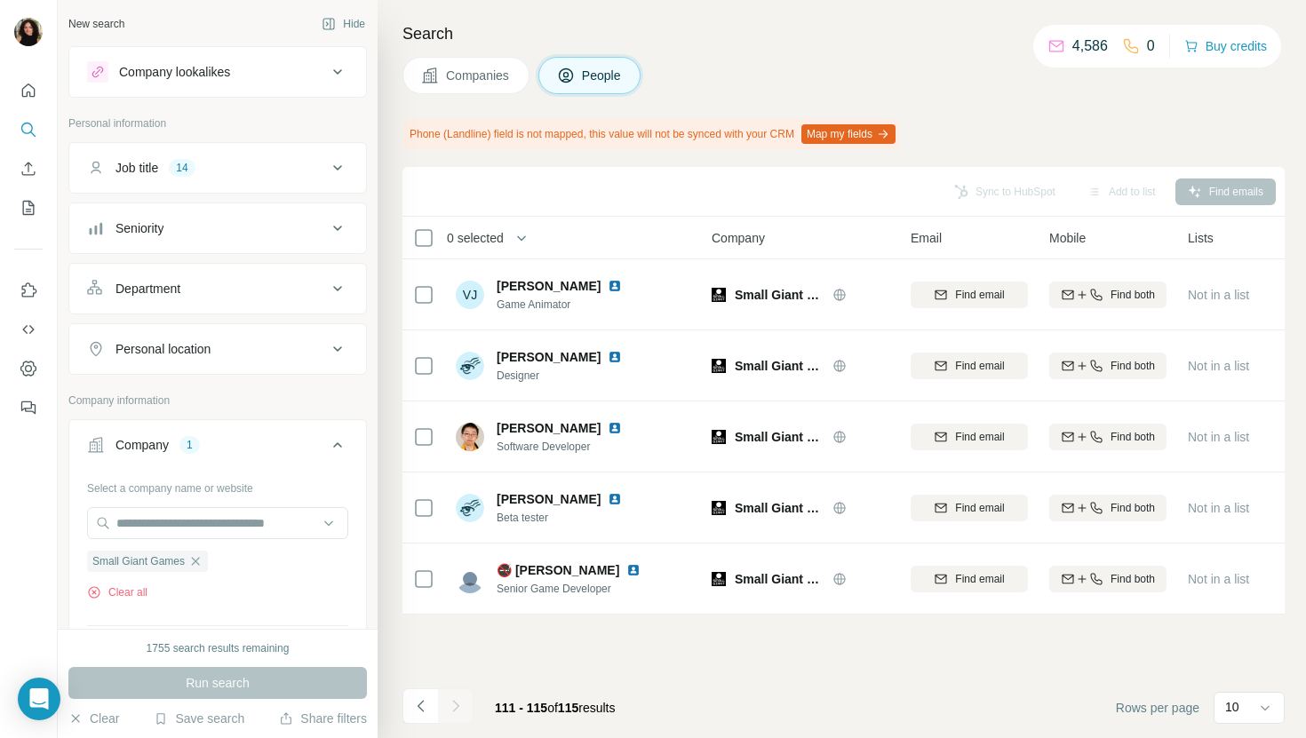
click at [438, 84] on button "Companies" at bounding box center [465, 75] width 127 height 37
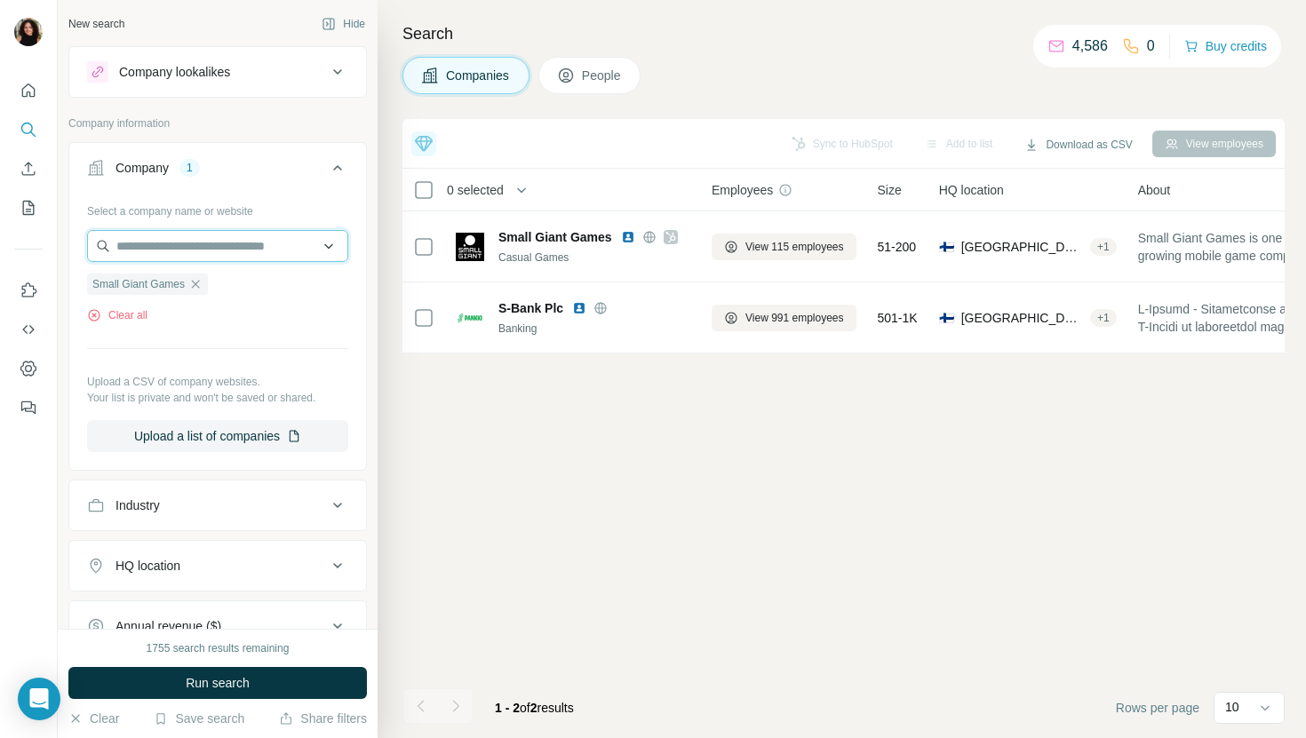
click at [193, 261] on input "text" at bounding box center [217, 246] width 261 height 32
paste input "**********"
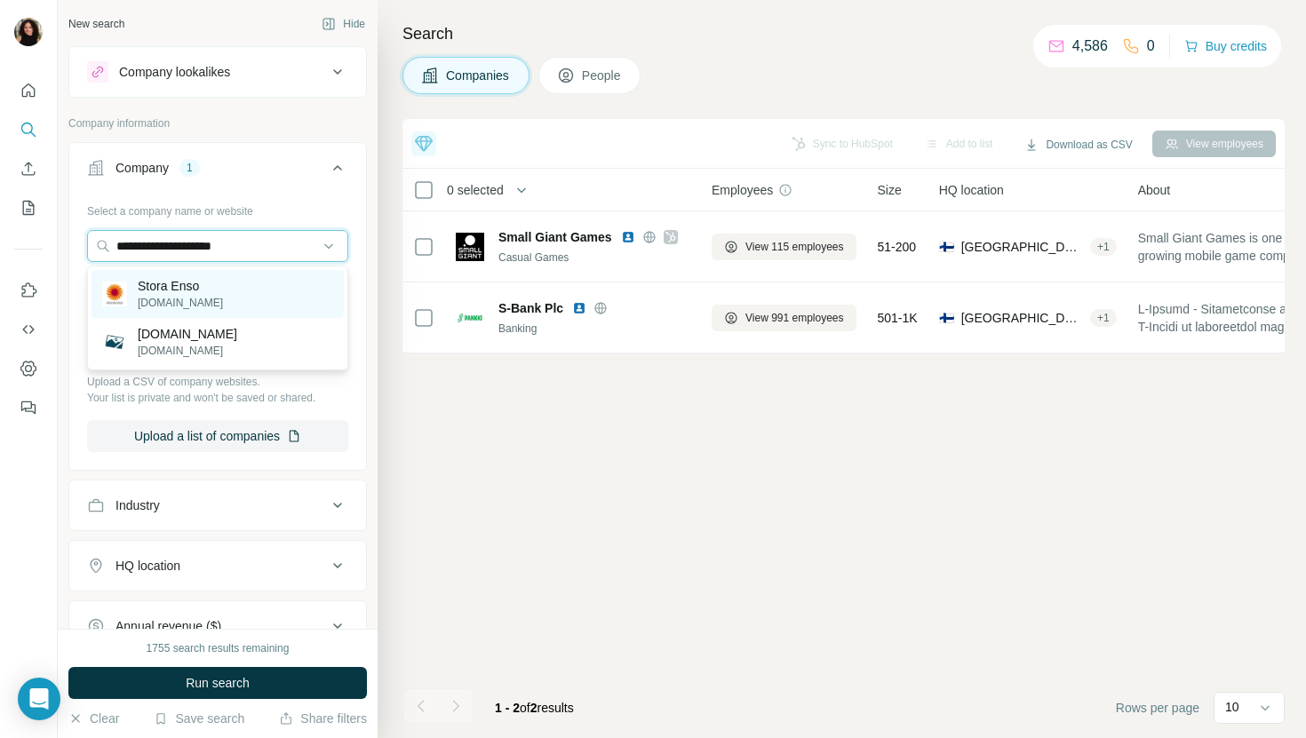
type input "**********"
click at [210, 306] on p "storaenso.com" at bounding box center [180, 303] width 85 height 16
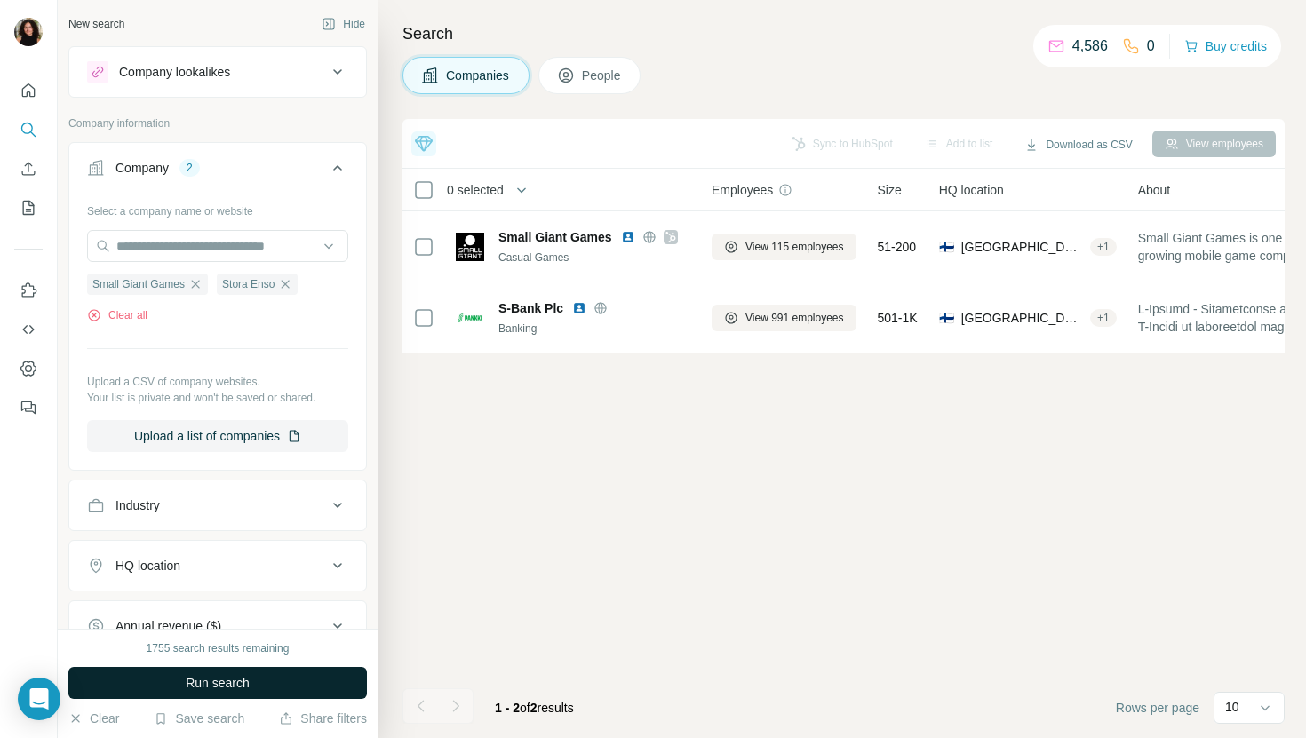
click at [235, 682] on span "Run search" at bounding box center [218, 683] width 64 height 18
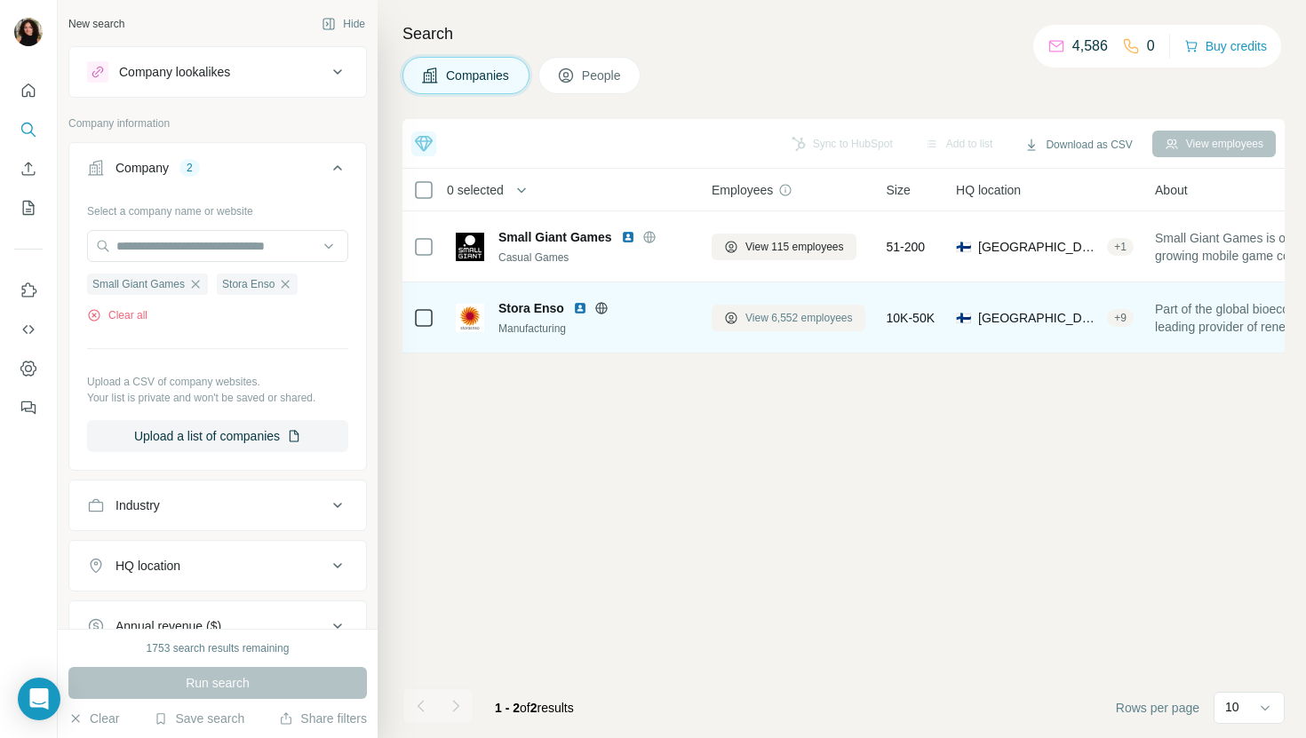
click at [779, 320] on span "View 6,552 employees" at bounding box center [798, 318] width 107 height 16
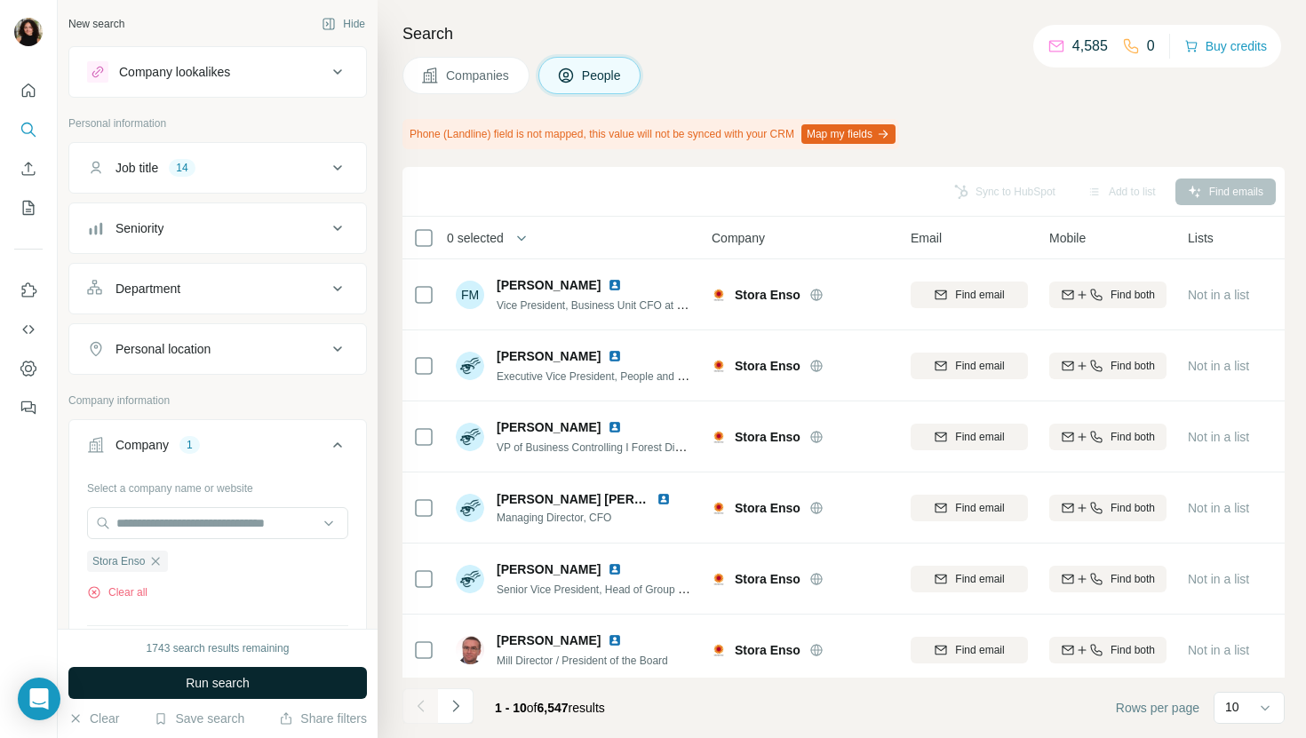
click at [289, 669] on button "Run search" at bounding box center [217, 683] width 298 height 32
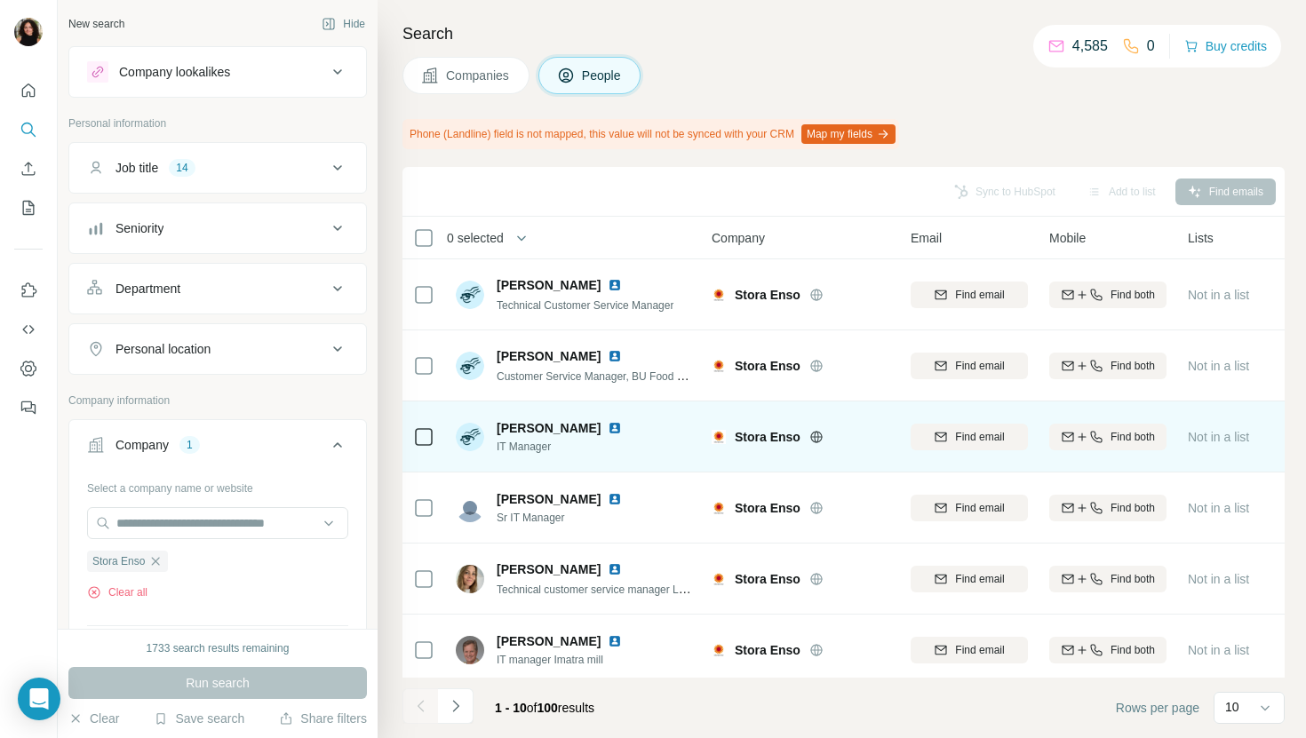
click at [608, 426] on img at bounding box center [615, 428] width 14 height 14
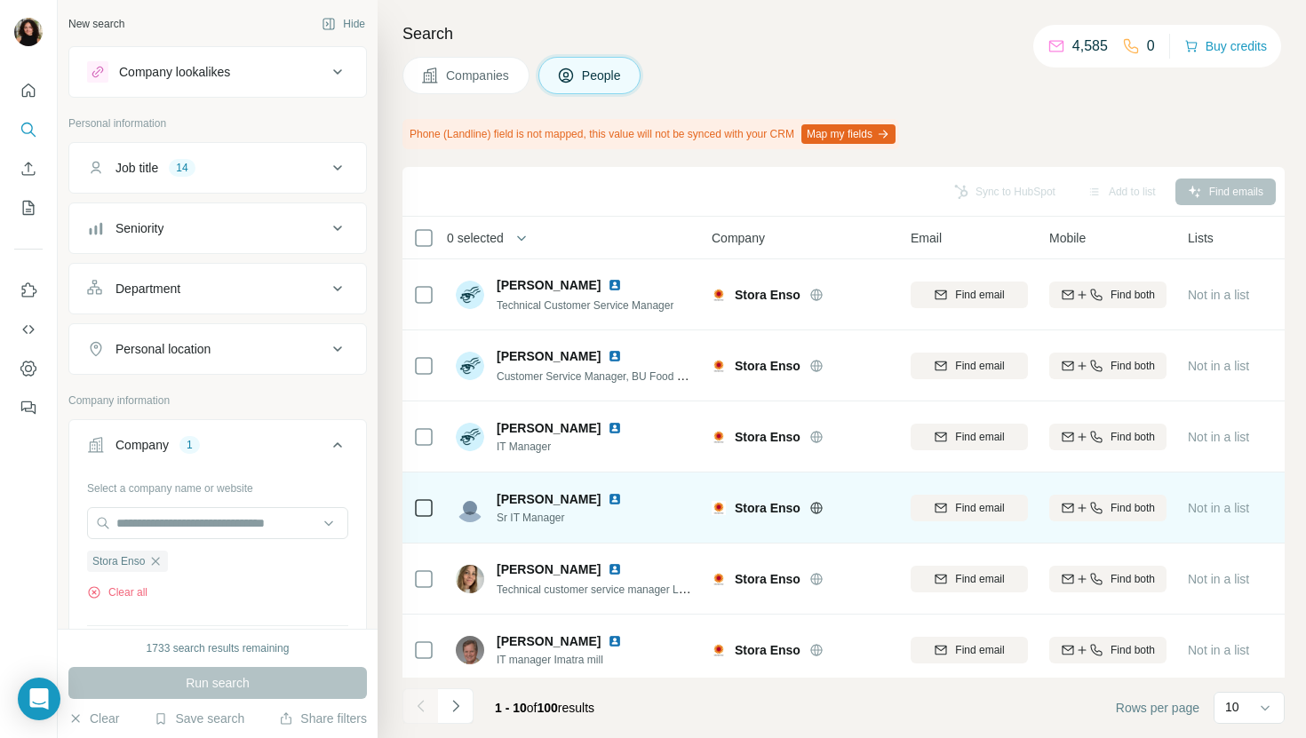
click at [608, 492] on img at bounding box center [615, 499] width 14 height 14
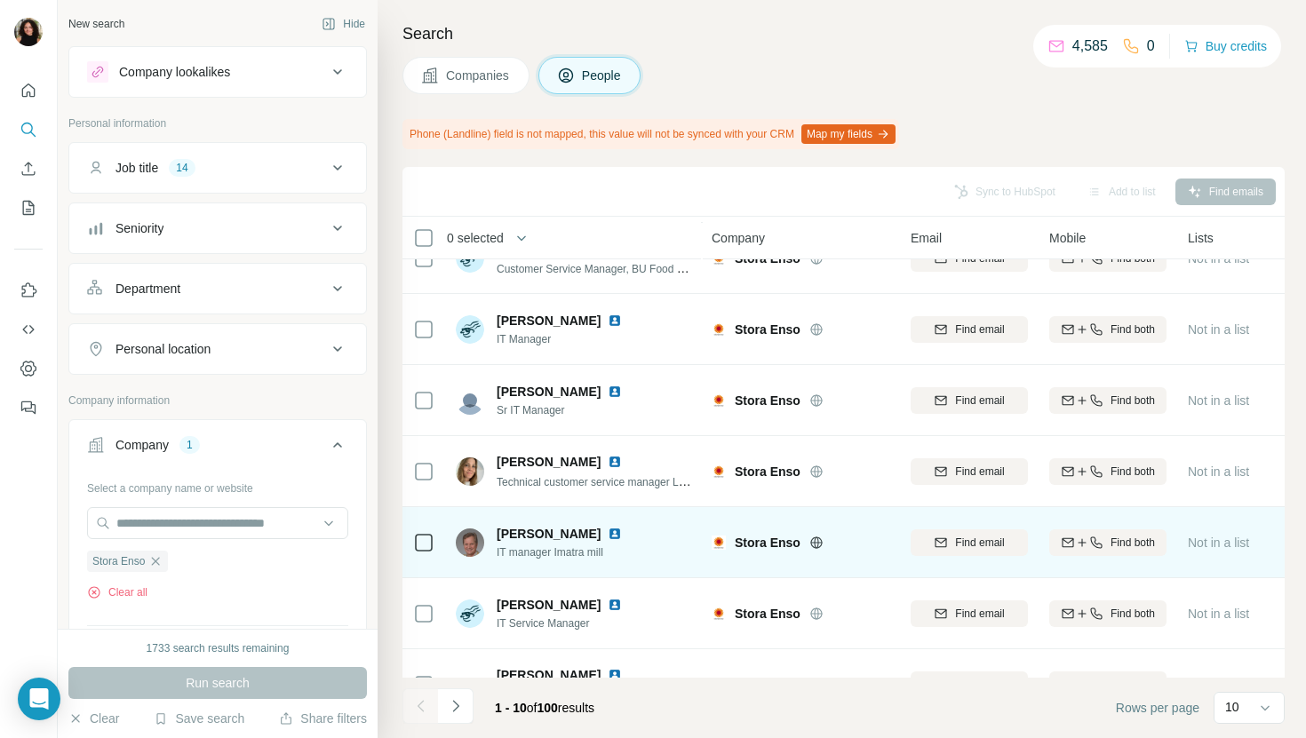
scroll to position [183, 0]
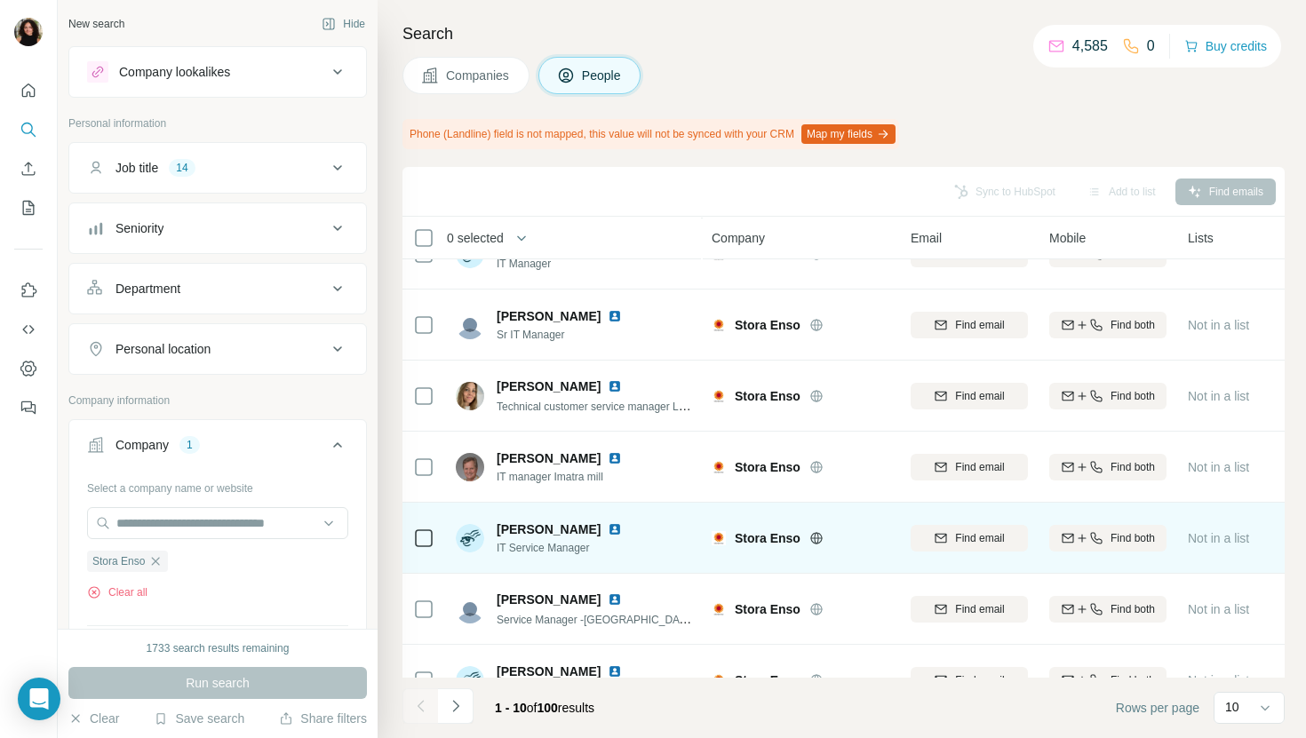
click at [608, 530] on img at bounding box center [615, 529] width 14 height 14
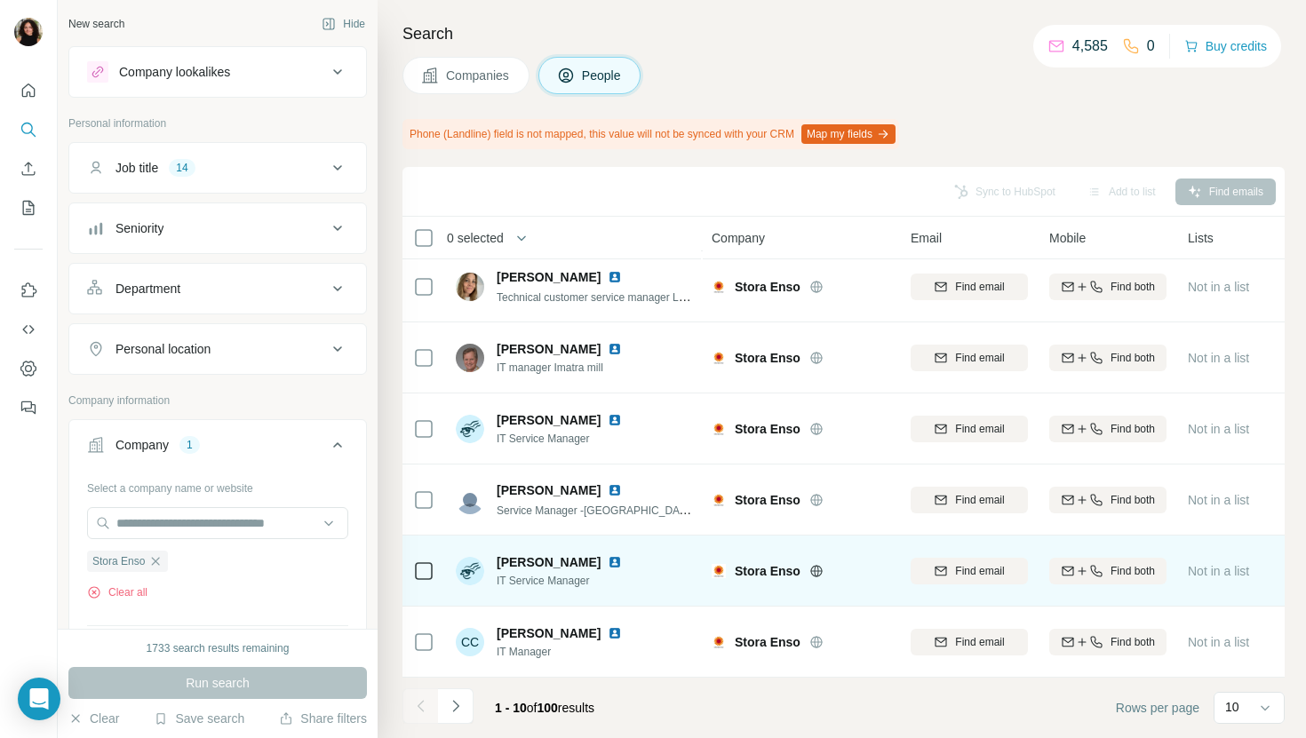
click at [622, 560] on img at bounding box center [615, 562] width 14 height 14
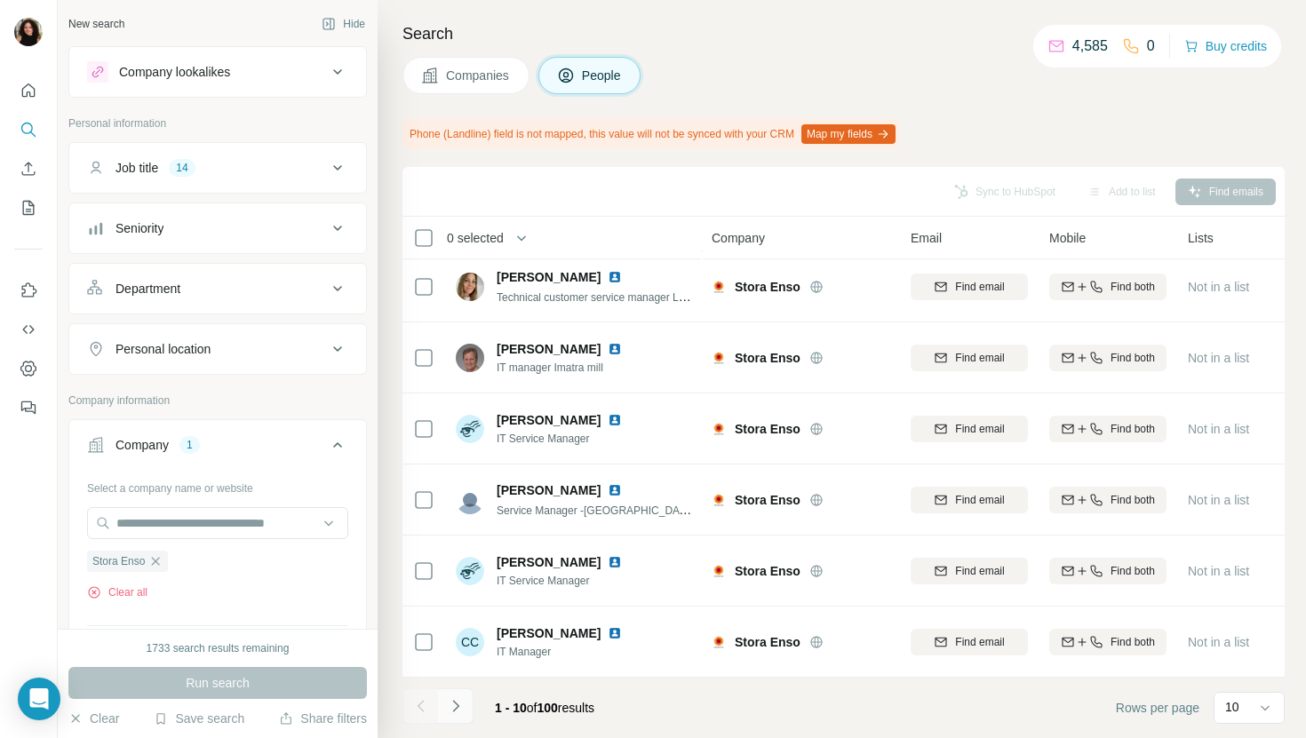
click at [463, 705] on icon "Navigate to next page" at bounding box center [456, 706] width 18 height 18
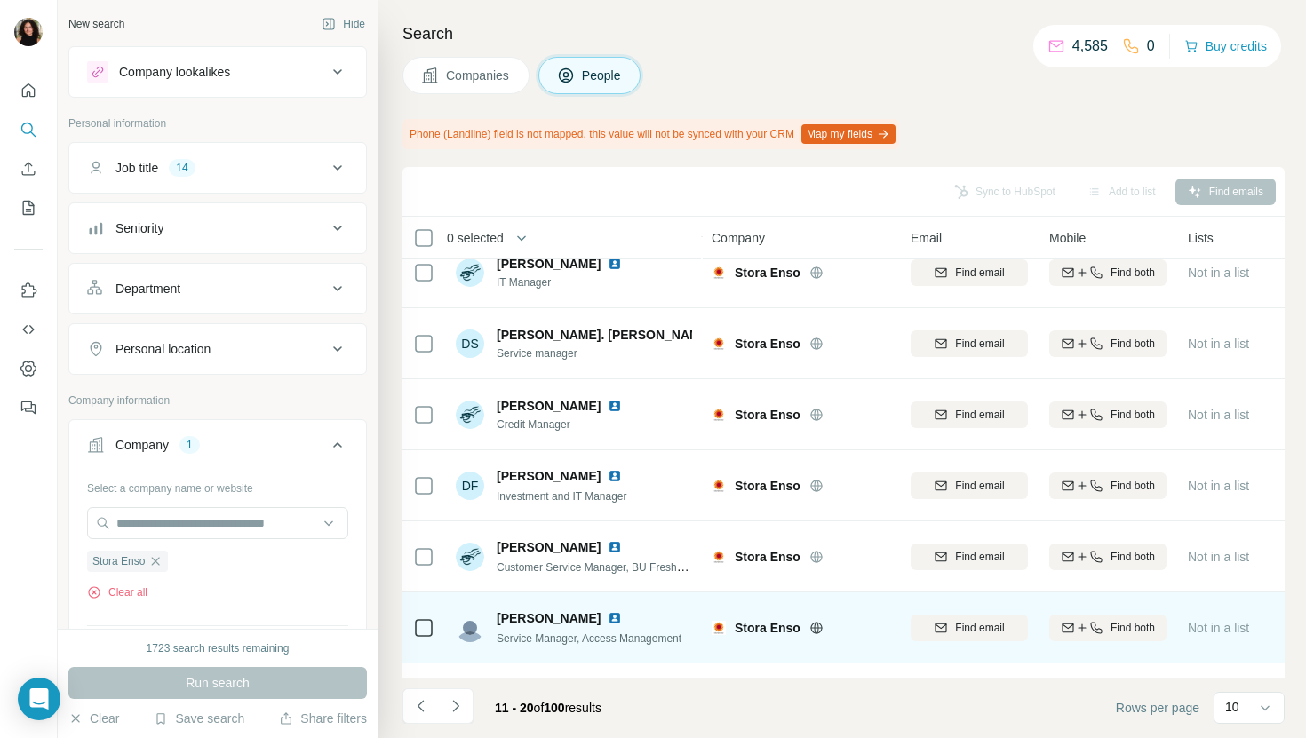
scroll to position [0, 0]
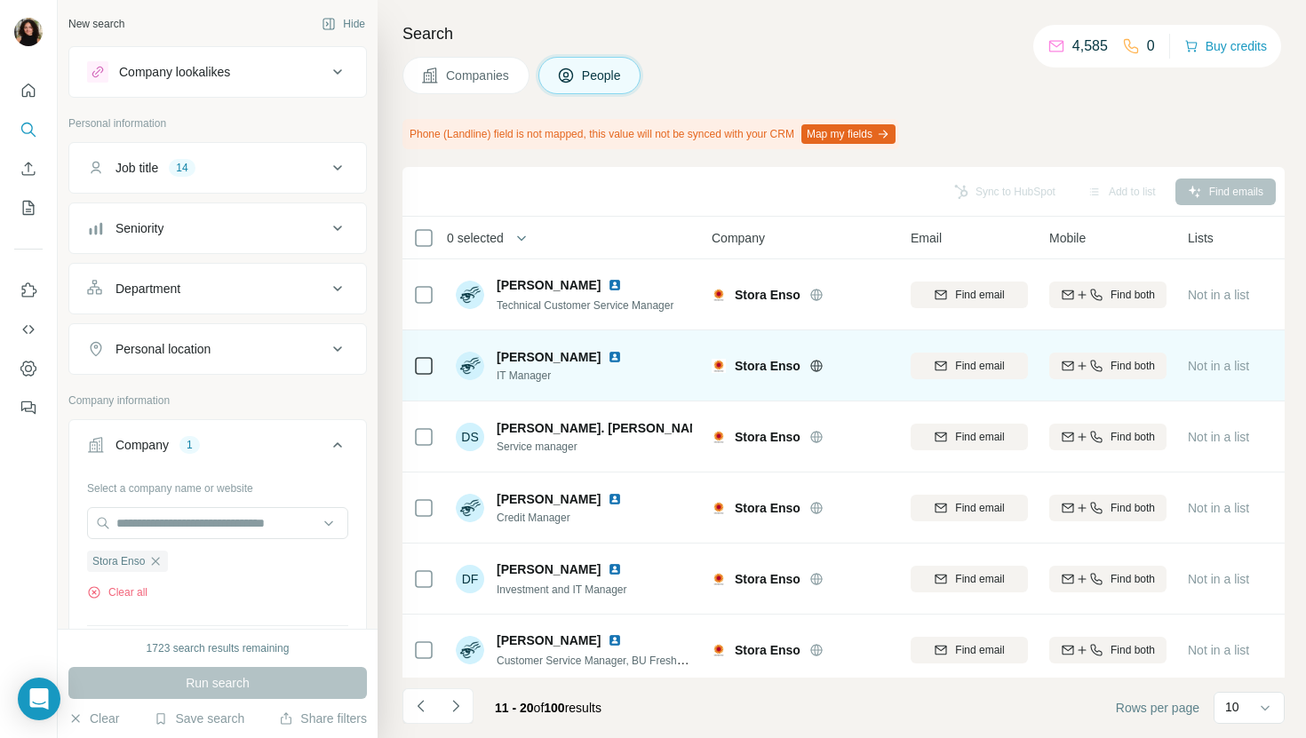
click at [595, 348] on div "Deise Oliveira" at bounding box center [570, 357] width 147 height 18
click at [608, 354] on img at bounding box center [615, 357] width 14 height 14
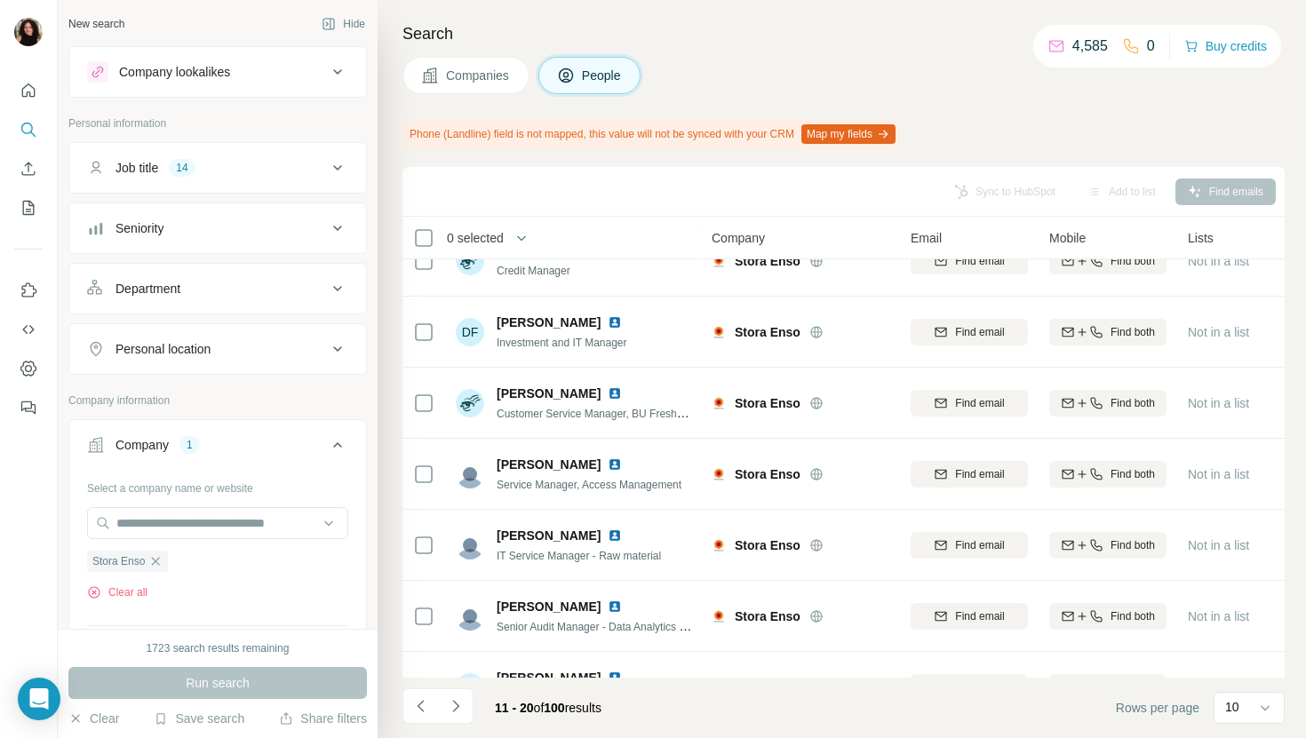
scroll to position [292, 0]
